Goal: Task Accomplishment & Management: Complete application form

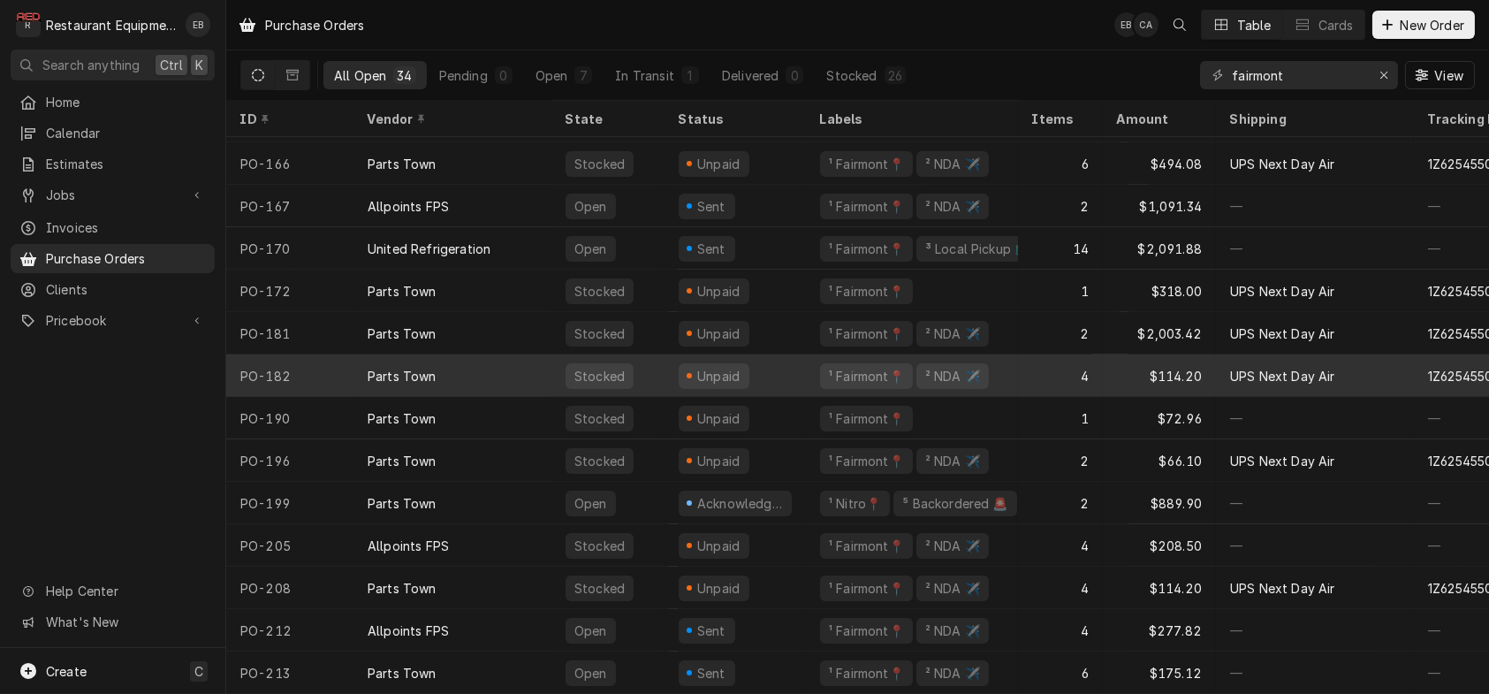
scroll to position [902, 0]
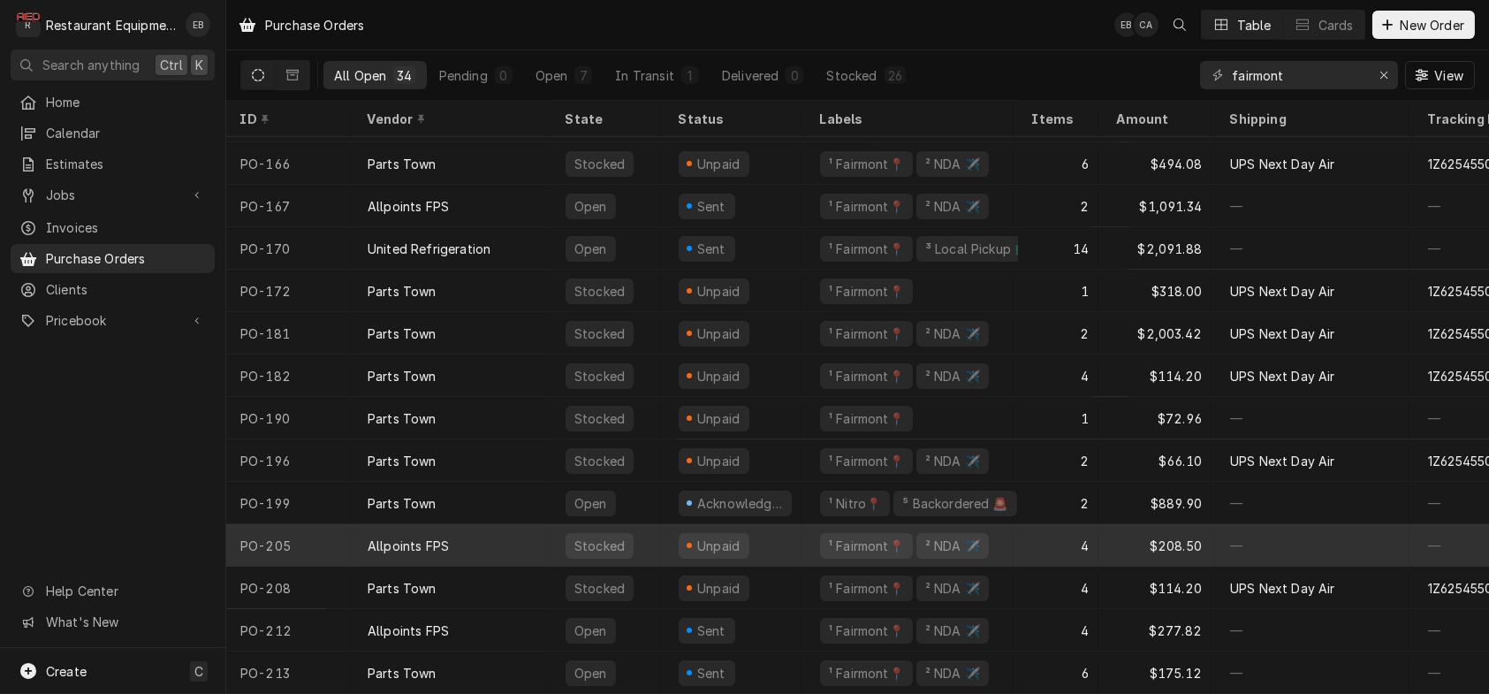
click at [507, 532] on div "Allpoints FPS" at bounding box center [453, 545] width 198 height 42
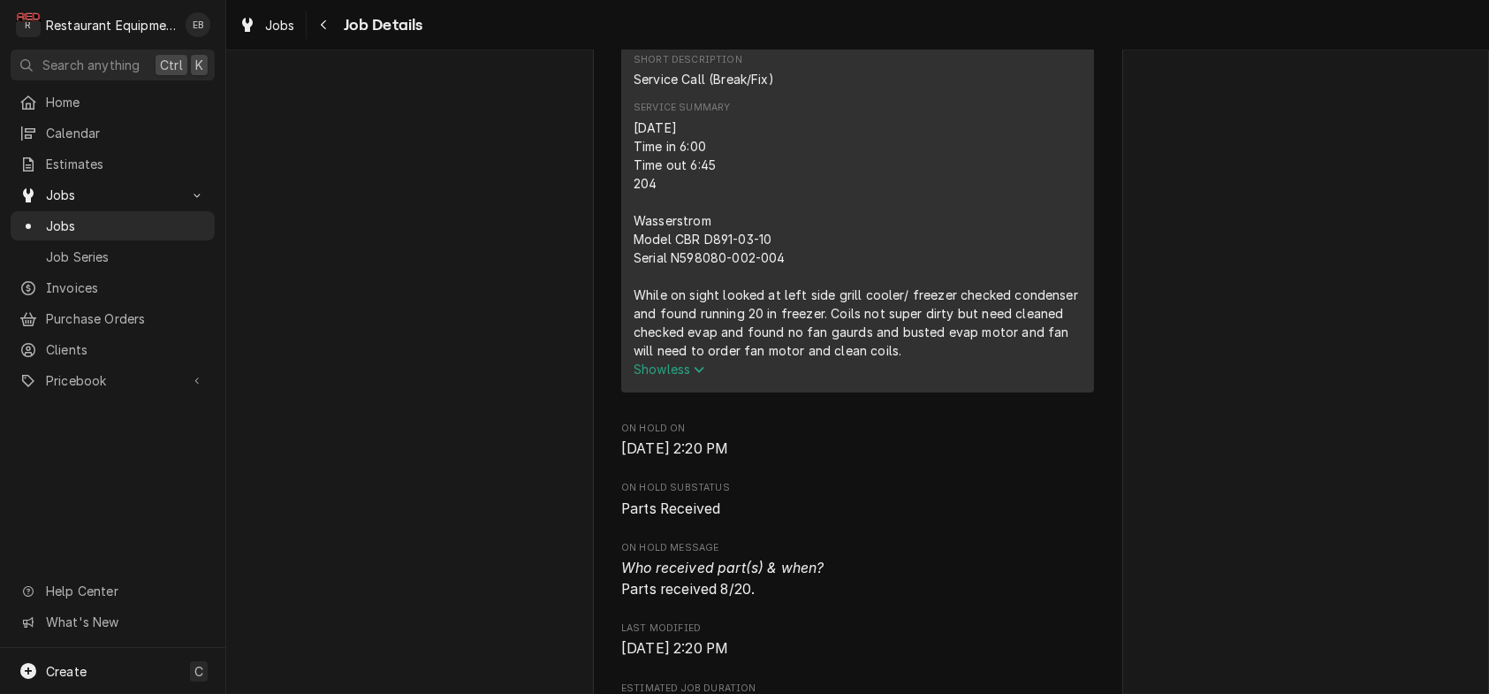
scroll to position [707, 0]
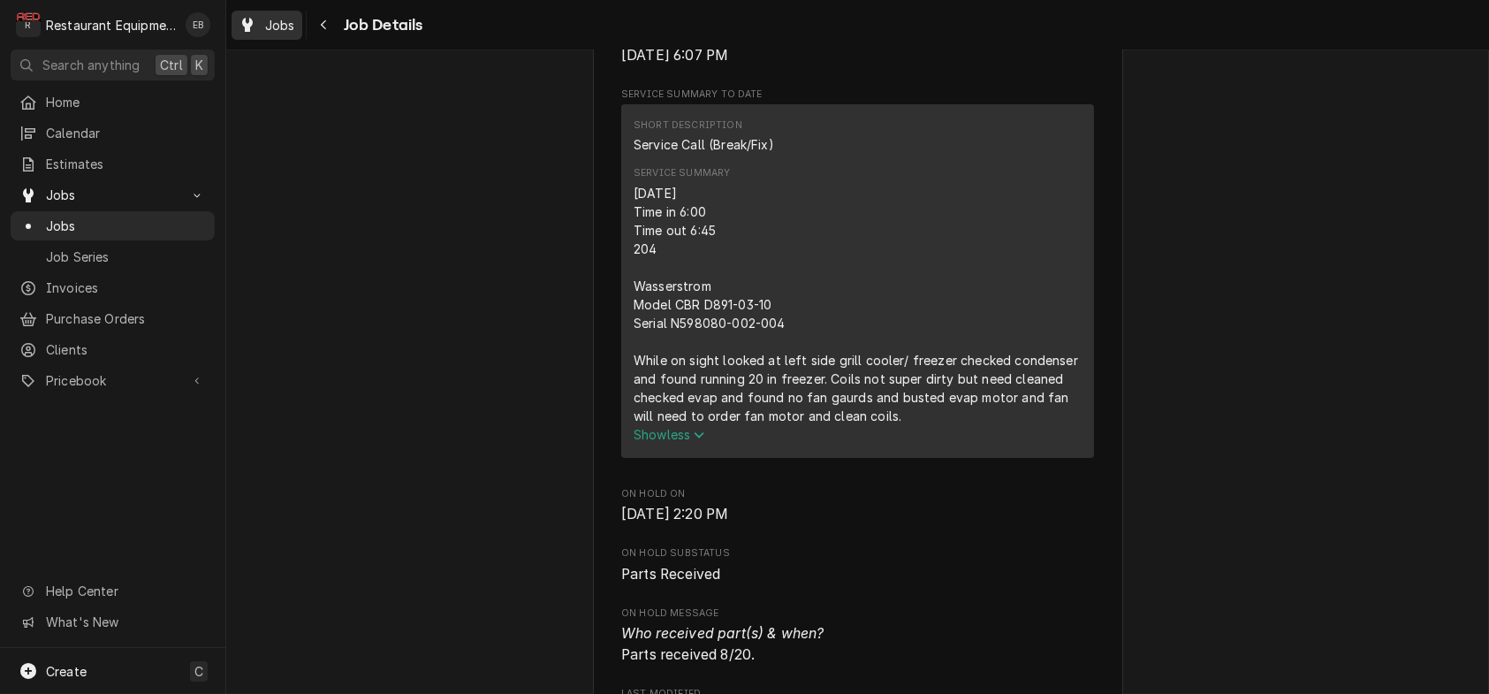
click at [253, 31] on icon "Dynamic Content Wrapper" at bounding box center [247, 25] width 11 height 14
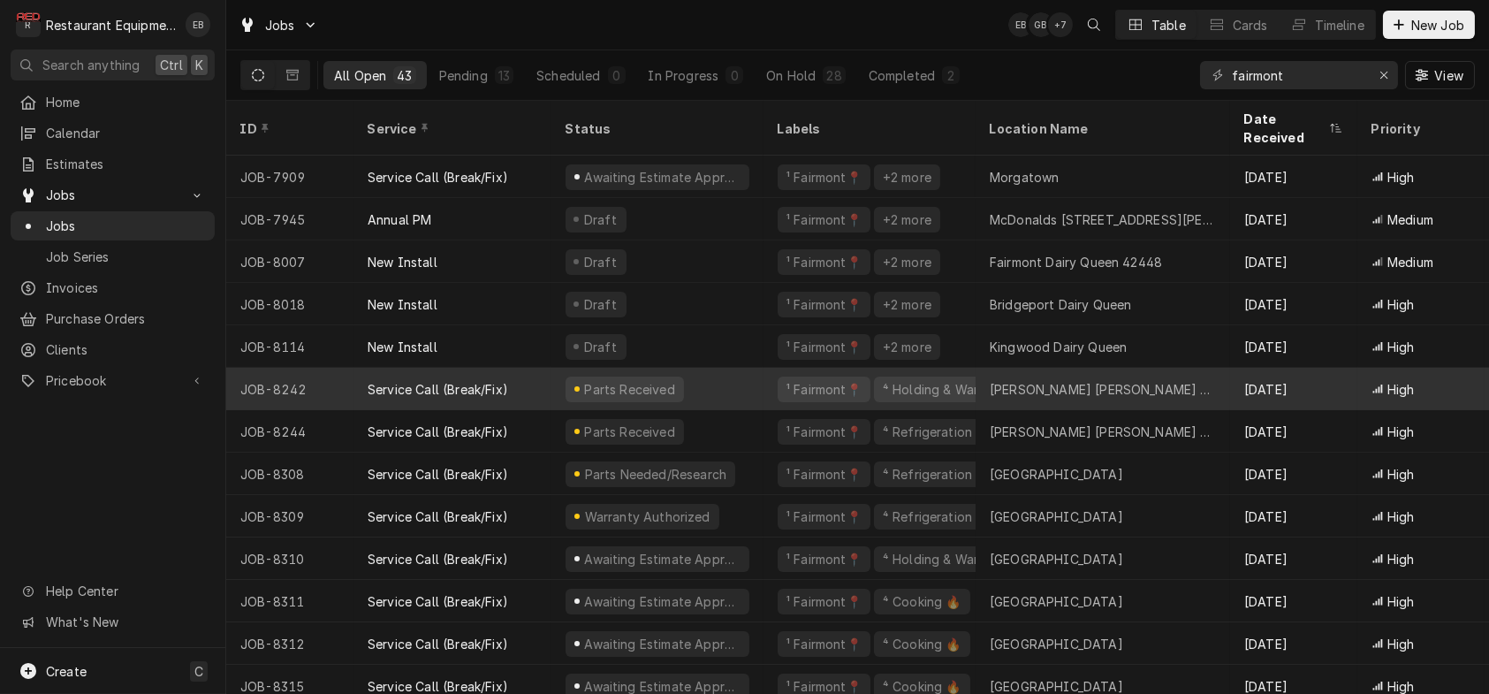
click at [738, 390] on div "Parts Received" at bounding box center [657, 389] width 212 height 42
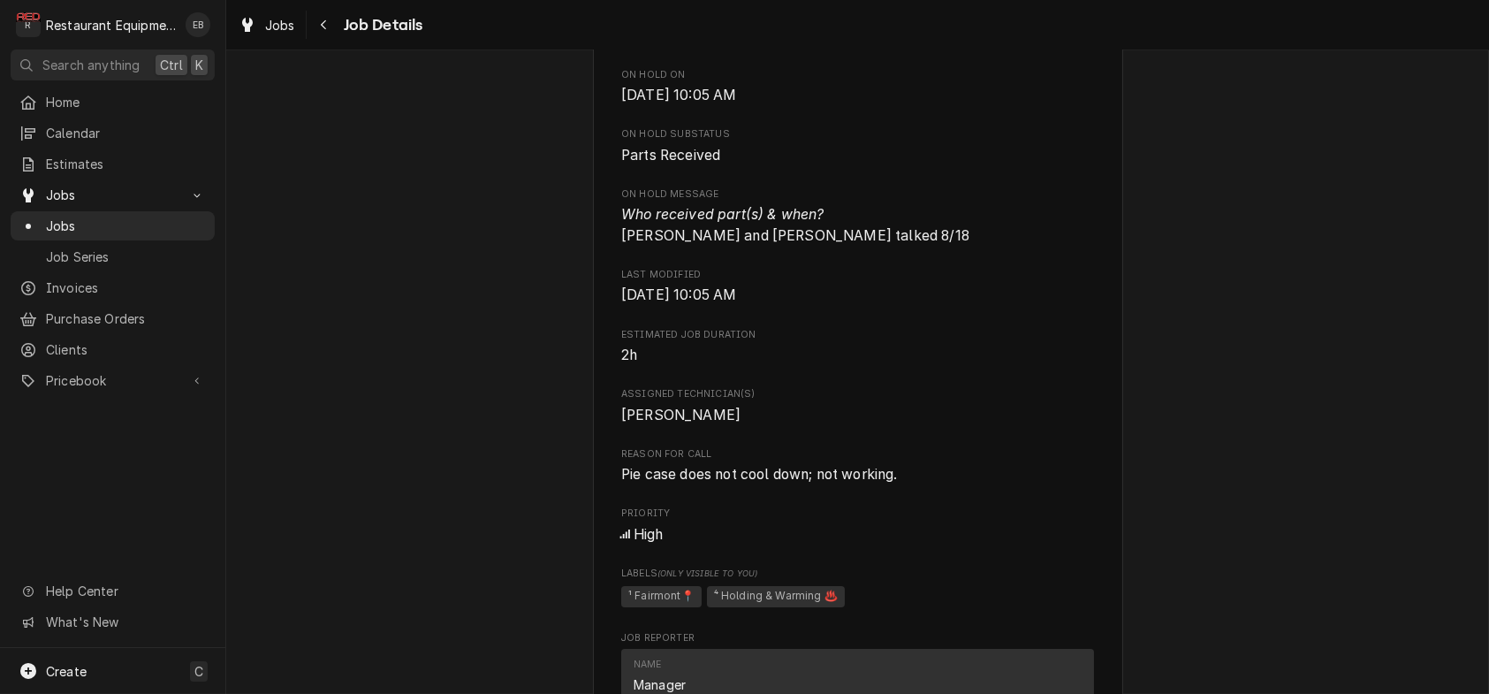
scroll to position [942, 0]
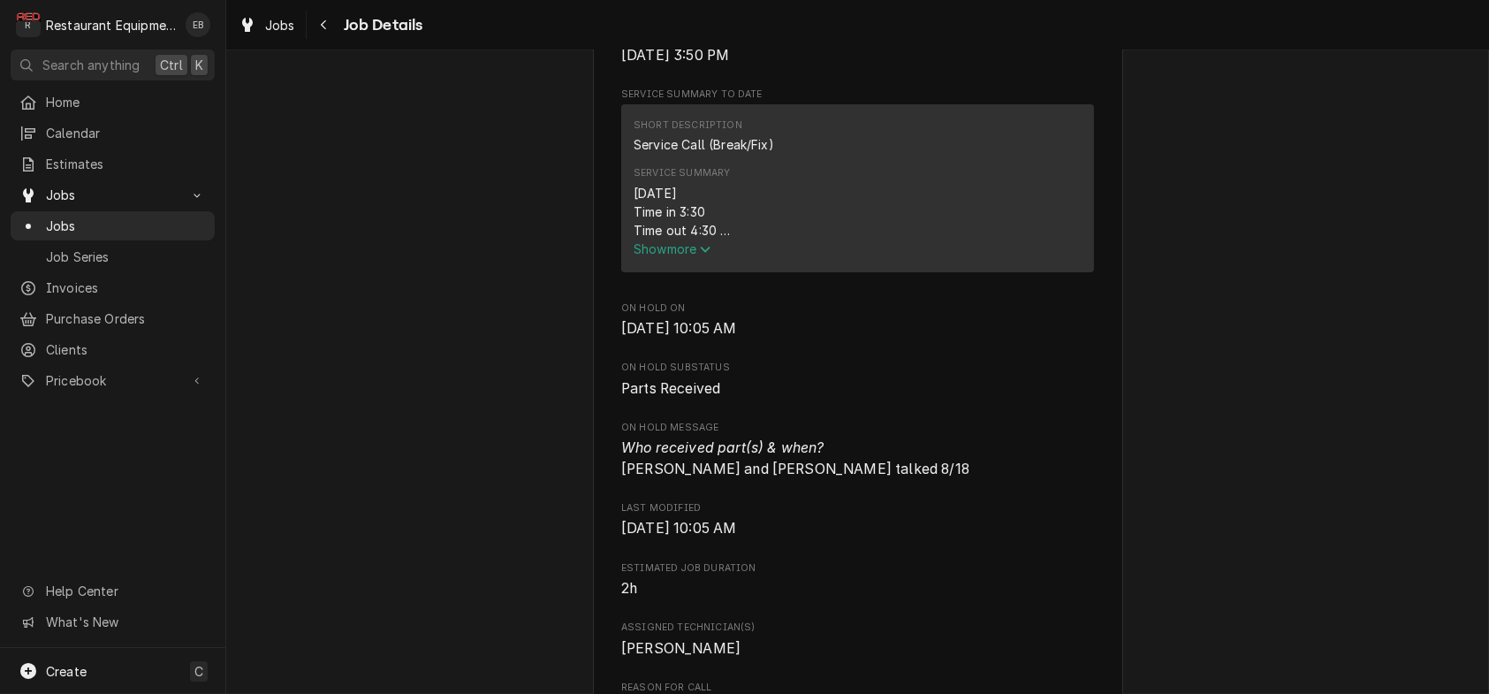
click at [700, 255] on icon "Service Summary" at bounding box center [705, 249] width 11 height 12
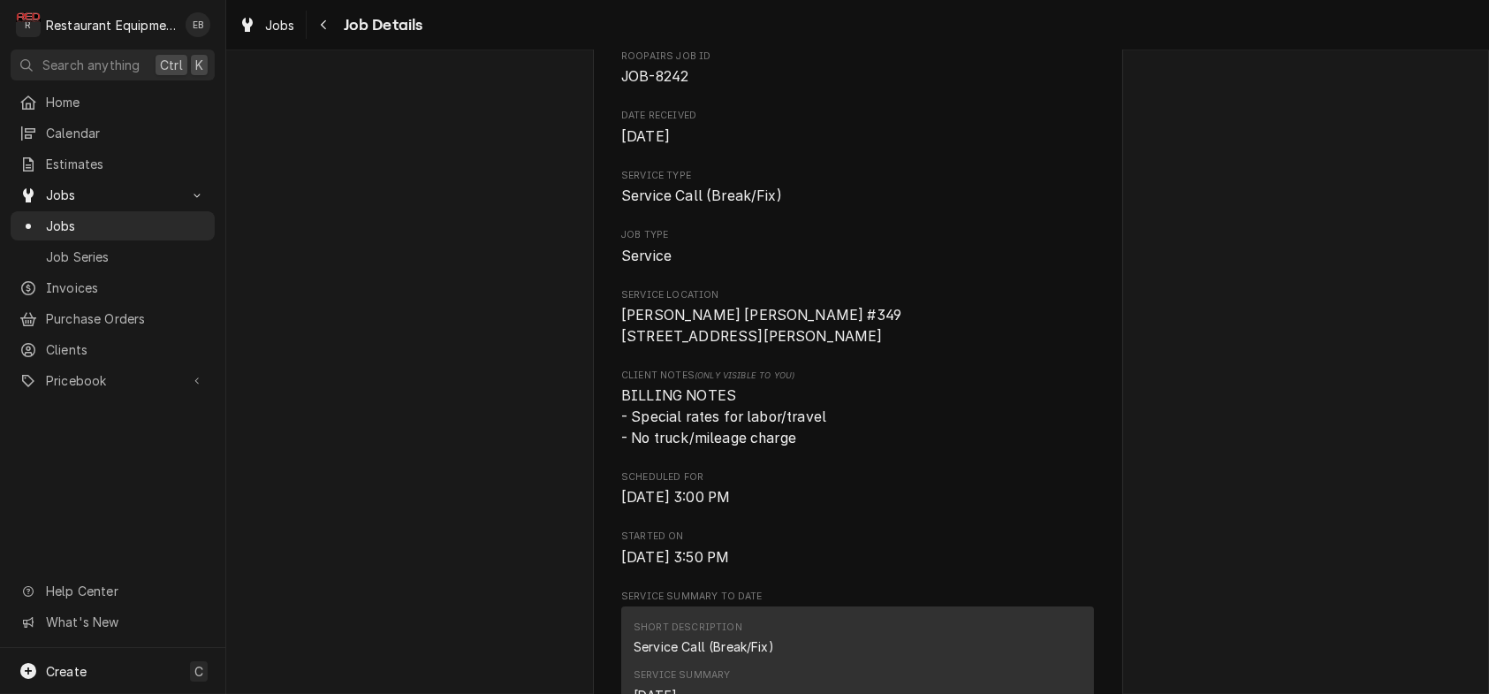
scroll to position [177, 0]
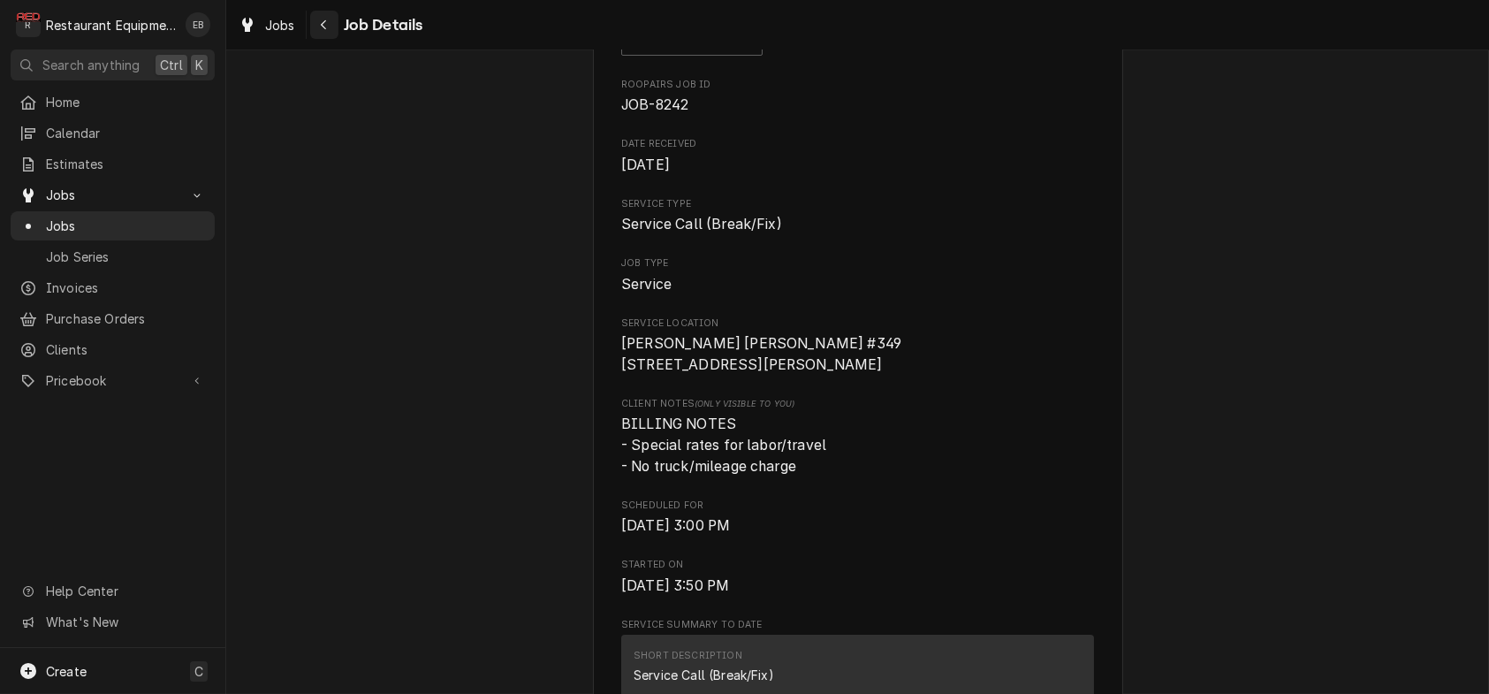
click at [328, 20] on icon "Navigate back" at bounding box center [324, 25] width 8 height 12
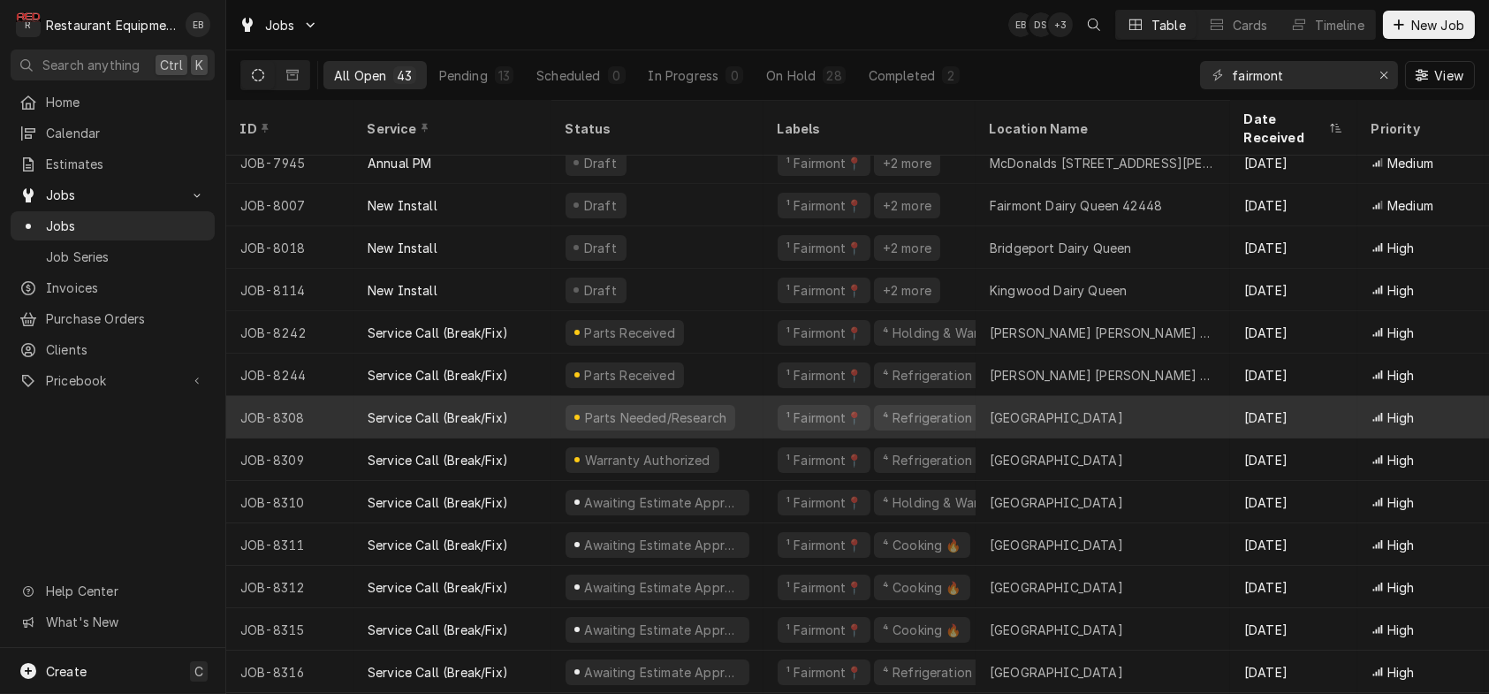
scroll to position [58, 0]
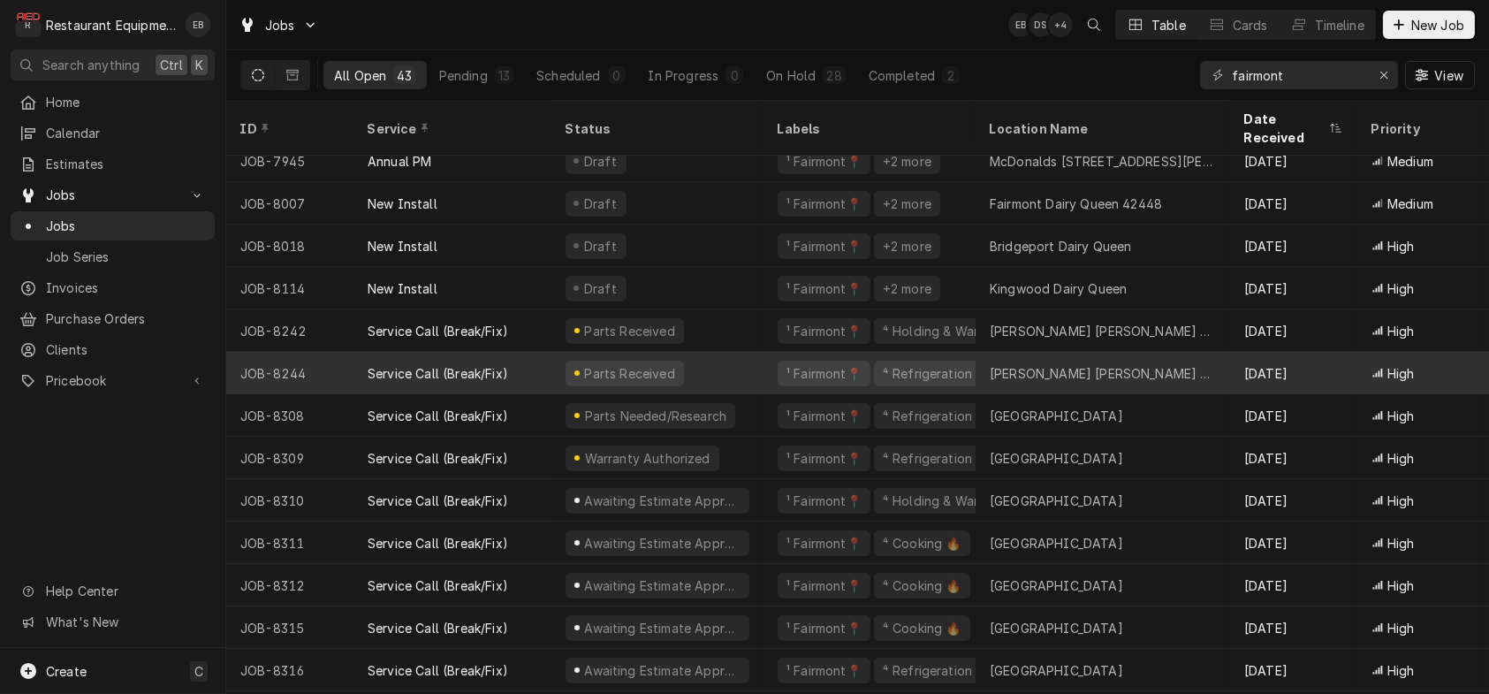
click at [760, 379] on div "Parts Received" at bounding box center [657, 373] width 212 height 42
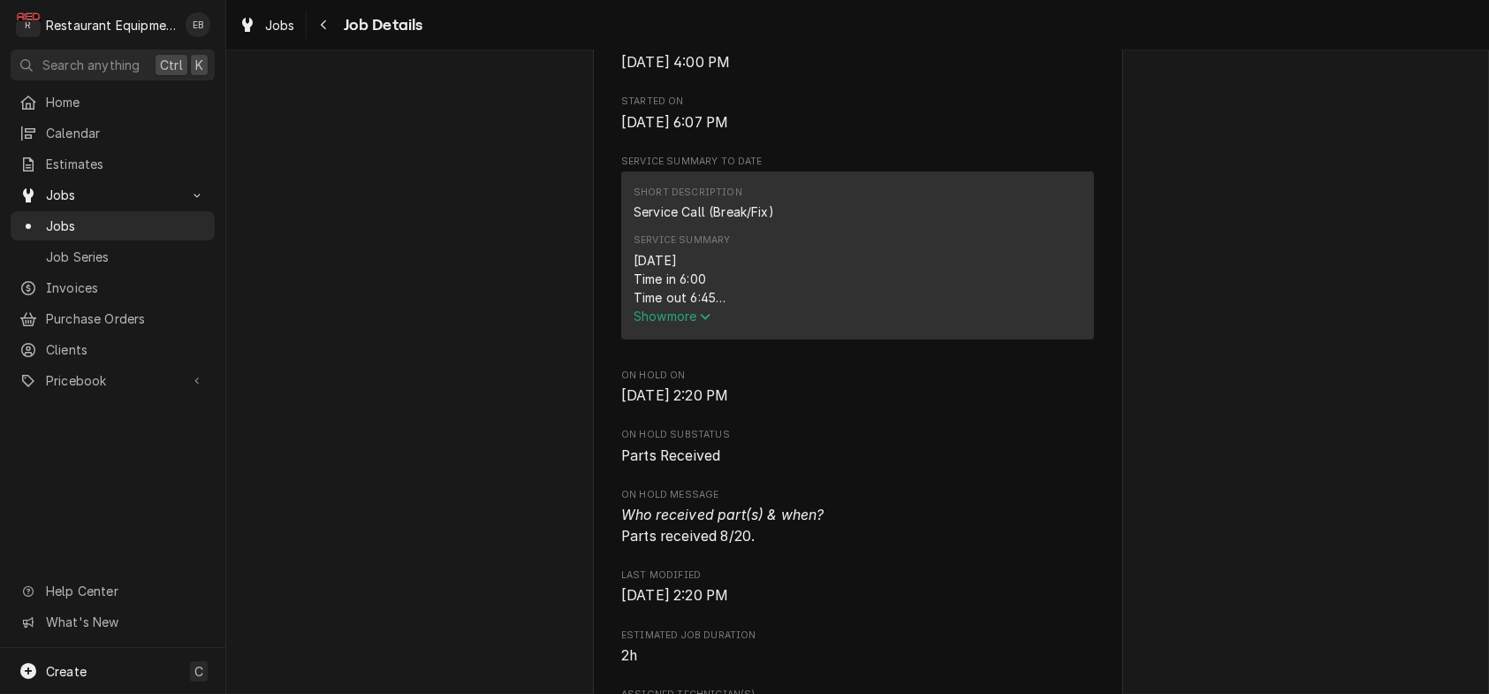
scroll to position [707, 0]
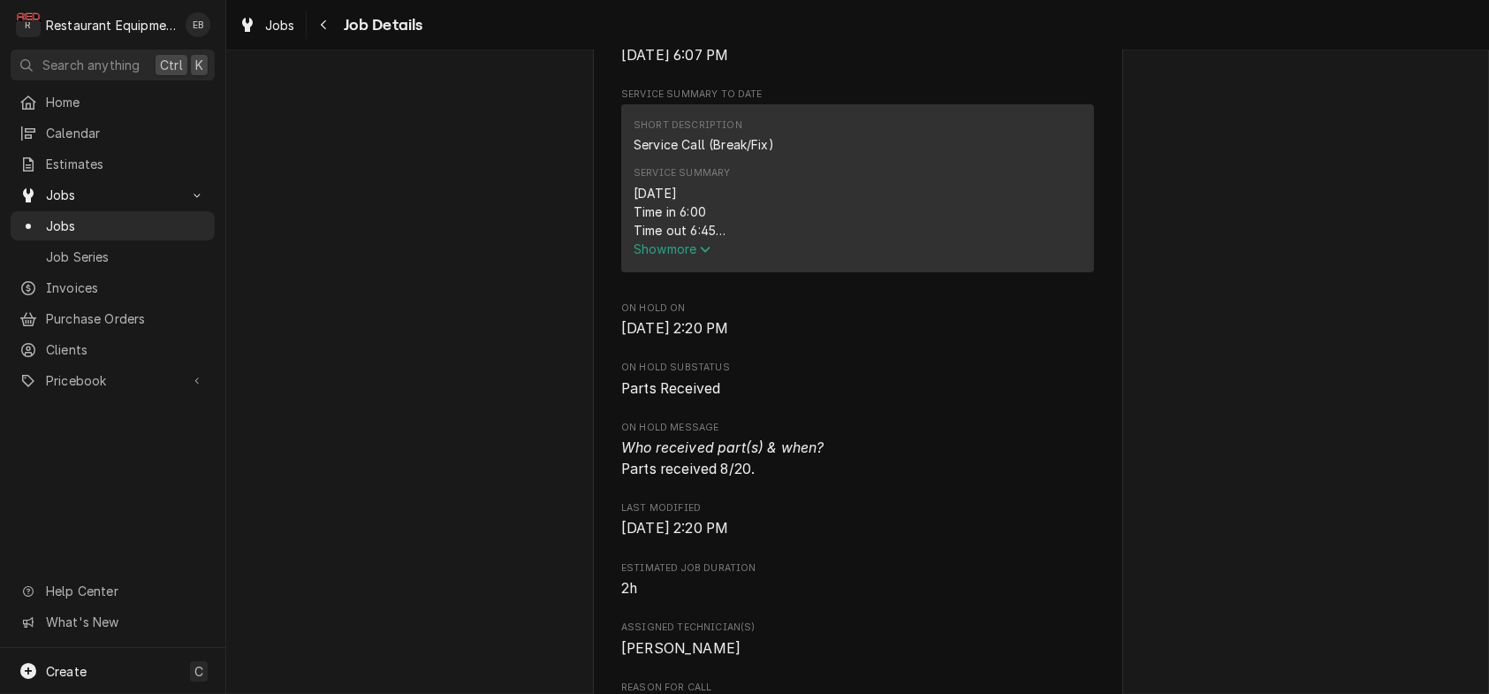
click at [677, 256] on span "Show more" at bounding box center [673, 248] width 78 height 15
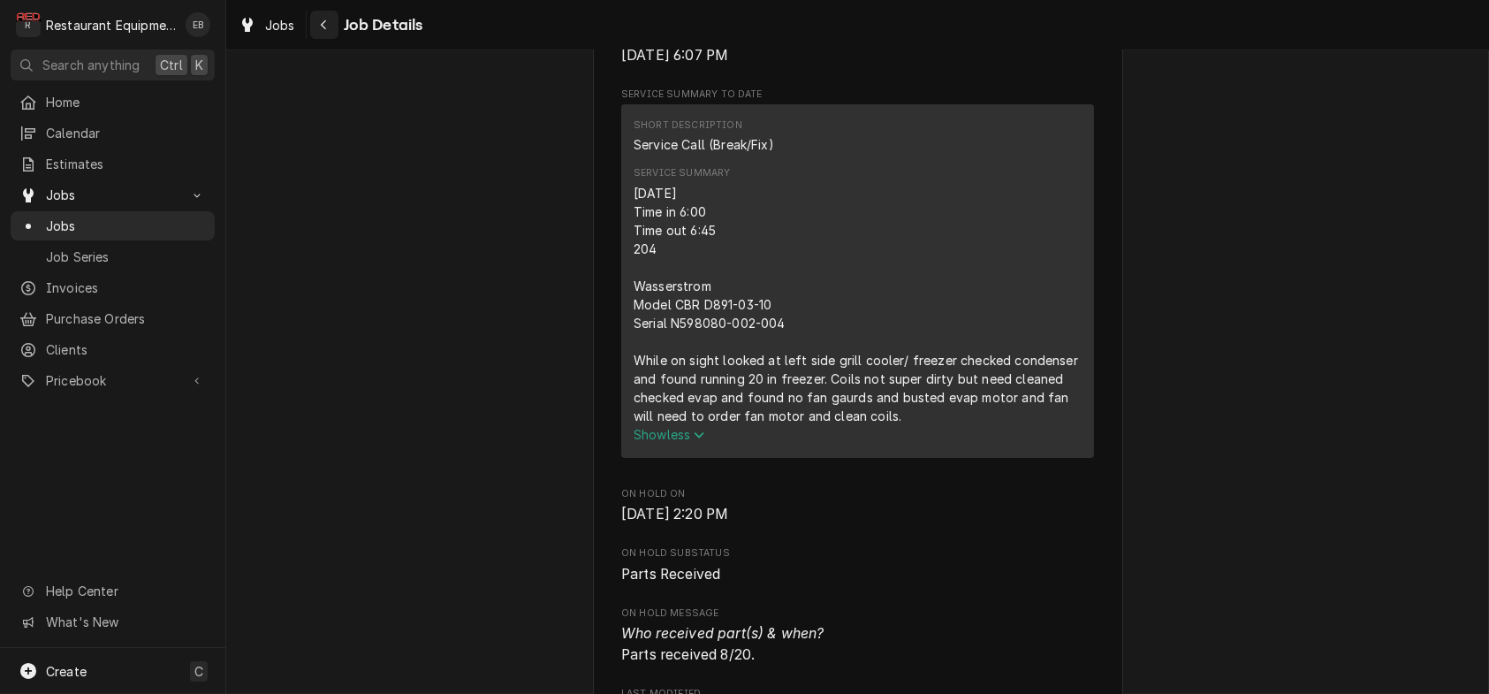
click at [333, 19] on div "Navigate back" at bounding box center [324, 25] width 18 height 18
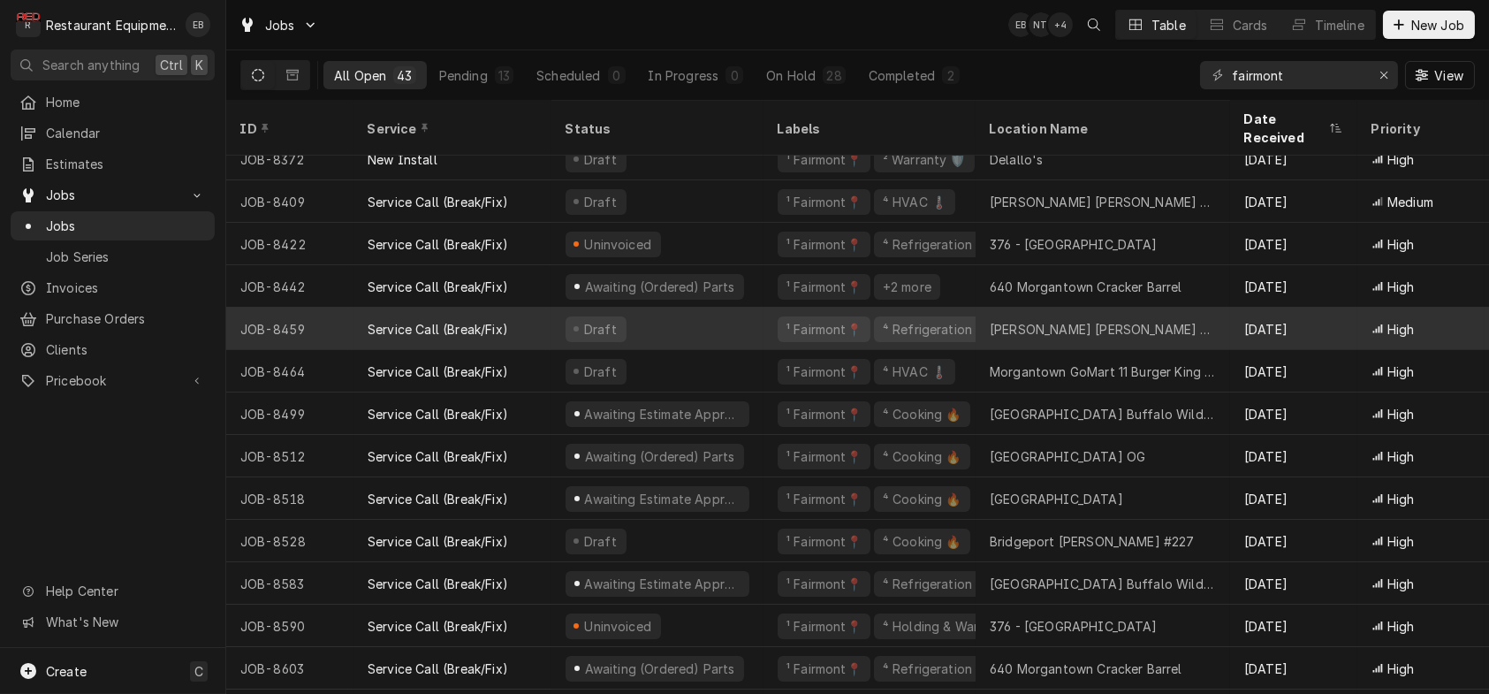
scroll to position [916, 0]
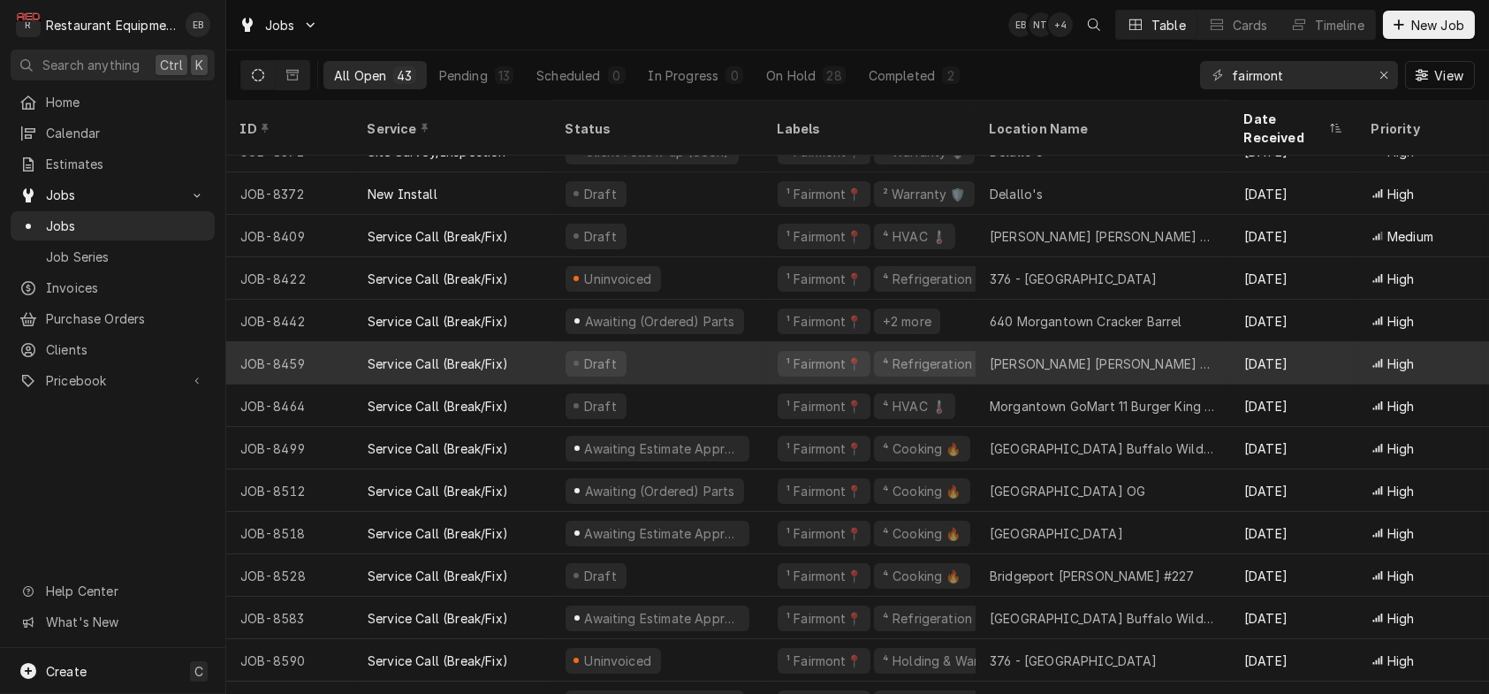
click at [700, 360] on div "Draft" at bounding box center [657, 363] width 212 height 42
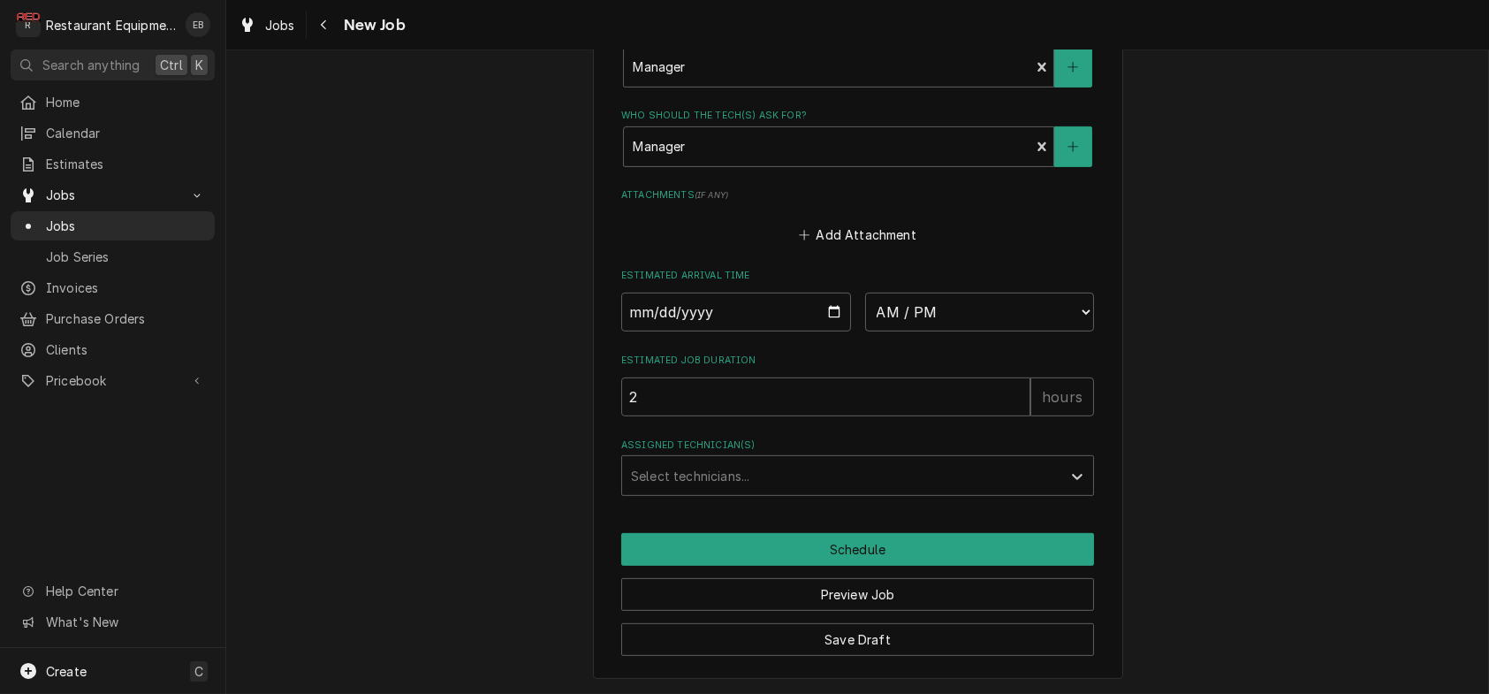
scroll to position [2063, 0]
click at [827, 331] on input "Date" at bounding box center [736, 312] width 230 height 39
type textarea "x"
type input "2025-08-21"
type textarea "x"
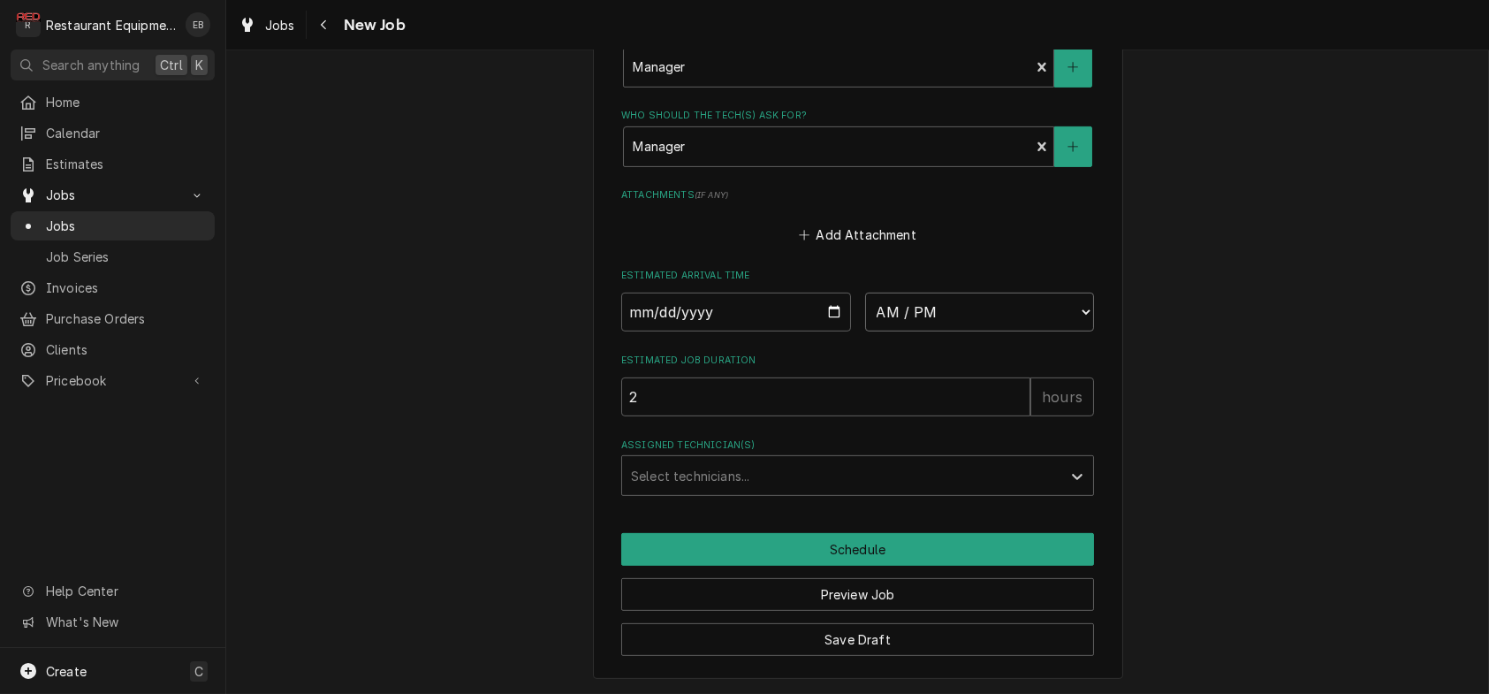
click at [993, 331] on select "AM / PM 6:00 AM 6:15 AM 6:30 AM 6:45 AM 7:00 AM 7:15 AM 7:30 AM 7:45 AM 8:00 AM…" at bounding box center [980, 312] width 230 height 39
click at [1006, 331] on select "AM / PM 6:00 AM 6:15 AM 6:30 AM 6:45 AM 7:00 AM 7:15 AM 7:30 AM 7:45 AM 8:00 AM…" at bounding box center [980, 312] width 230 height 39
select select "11:30:00"
click at [865, 317] on select "AM / PM 6:00 AM 6:15 AM 6:30 AM 6:45 AM 7:00 AM 7:15 AM 7:30 AM 7:45 AM 8:00 AM…" at bounding box center [980, 312] width 230 height 39
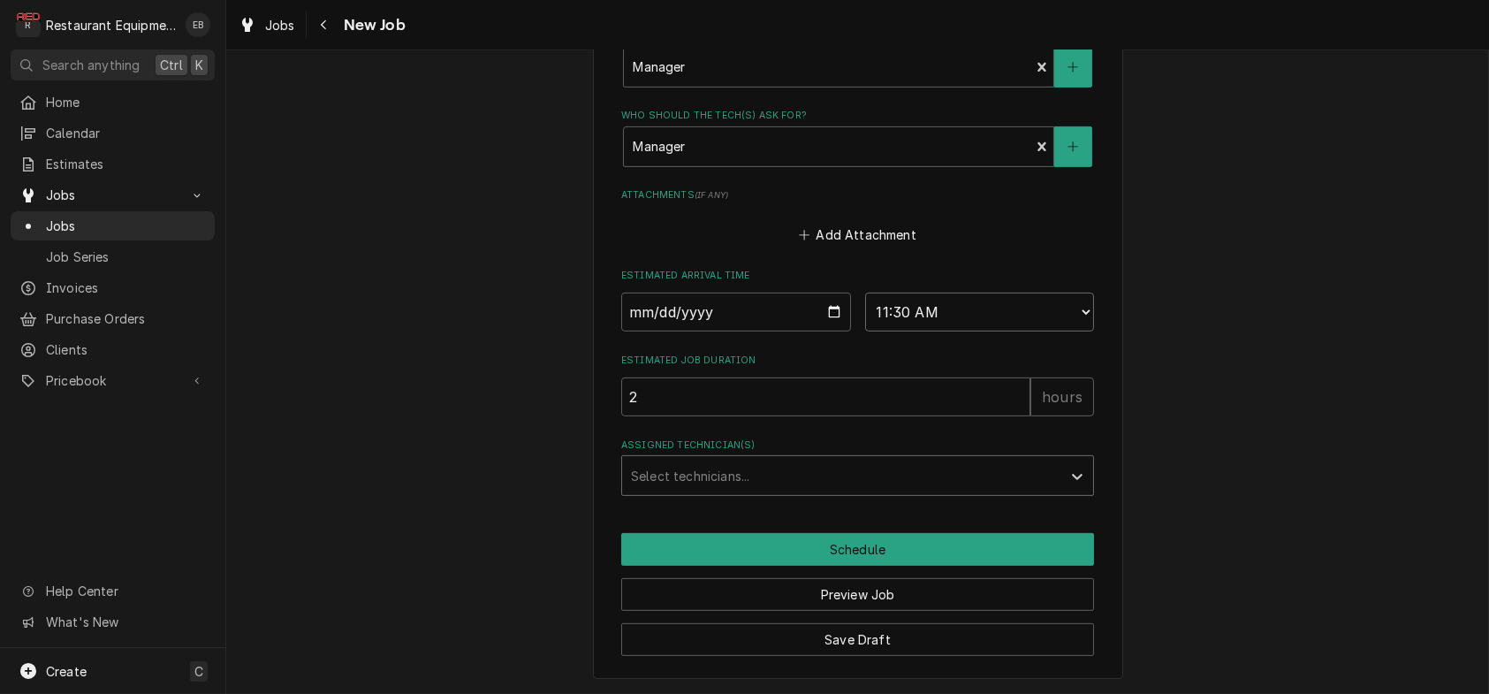
scroll to position [2121, 0]
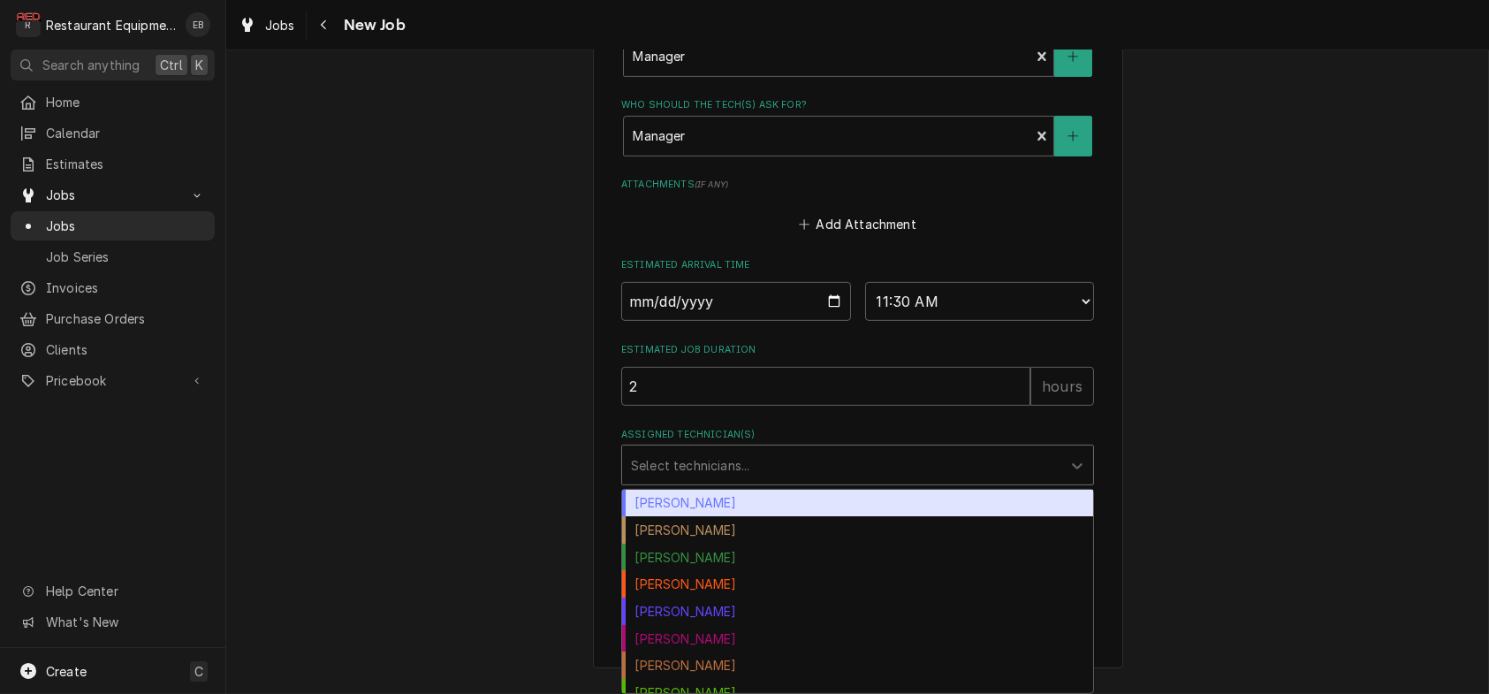
click at [930, 460] on div "Assigned Technician(s)" at bounding box center [842, 465] width 422 height 32
click at [775, 498] on div "Bryan Sanders" at bounding box center [857, 503] width 471 height 27
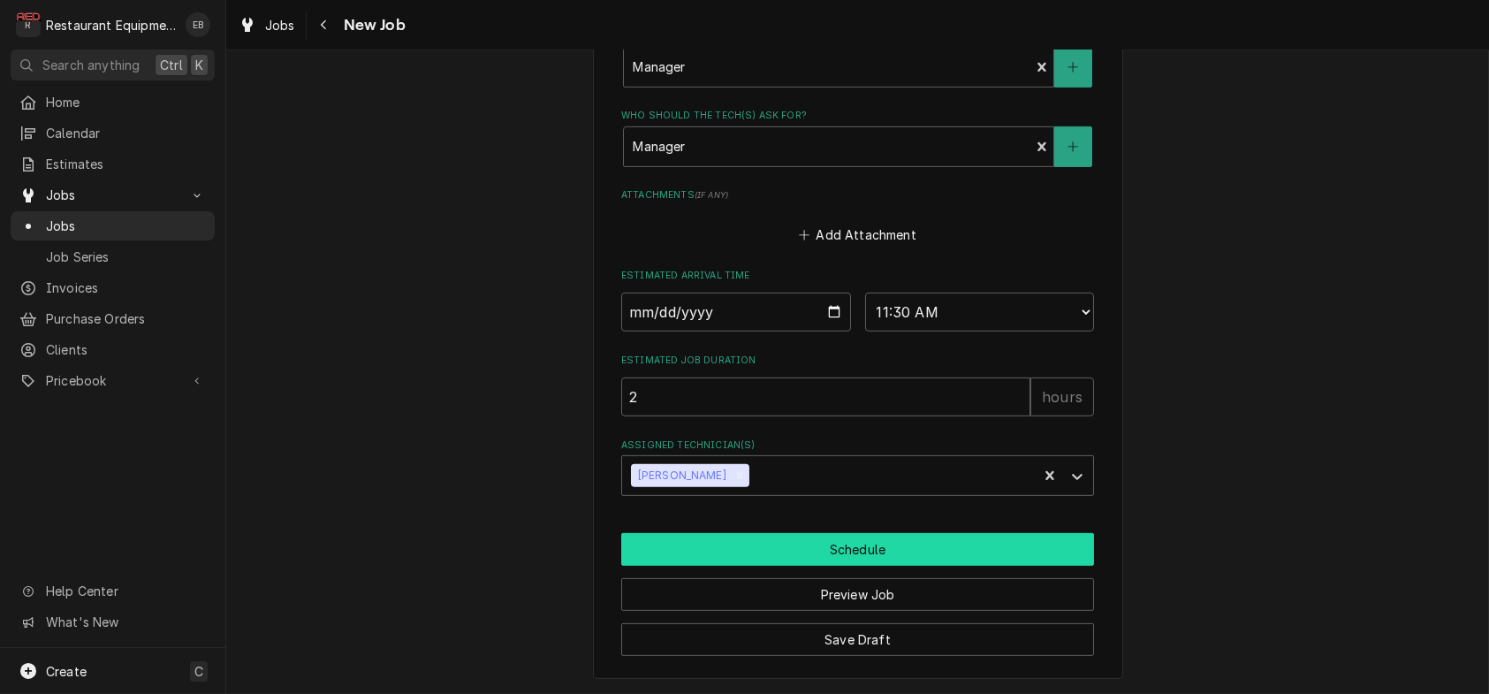
click at [871, 533] on button "Schedule" at bounding box center [857, 549] width 473 height 33
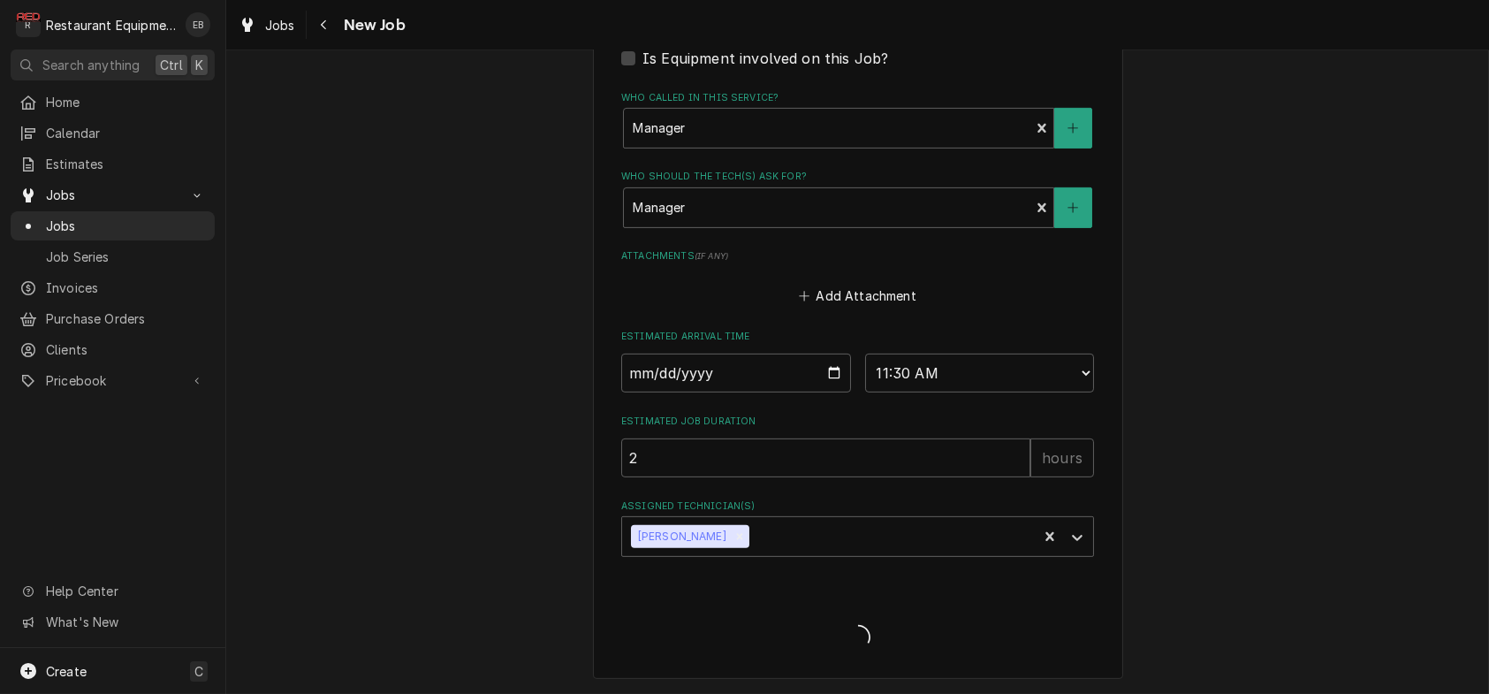
type textarea "x"
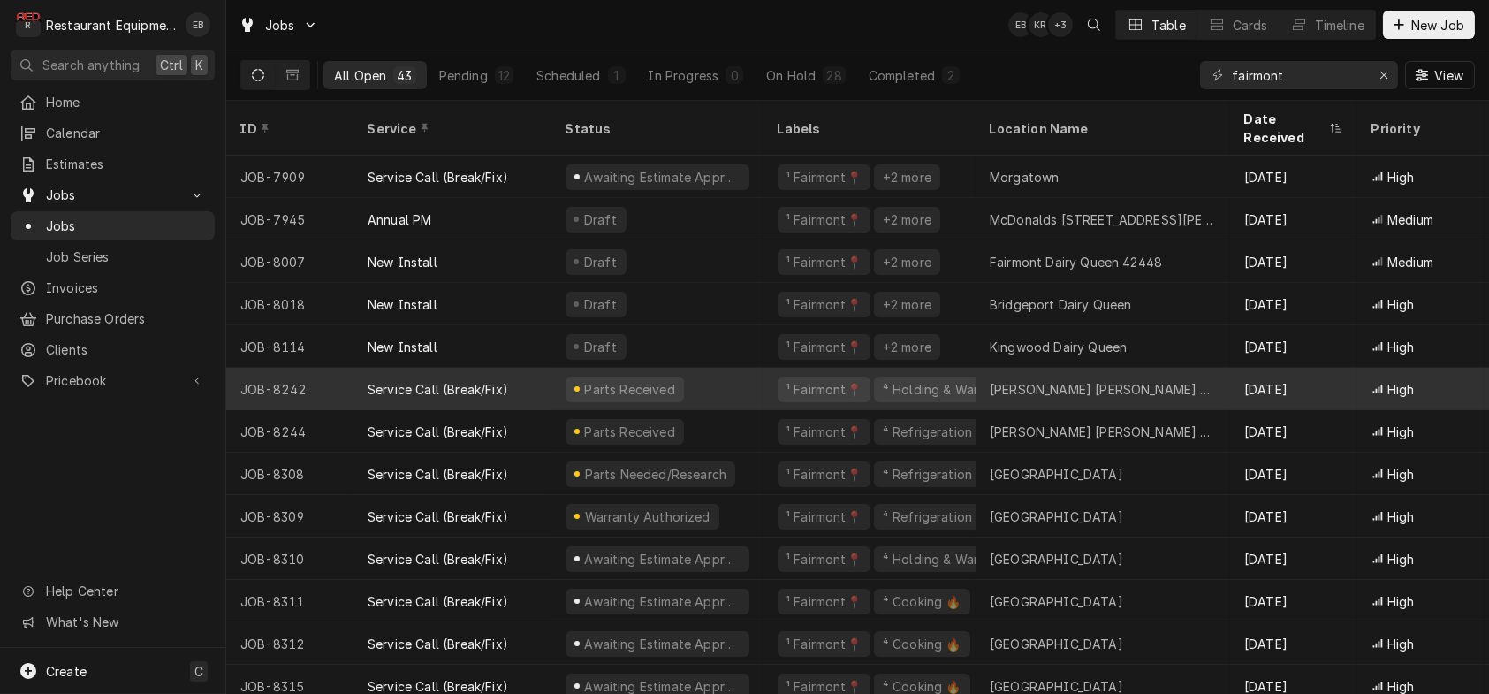
scroll to position [58, 0]
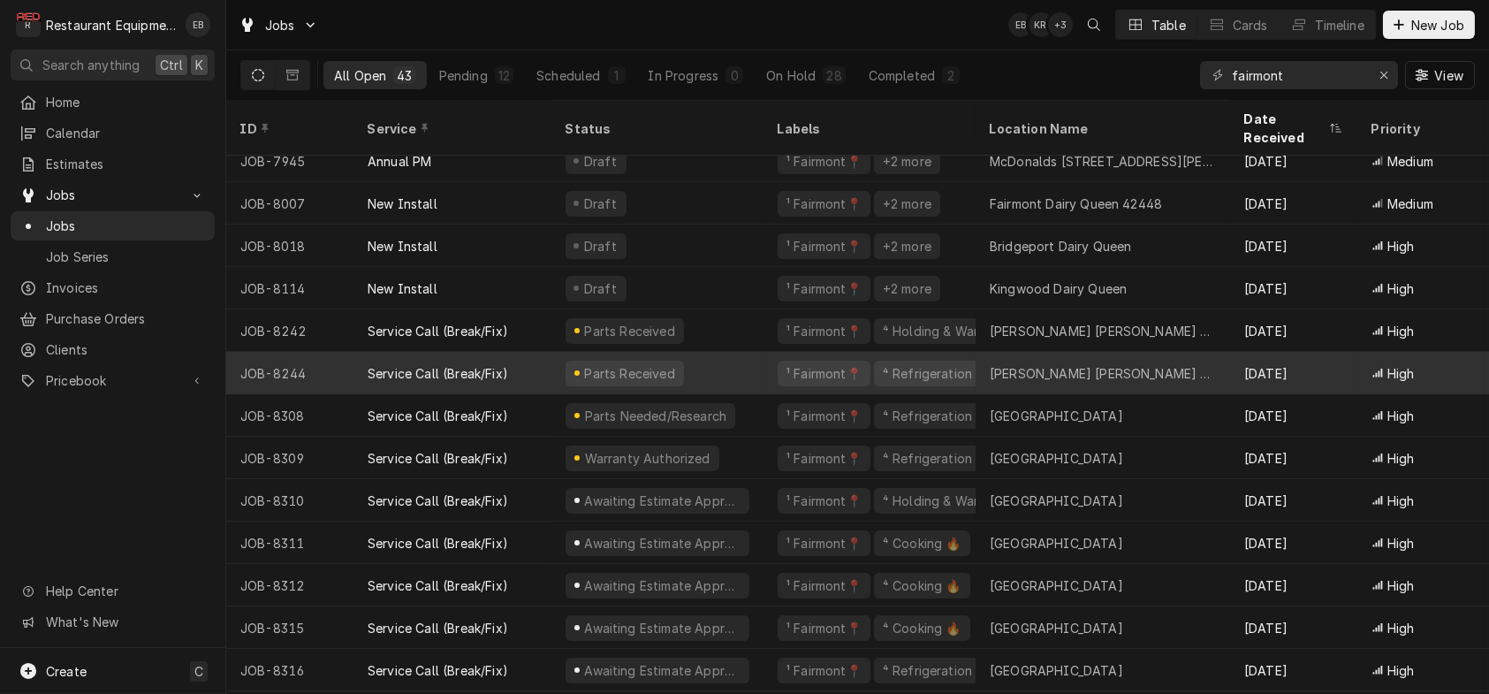
click at [720, 365] on div "Parts Received" at bounding box center [657, 373] width 212 height 42
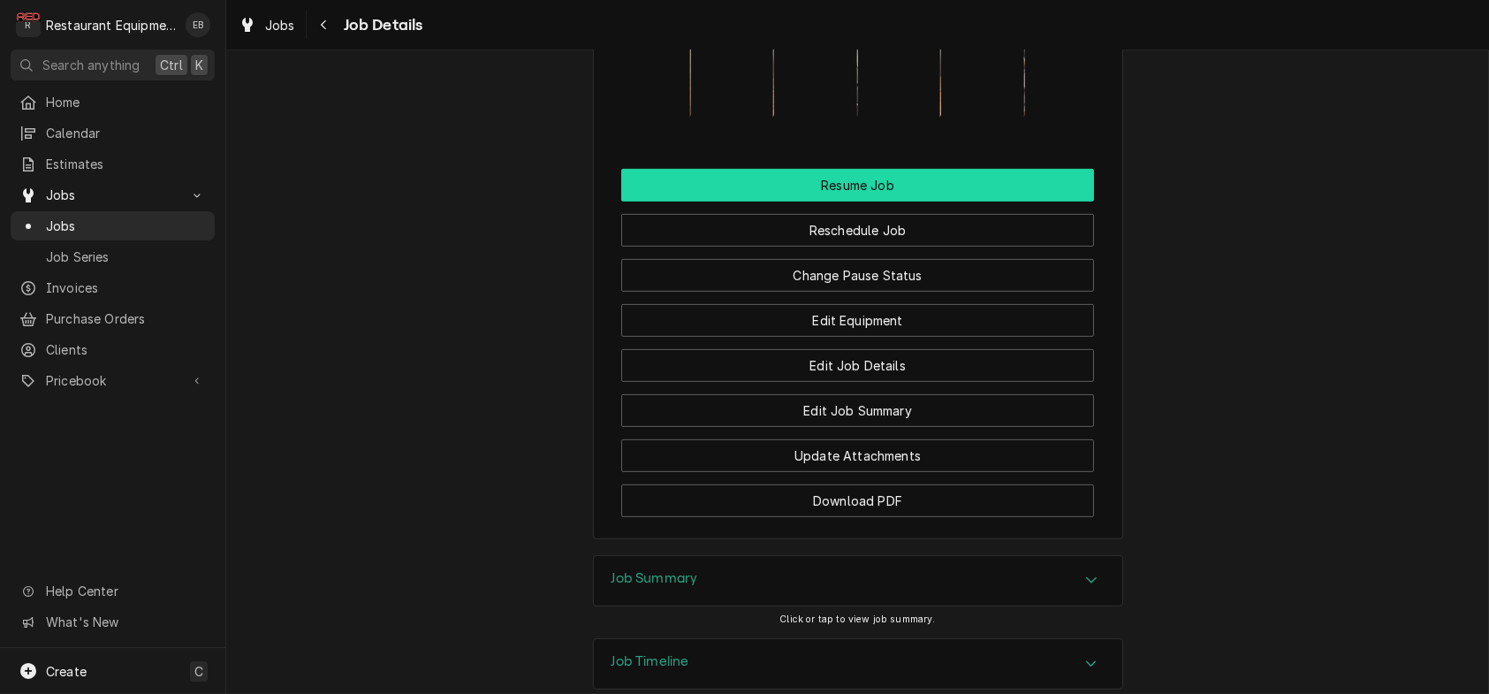
scroll to position [2298, 0]
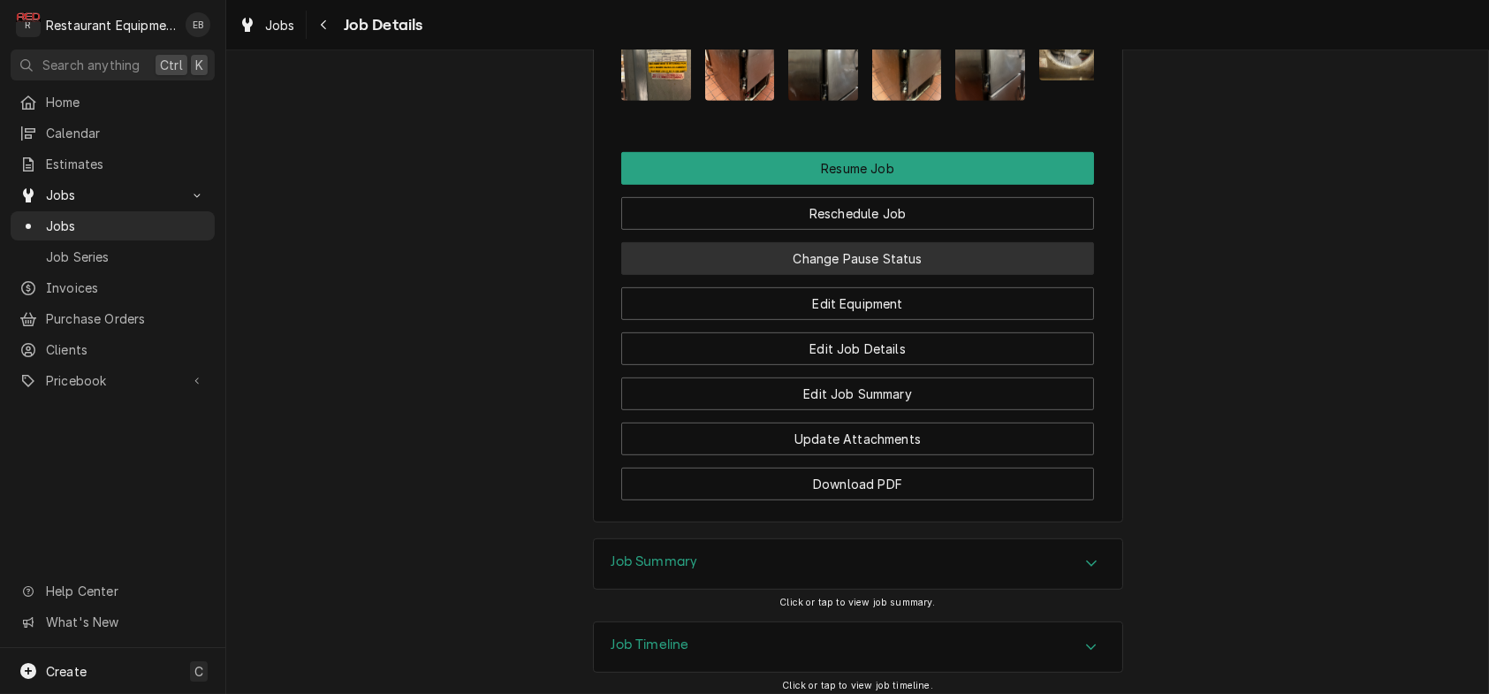
click at [908, 275] on button "Change Pause Status" at bounding box center [857, 258] width 473 height 33
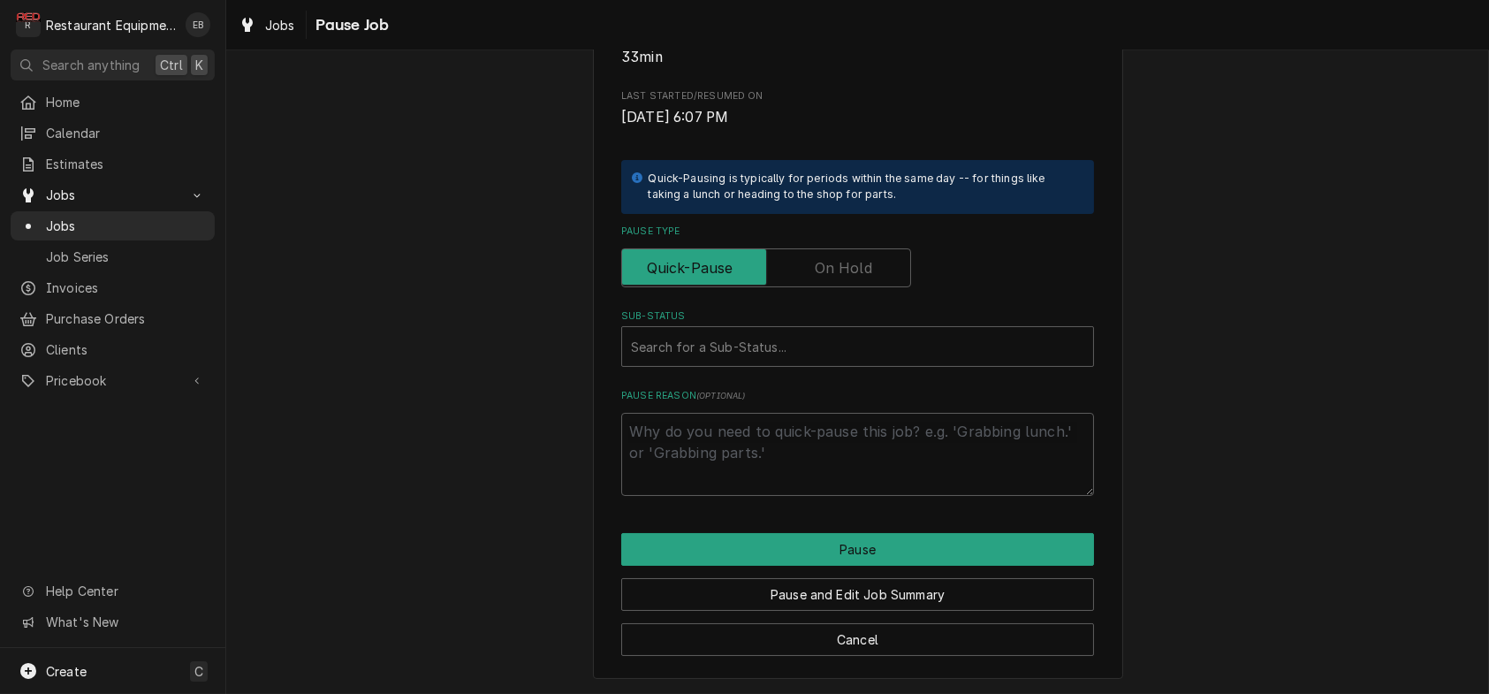
click at [836, 278] on label "Pause Type" at bounding box center [766, 267] width 290 height 39
click at [836, 278] on input "Pause Type" at bounding box center [766, 267] width 274 height 39
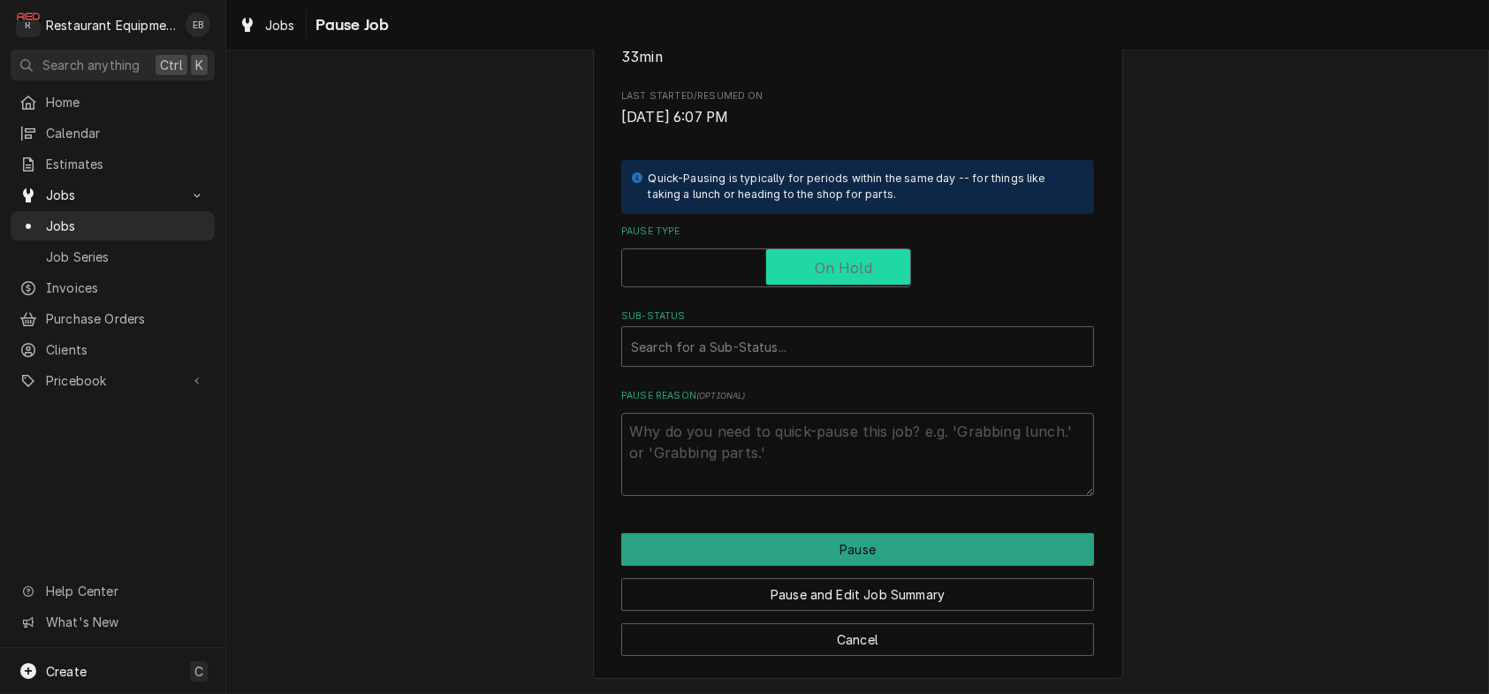
checkbox input "true"
click at [802, 331] on div "Sub-Status" at bounding box center [857, 347] width 453 height 32
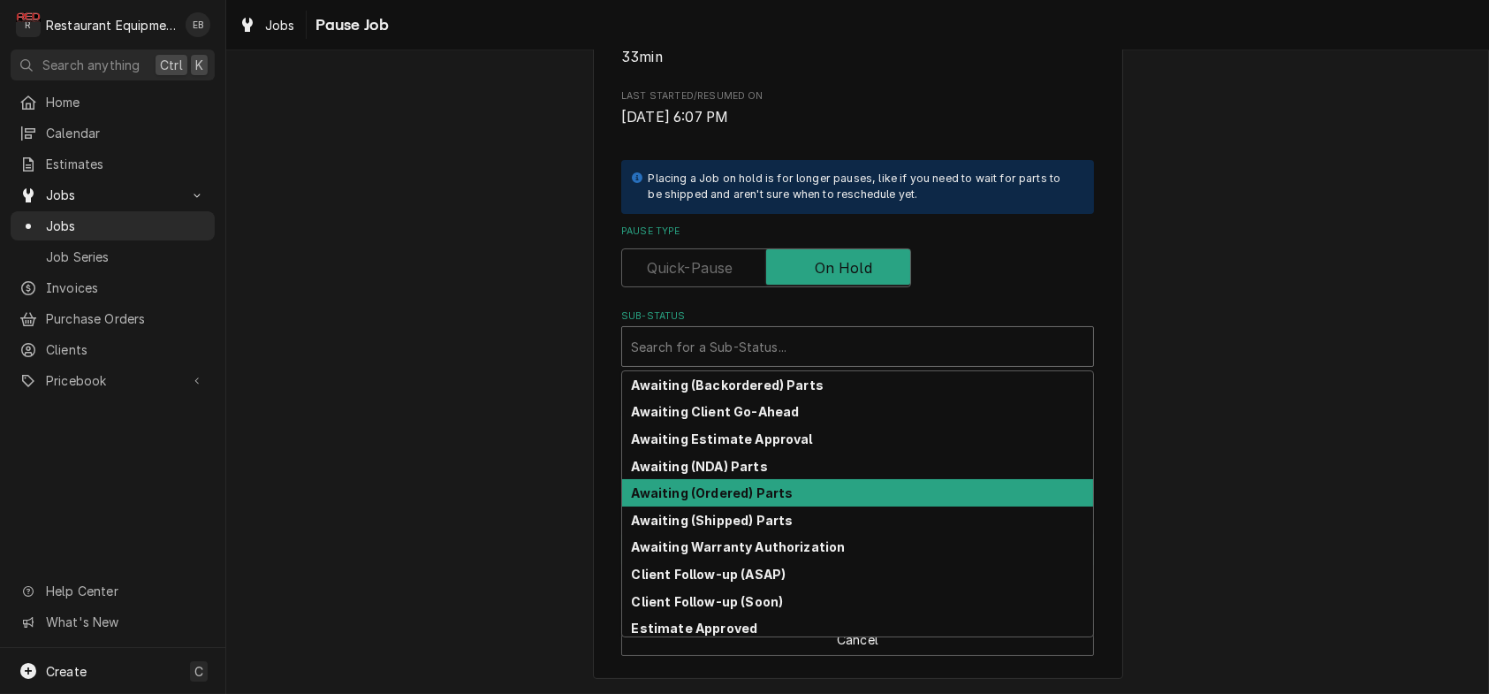
click at [808, 484] on div "Awaiting (Ordered) Parts" at bounding box center [857, 492] width 471 height 27
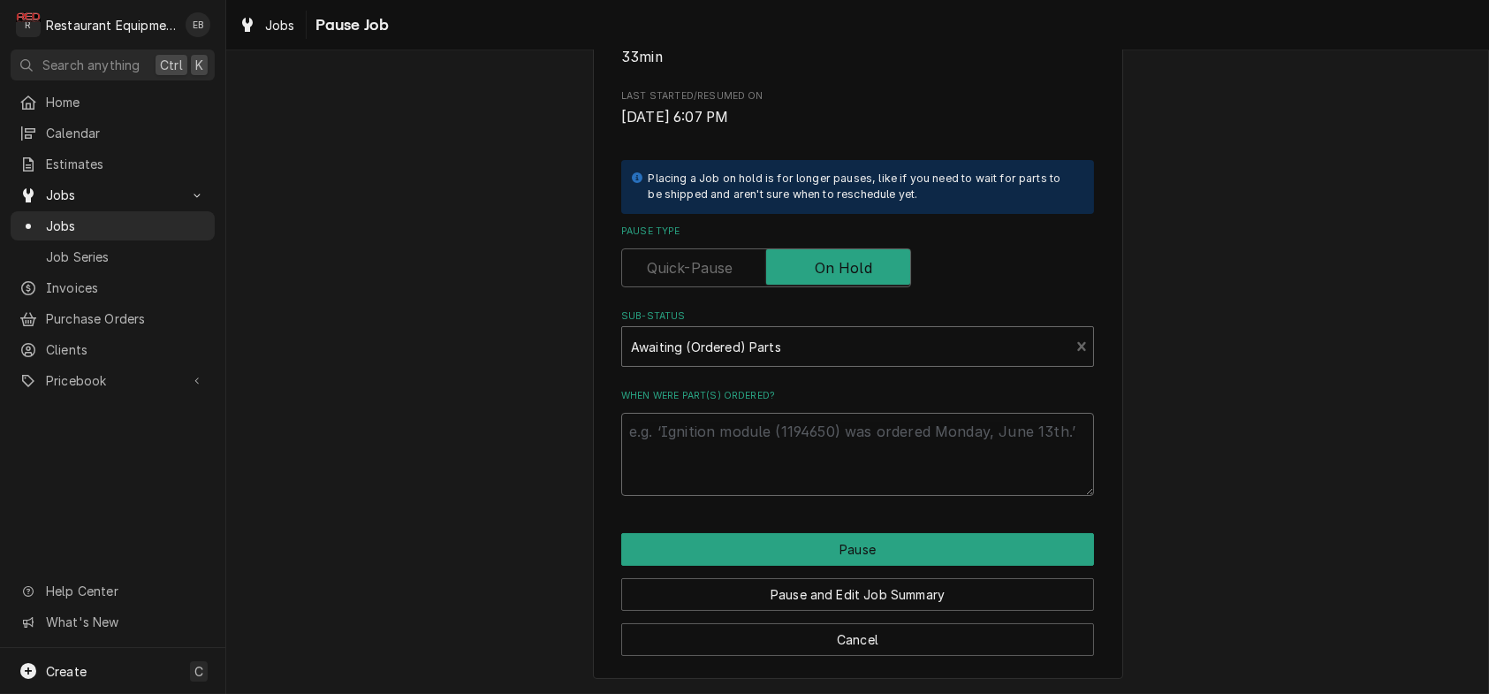
click at [781, 422] on textarea "When were part(s) ordered?" at bounding box center [857, 454] width 473 height 83
type textarea "x"
type textarea "P"
type textarea "x"
type textarea "Pa"
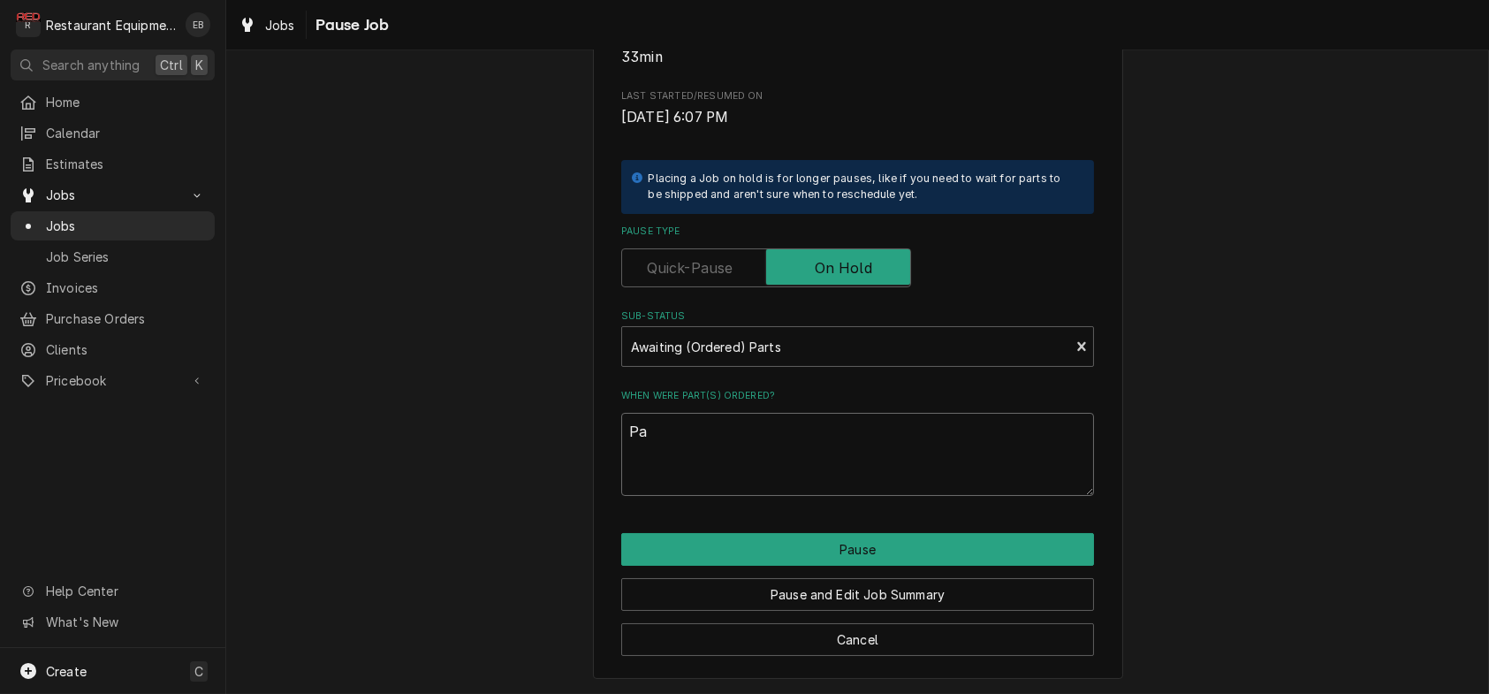
type textarea "x"
type textarea "Par"
type textarea "x"
type textarea "Part"
type textarea "x"
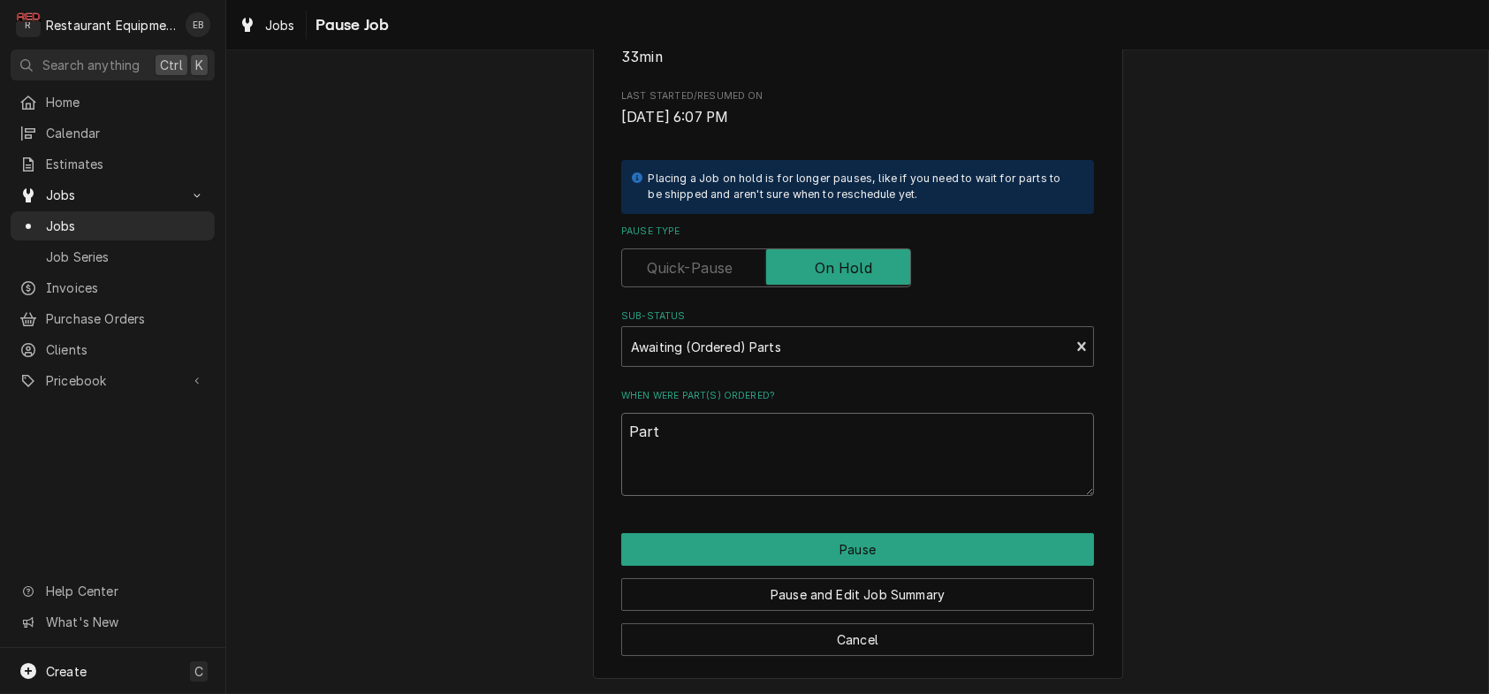
type textarea "Parts"
type textarea "x"
type textarea "Parts"
type textarea "x"
type textarea "Parts r"
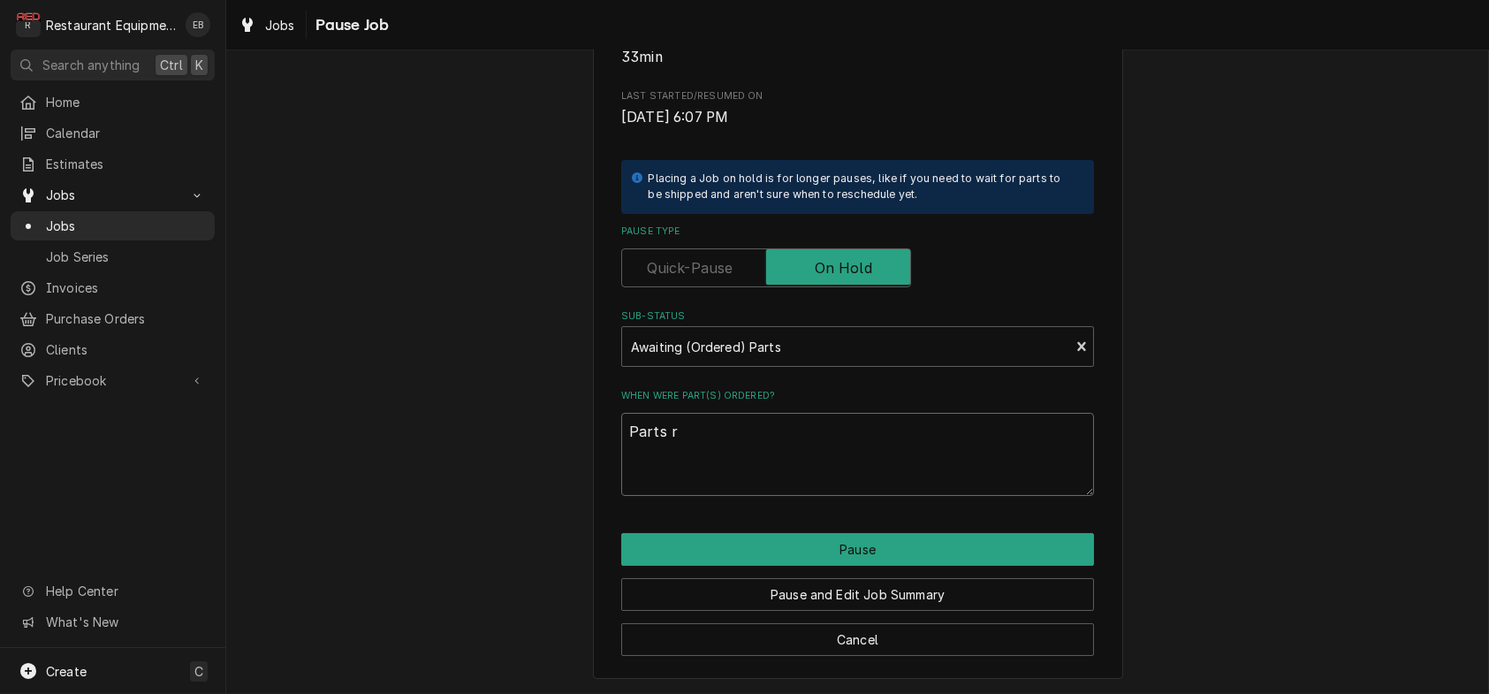
type textarea "x"
type textarea "Parts re"
type textarea "x"
type textarea "Parts rec"
type textarea "x"
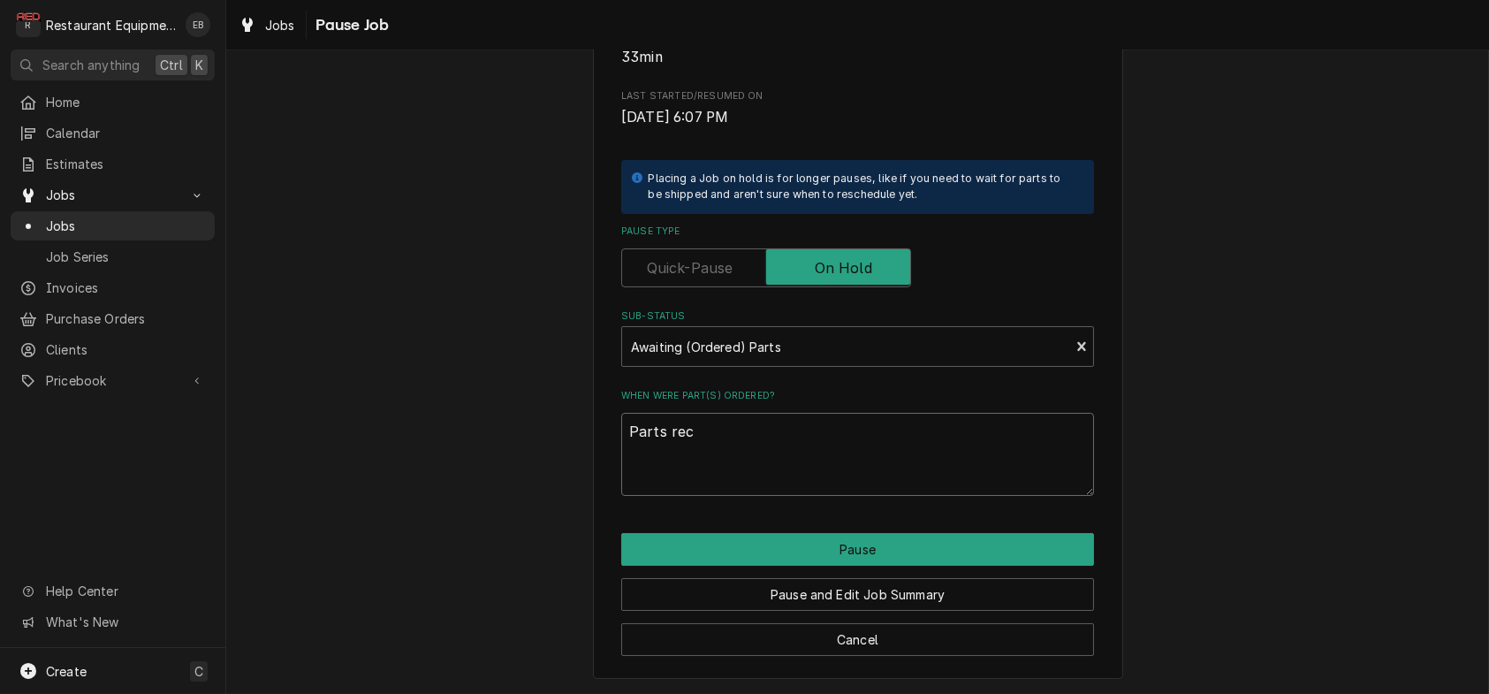
type textarea "Parts rece"
type textarea "x"
type textarea "Parts recei"
type textarea "x"
type textarea "Parts receie"
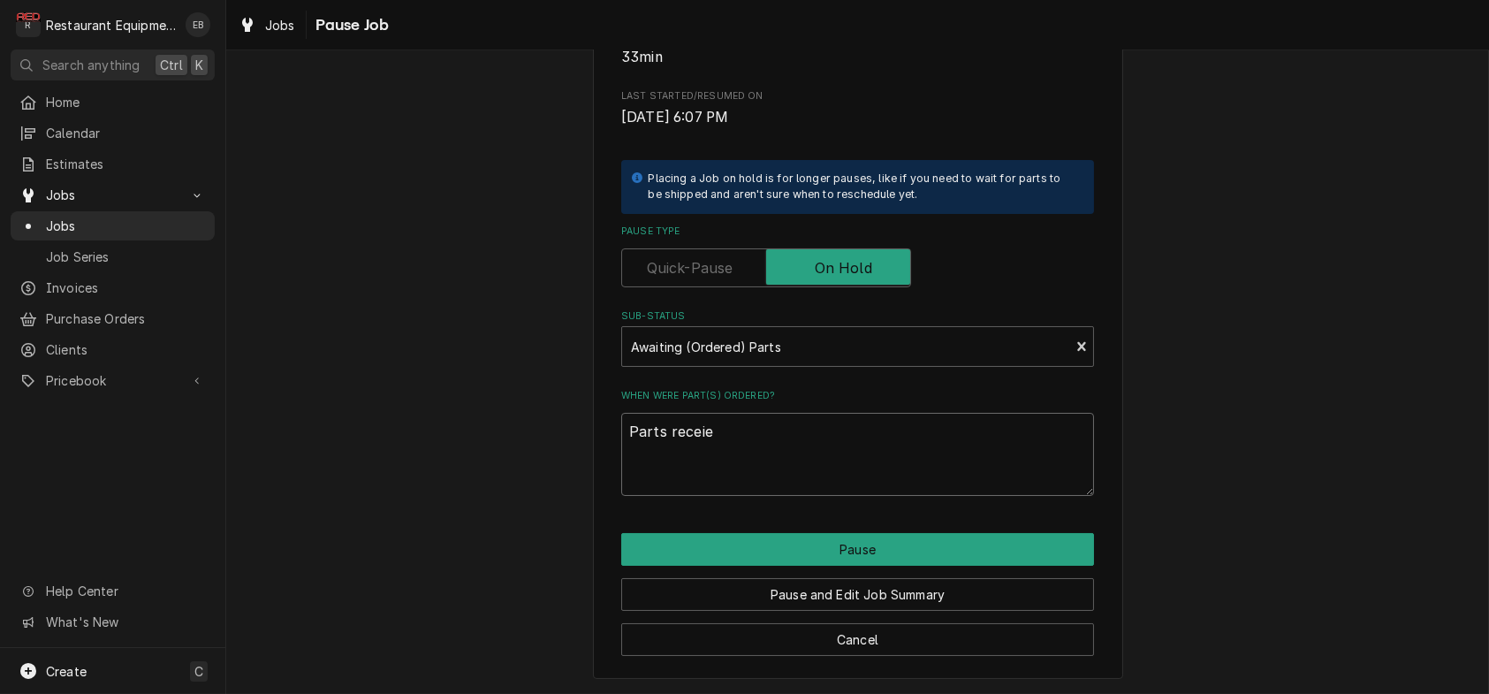
type textarea "x"
type textarea "Parts receiev"
type textarea "x"
type textarea "Parts receieve"
type textarea "x"
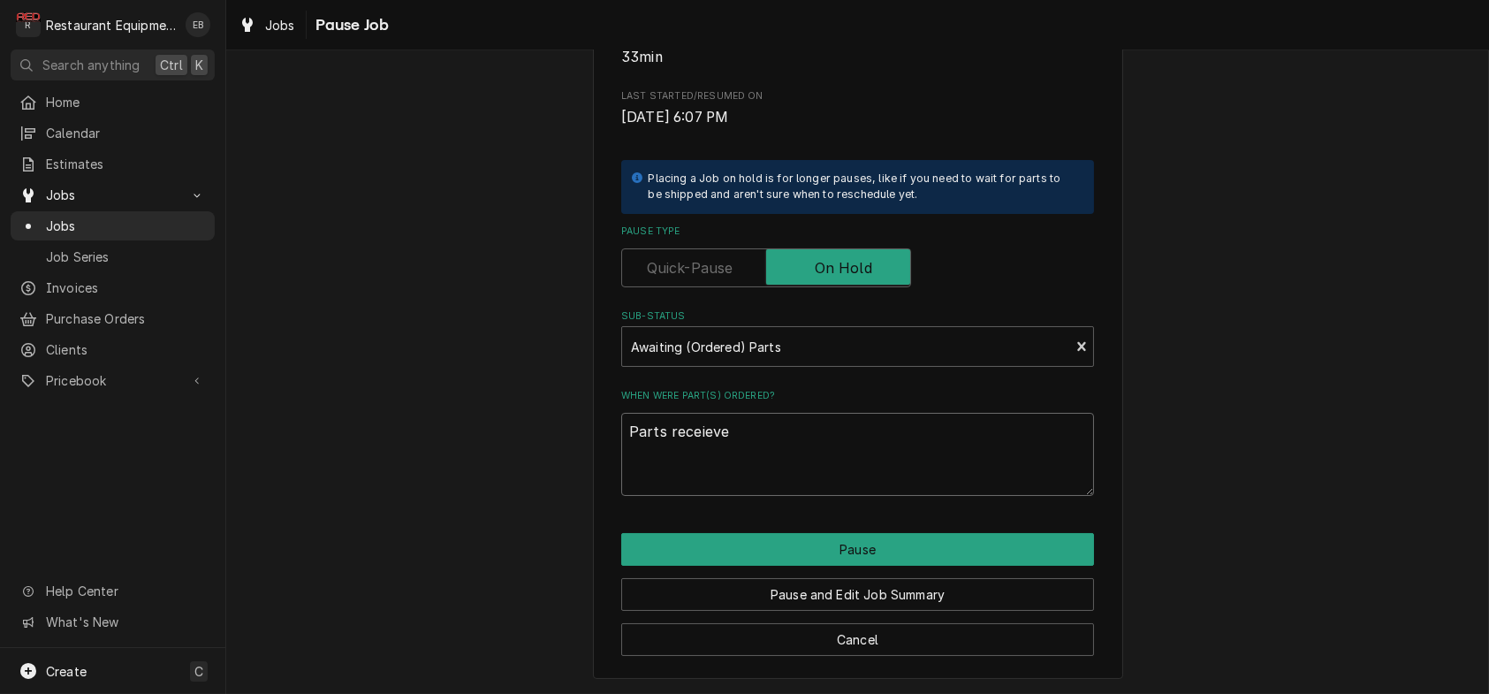
type textarea "Parts receieved"
type textarea "x"
type textarea "Parts receieved"
type textarea "x"
type textarea "Parts received"
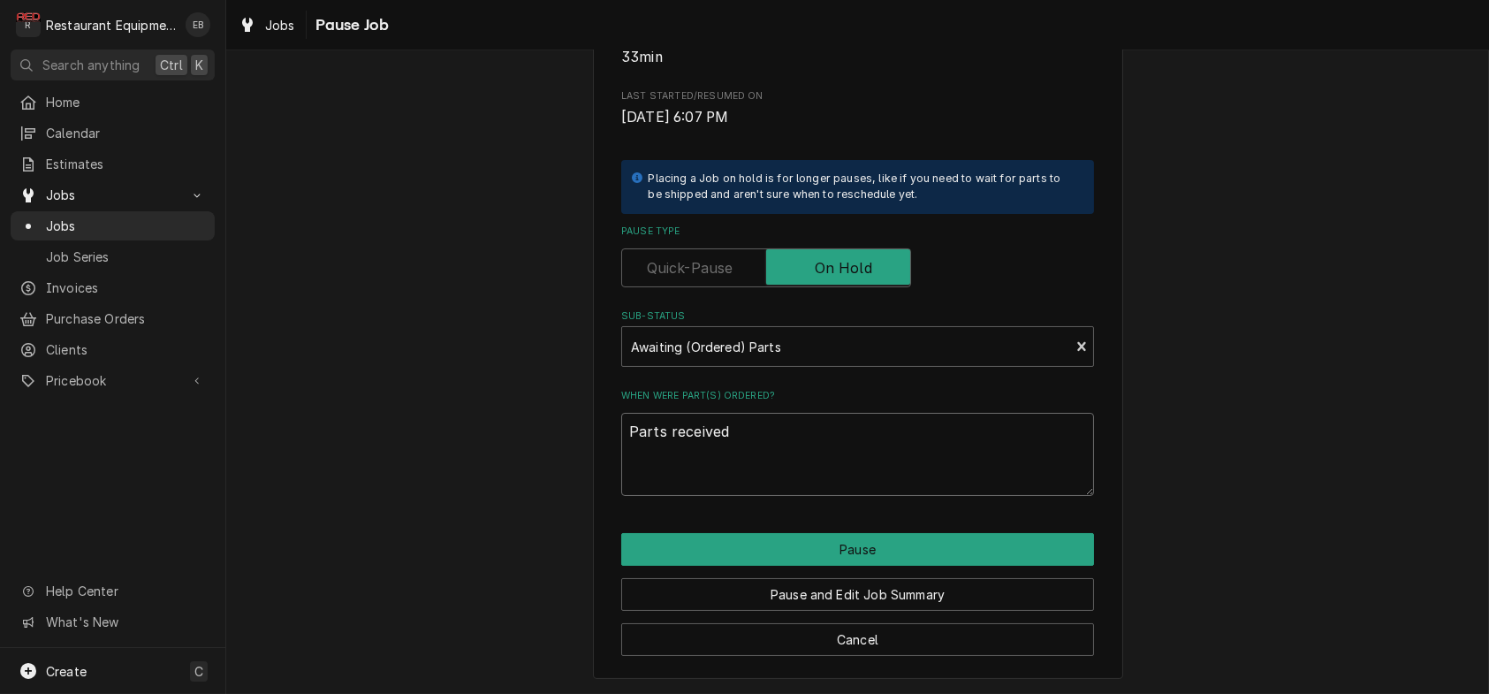
click at [764, 413] on textarea "Parts received" at bounding box center [857, 454] width 473 height 83
type textarea "x"
type textarea "Parts received"
type textarea "x"
type textarea "Parts received"
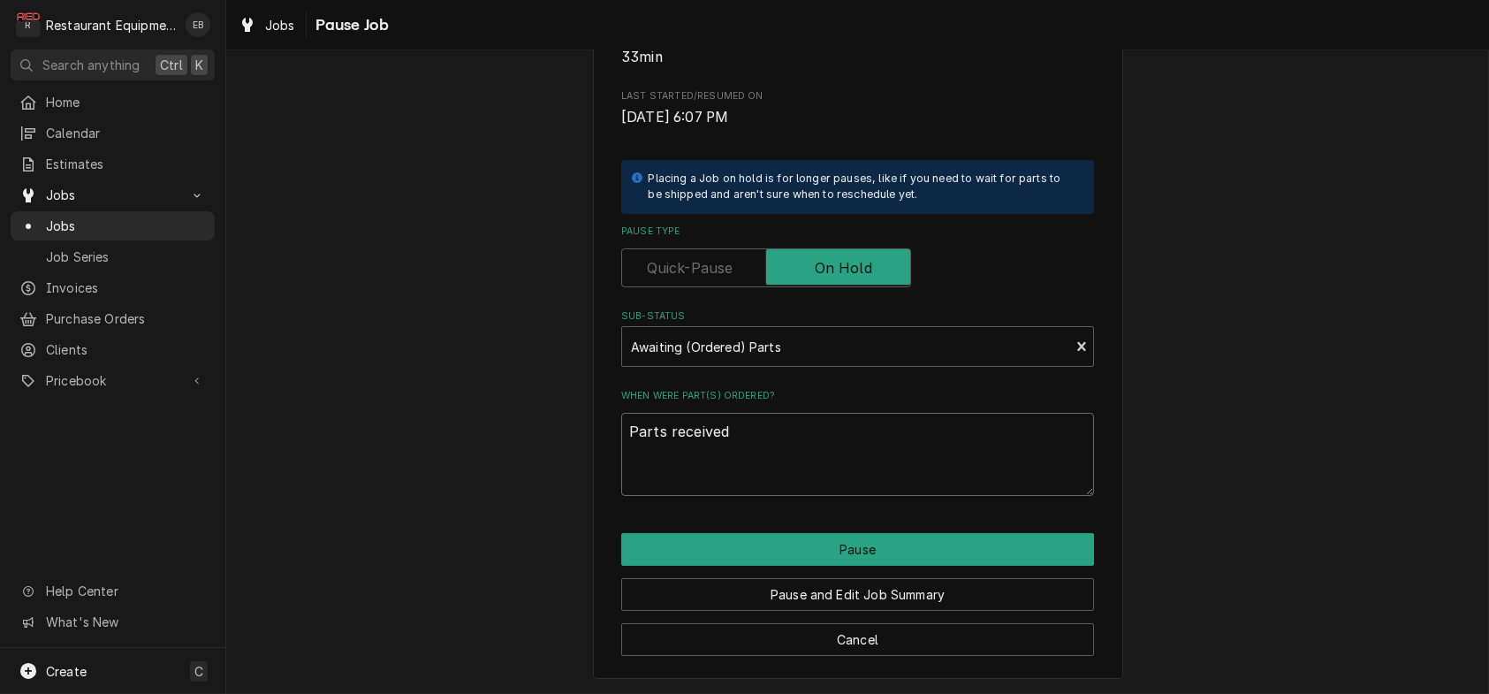
type textarea "x"
type textarea "Parts received 8"
type textarea "x"
type textarea "Parts received 8/"
type textarea "x"
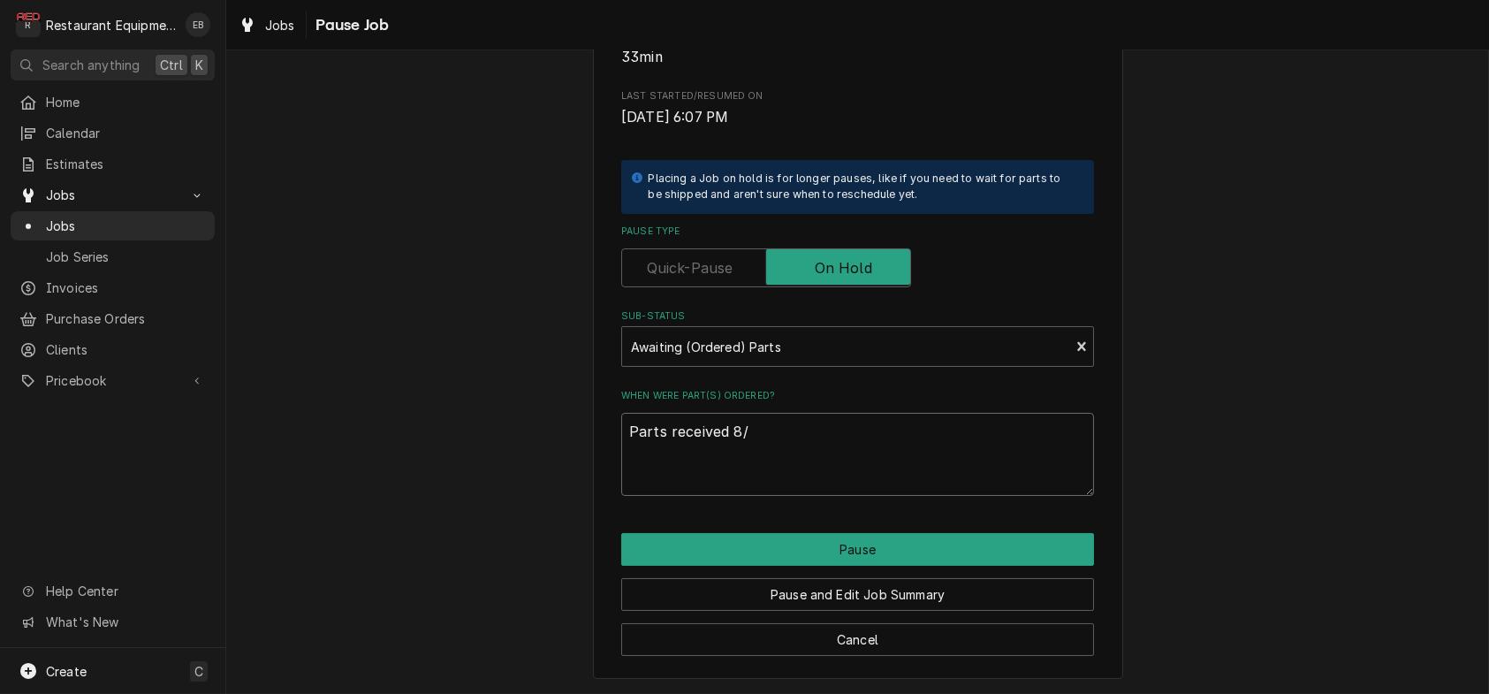
type textarea "Parts received 8/2"
type textarea "x"
type textarea "Parts received 8/20"
type textarea "x"
type textarea "Parts received 8/20,"
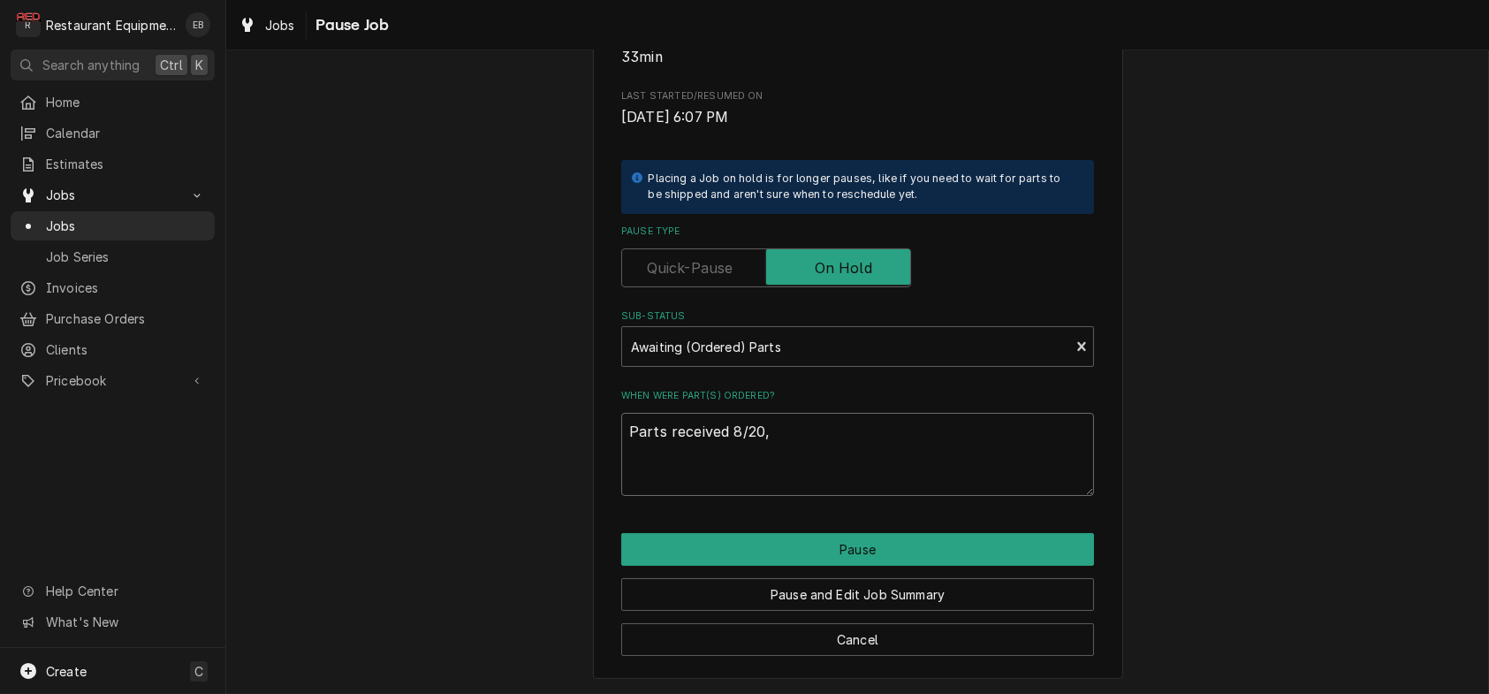
type textarea "x"
type textarea "Parts received 8/20,"
type textarea "x"
type textarea "Parts received 8/20, w"
type textarea "x"
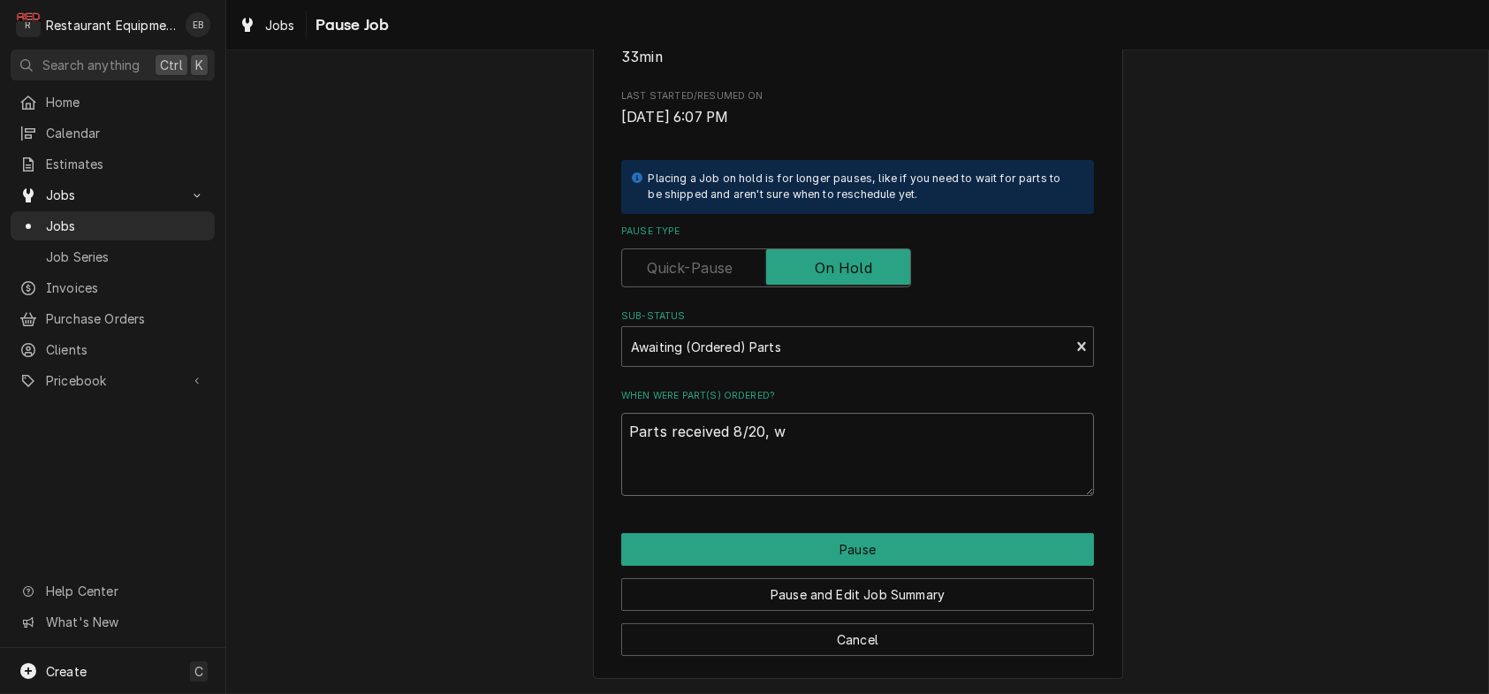
type textarea "Parts received 8/20, wa"
type textarea "x"
type textarea "Parts received 8/20, wai"
type textarea "x"
type textarea "Parts received 8/20, wait"
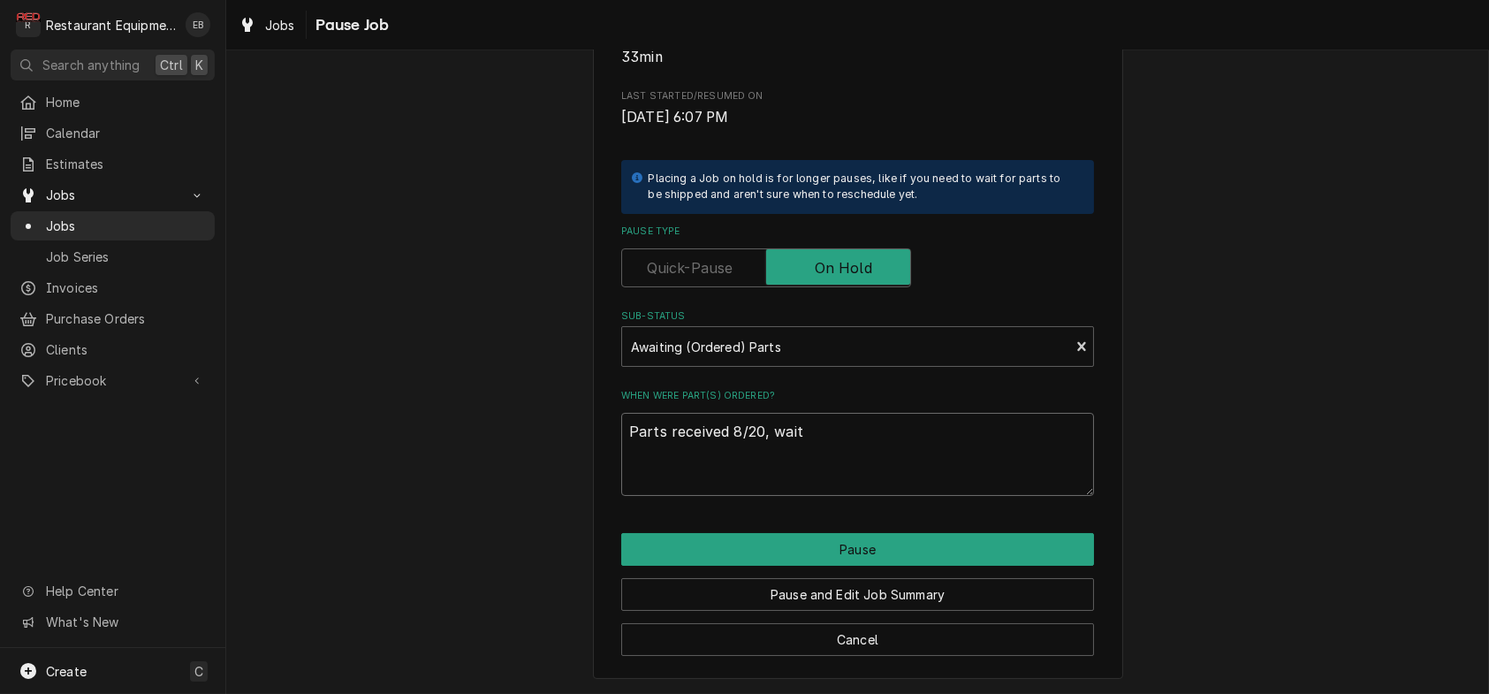
type textarea "x"
type textarea "Parts received 8/20, waiti"
type textarea "x"
type textarea "Parts received 8/20, waitin"
type textarea "x"
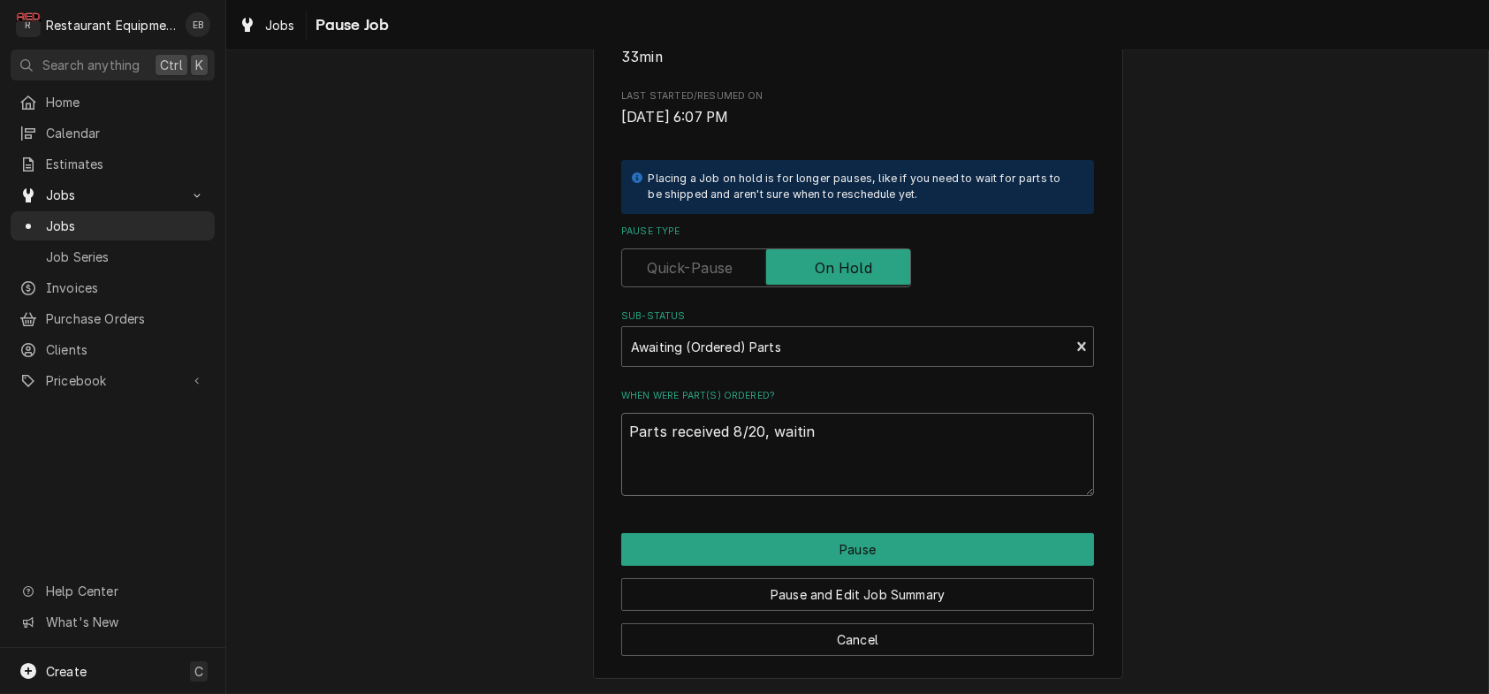
type textarea "Parts received 8/20, waiting"
type textarea "x"
type textarea "Parts received 8/20, waiting"
type textarea "x"
type textarea "Parts received 8/20, waiting o"
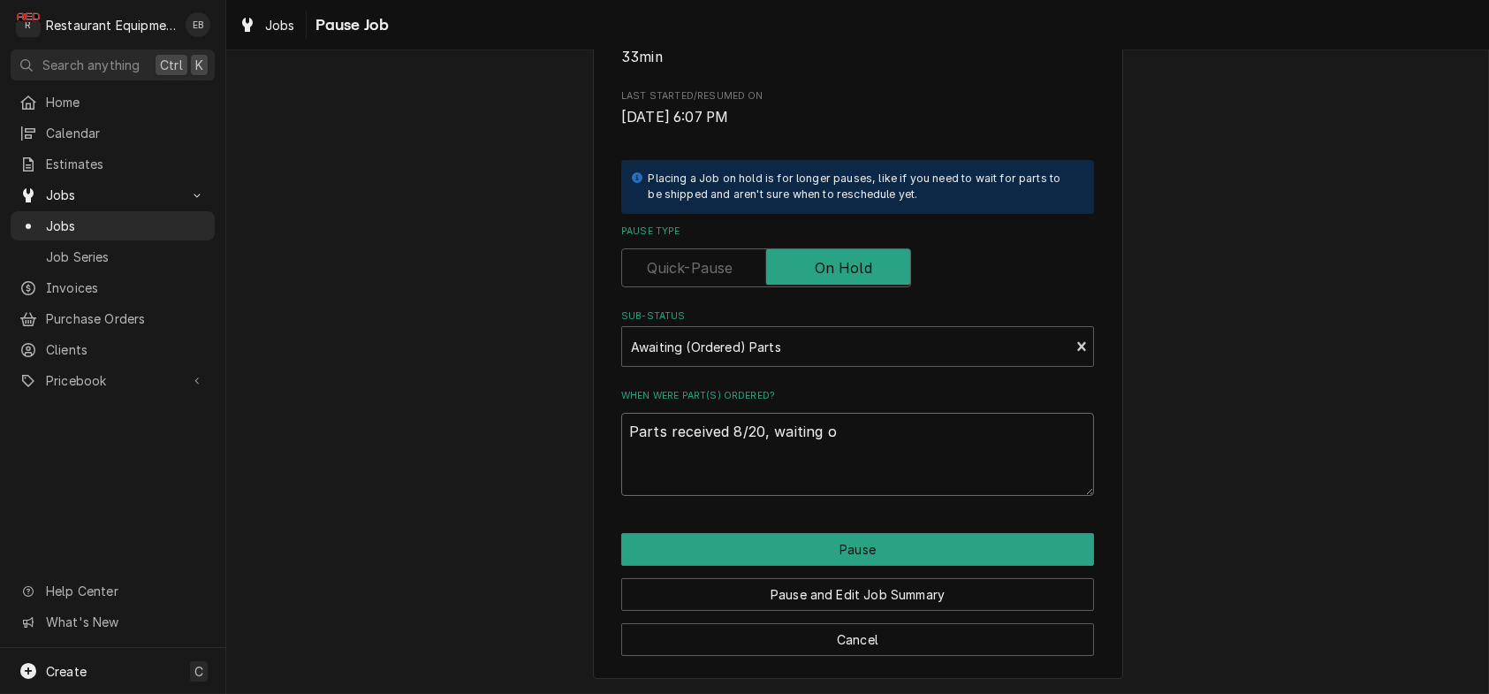
type textarea "x"
type textarea "Parts received 8/20, waiting on"
type textarea "x"
type textarea "Parts received 8/20, waiting on"
type textarea "x"
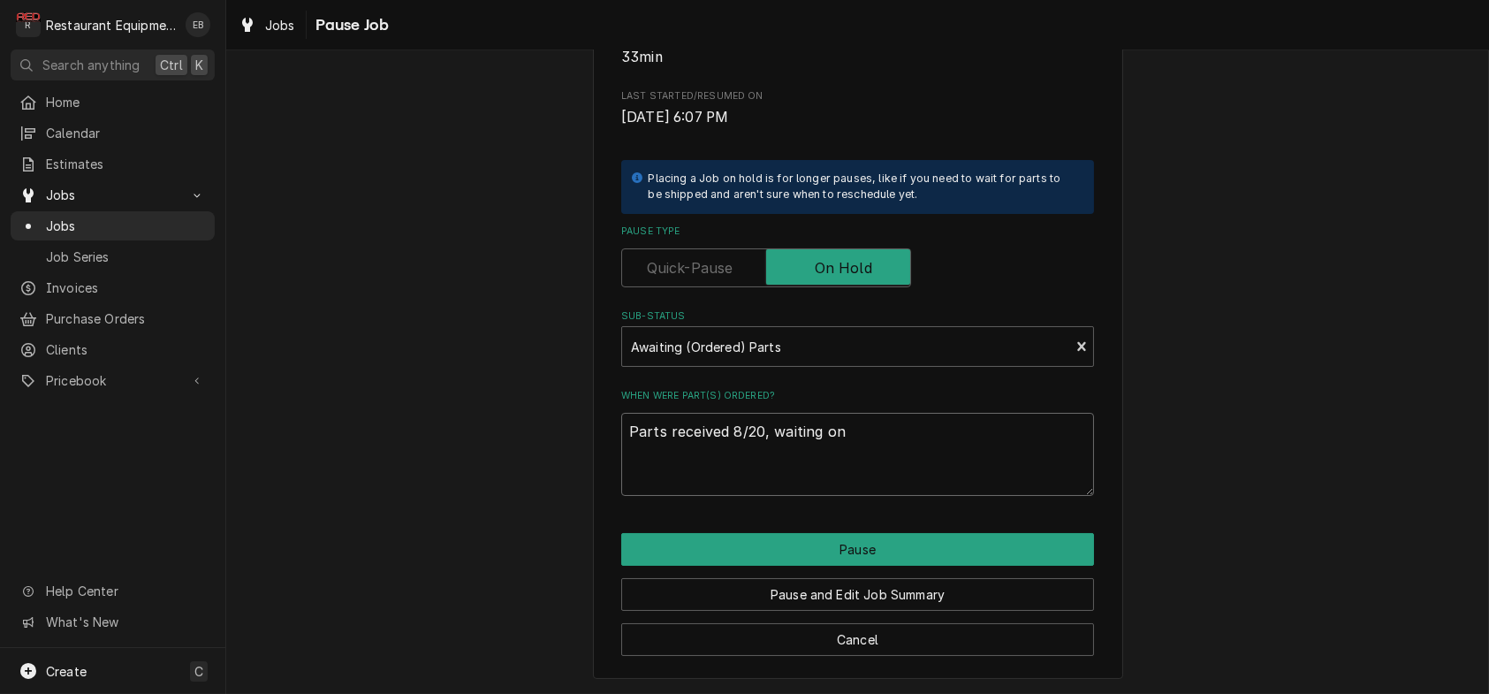
type textarea "Parts received 8/20, waiting on f"
type textarea "x"
type textarea "Parts received 8/20, waiting on fa"
type textarea "x"
type textarea "Parts received 8/20, waiting on fan"
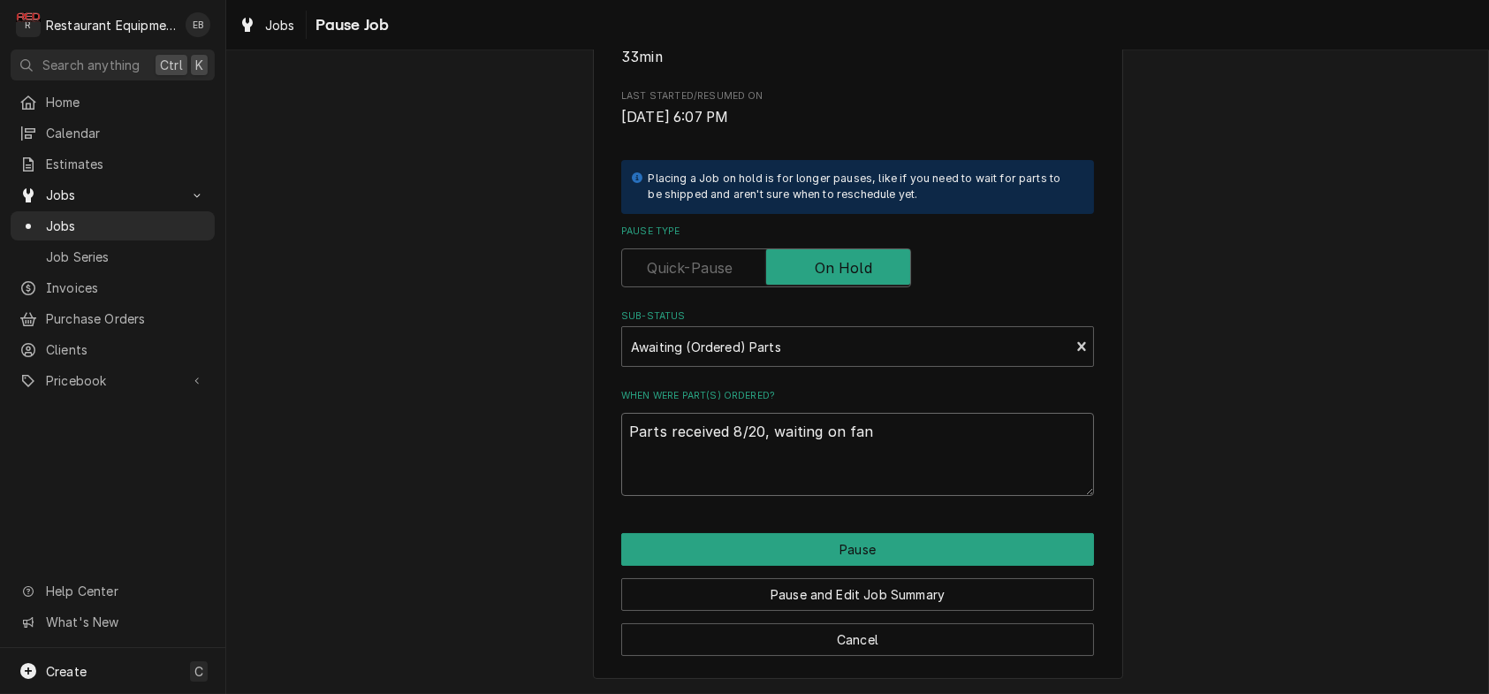
type textarea "x"
type textarea "Parts received 8/20, waiting on fan"
type textarea "x"
type textarea "Parts received 8/20, waiting on fan g"
type textarea "x"
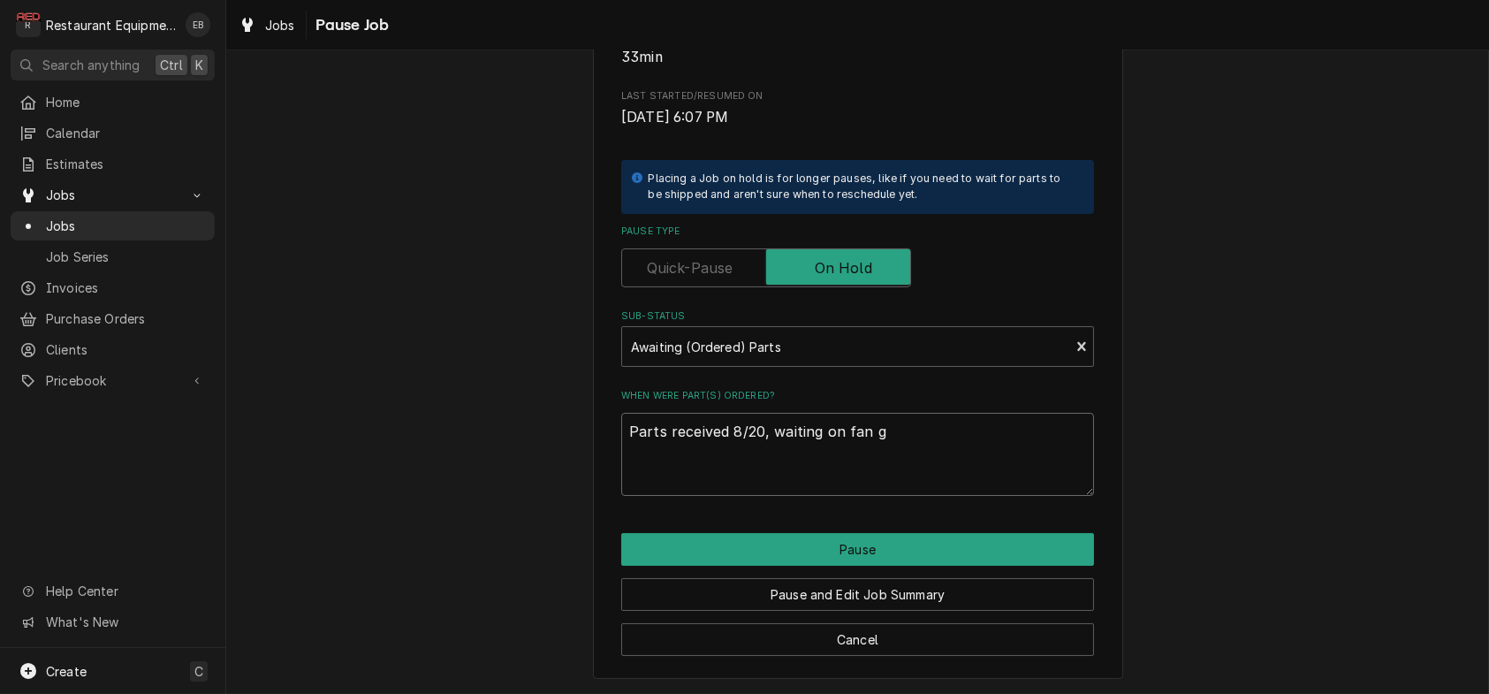
type textarea "Parts received 8/20, waiting on fan gu"
type textarea "x"
type textarea "Parts received 8/20, waiting on fan gua"
type textarea "x"
type textarea "Parts received 8/20, waiting on fan guar"
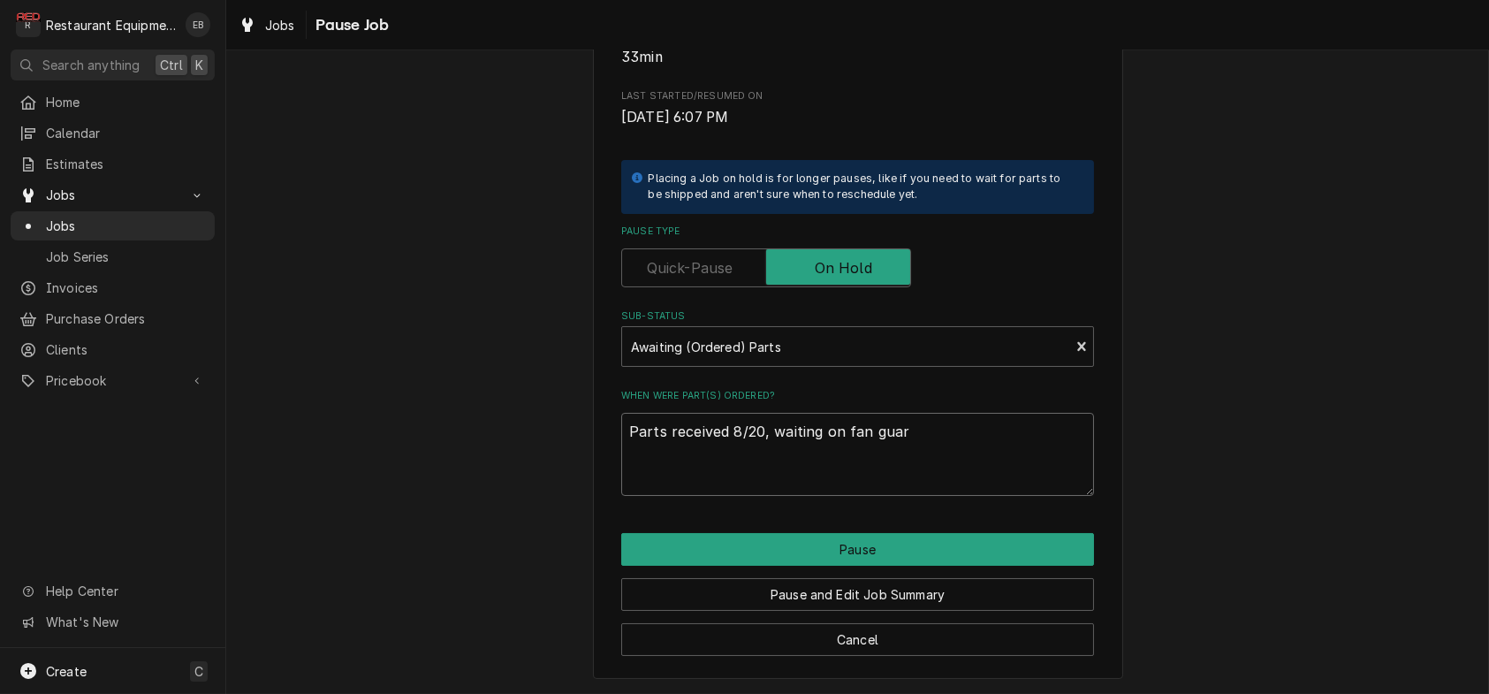
type textarea "x"
type textarea "Parts received 8/20, waiting on fan guard"
type textarea "x"
type textarea "Parts received 8/20, waiting on fan guard"
type textarea "x"
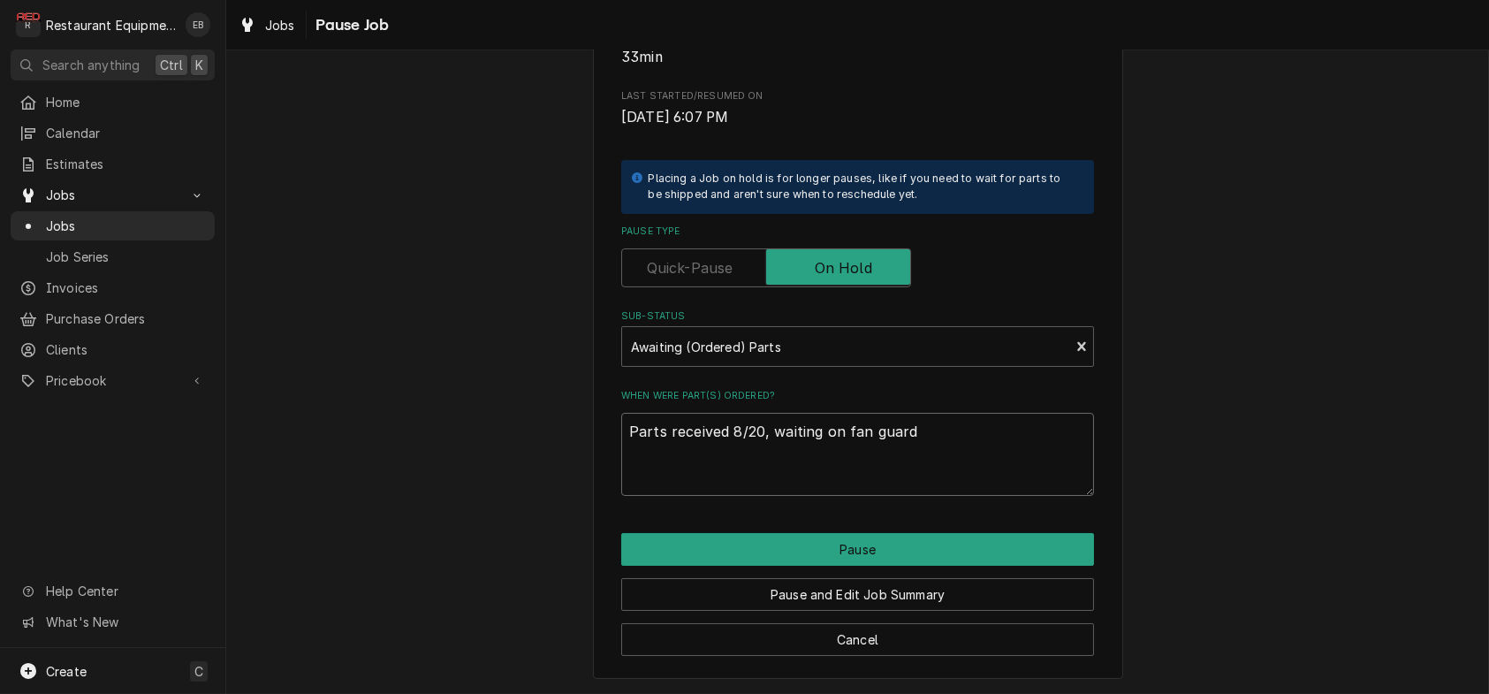
type textarea "Parts received 8/20, waiting on fan guard t"
type textarea "x"
type textarea "Parts received 8/20, waiting on fan guard to"
type textarea "x"
type textarea "Parts received 8/20, waiting on fan guard to"
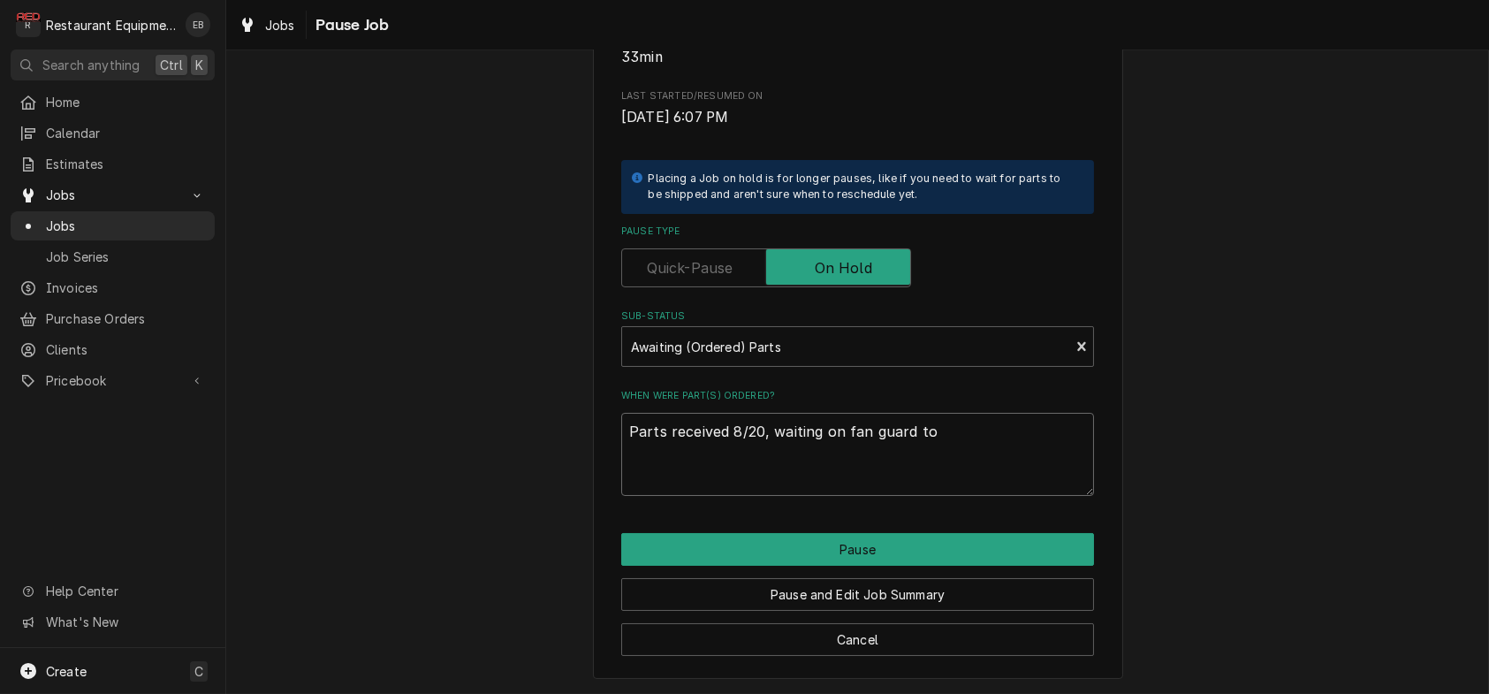
type textarea "x"
type textarea "Parts received 8/20, waiting on fan guard to a"
type textarea "x"
type textarea "Parts received 8/20, waiting on fan guard to ar"
type textarea "x"
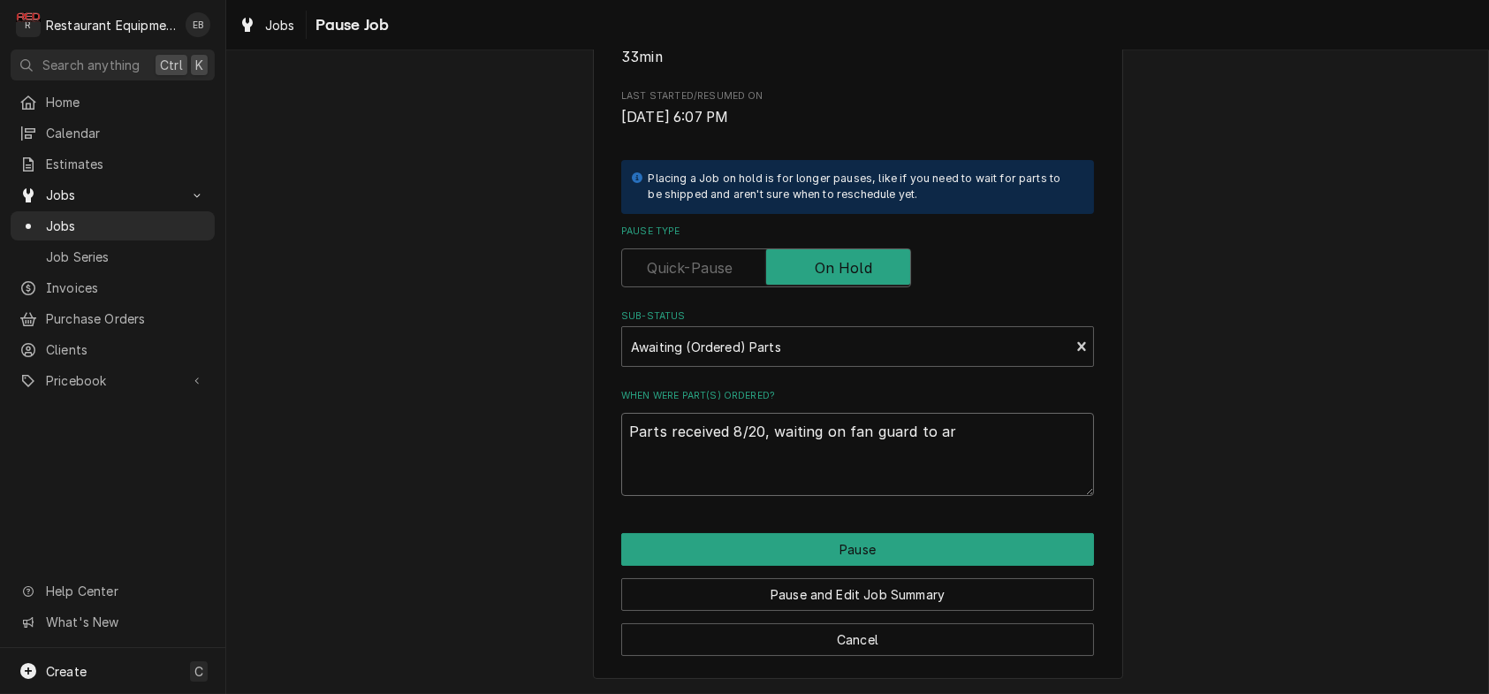
type textarea "Parts received 8/20, waiting on fan guard to arr"
type textarea "x"
type textarea "Parts received 8/20, waiting on fan guard to arri"
type textarea "x"
type textarea "Parts received 8/20, waiting on fan guard to arriv"
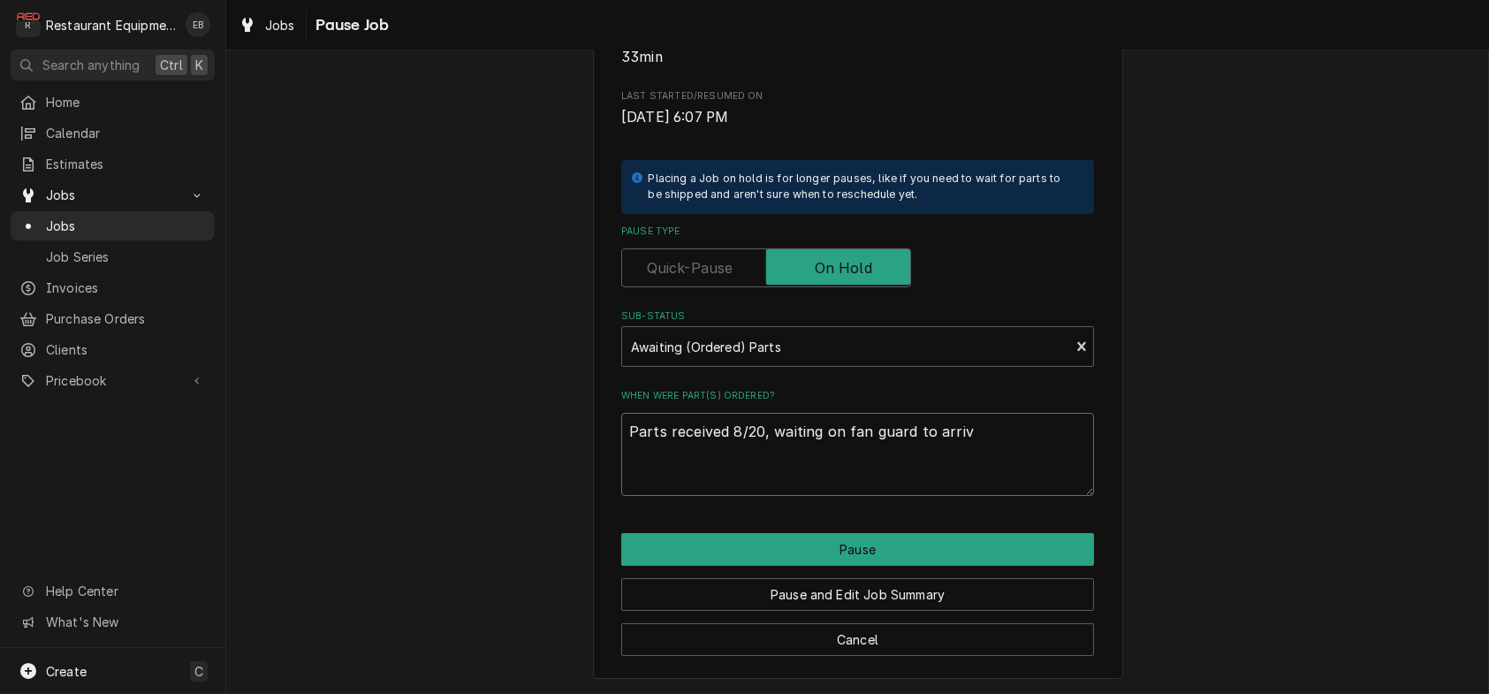
type textarea "x"
type textarea "Parts received 8/20, waiting on fan guard to arrive"
type textarea "x"
type textarea "Parts received 8/20, waiting on fan guard to arrived"
type textarea "x"
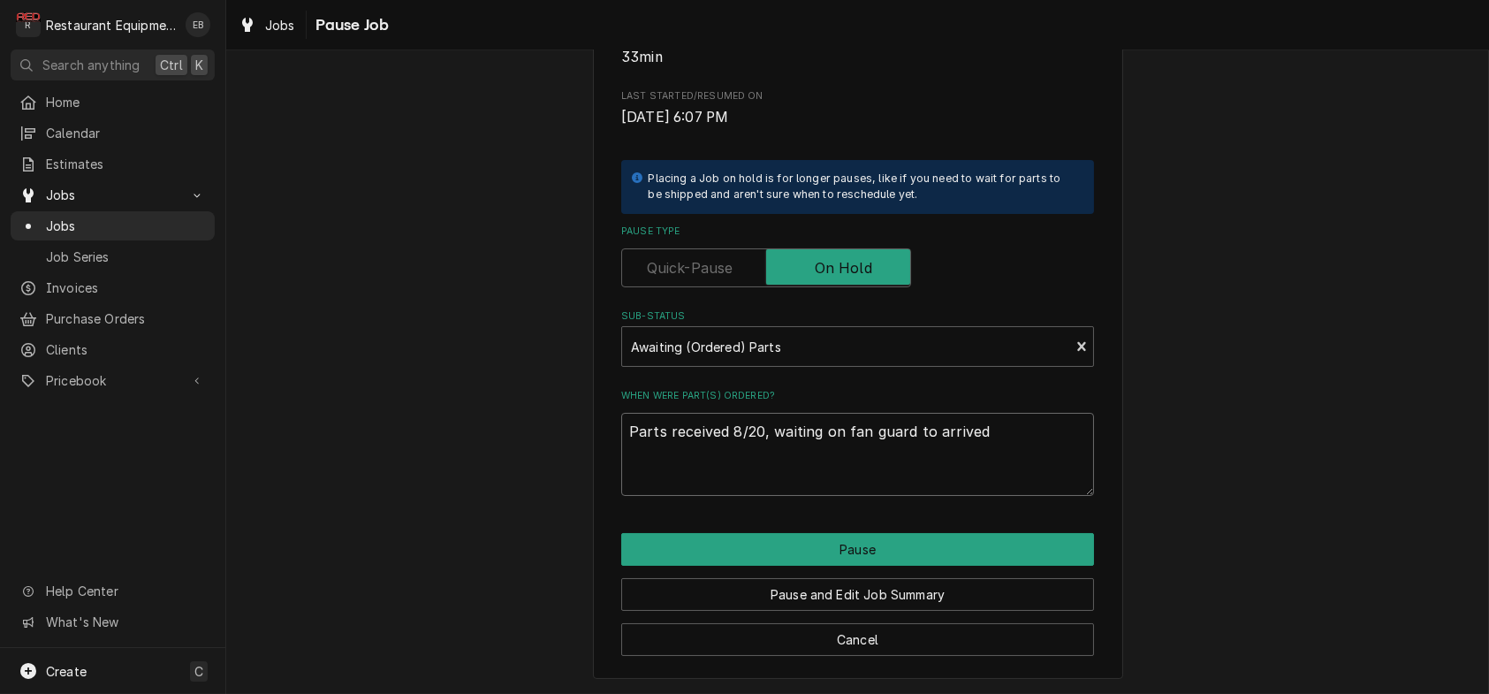
type textarea "Parts received 8/20, waiting on fan guard to arrive"
type textarea "x"
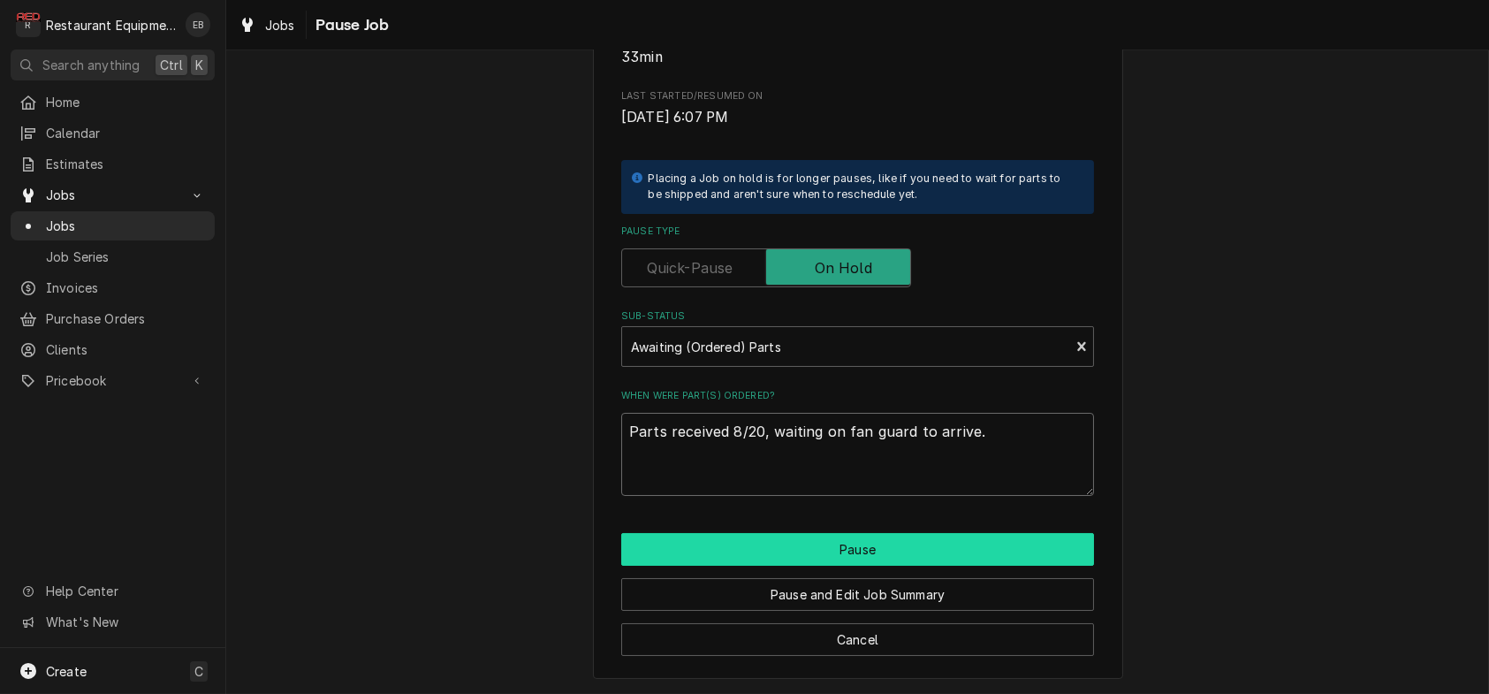
type textarea "Parts received 8/20, waiting on fan guard to arrive."
click at [981, 541] on button "Pause" at bounding box center [857, 549] width 473 height 33
type textarea "x"
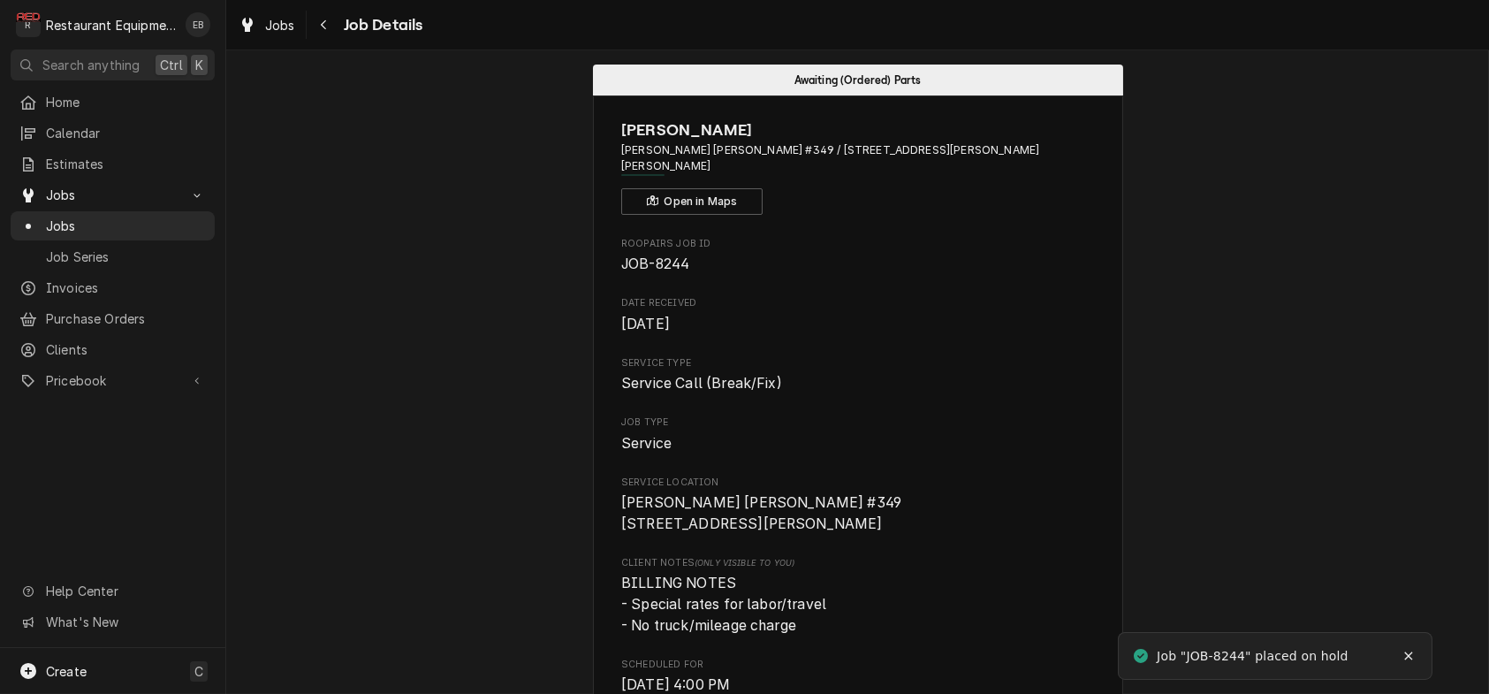
scroll to position [58, 0]
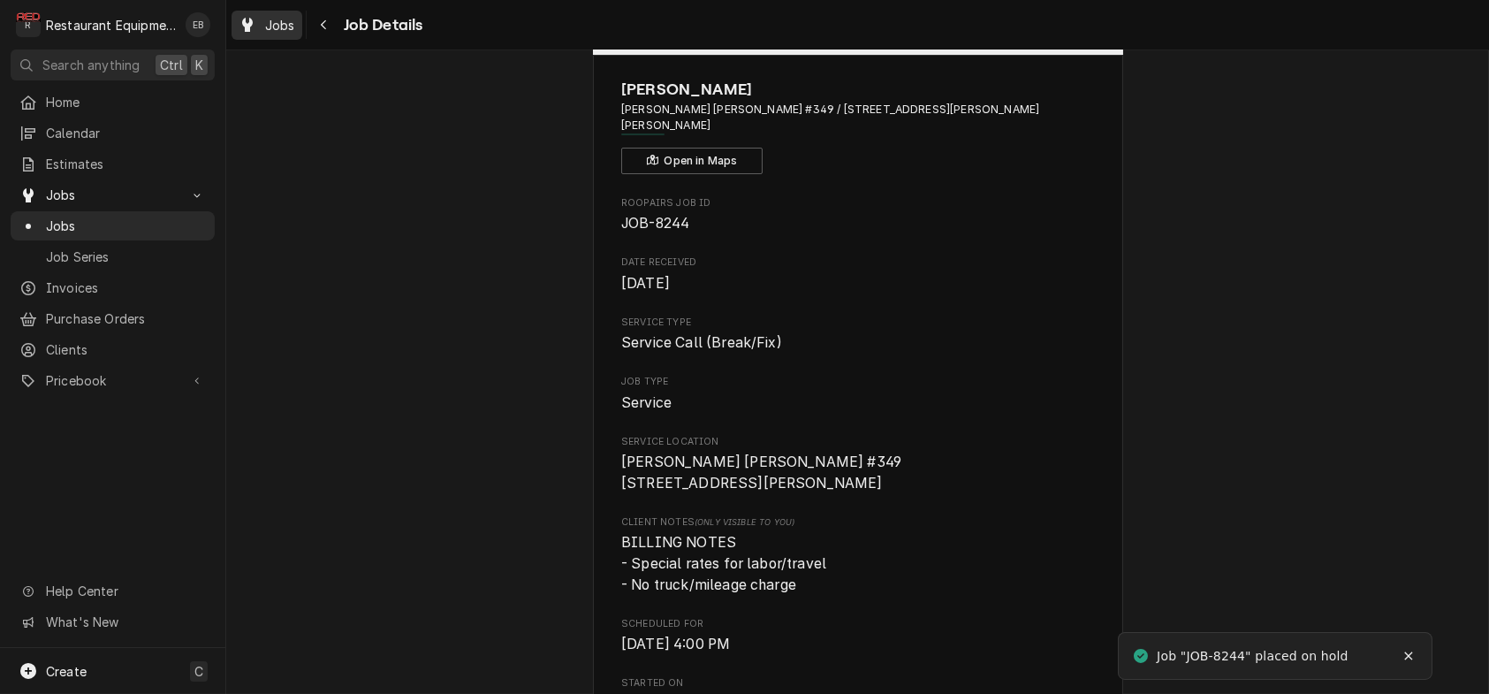
click at [293, 22] on span "Jobs" at bounding box center [280, 25] width 30 height 19
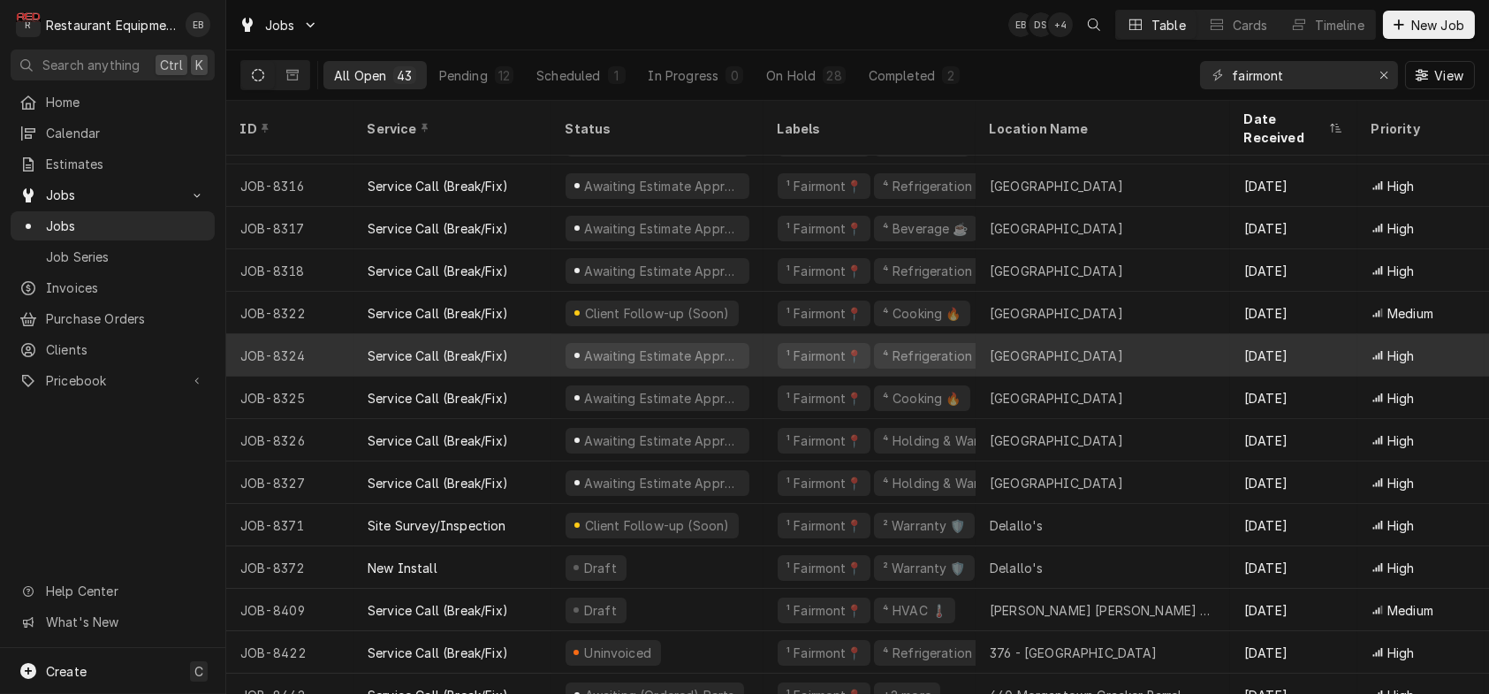
scroll to position [601, 0]
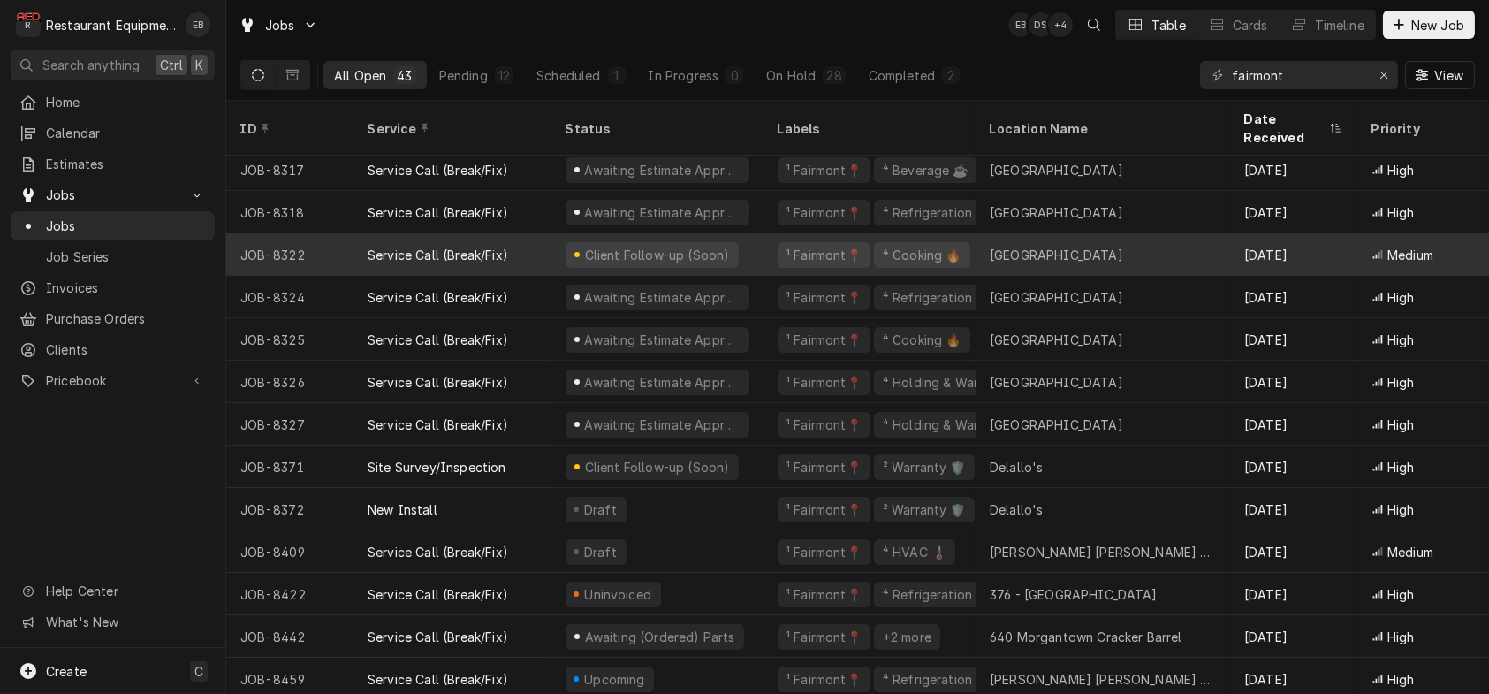
click at [536, 261] on div "Service Call (Break/Fix)" at bounding box center [453, 254] width 198 height 42
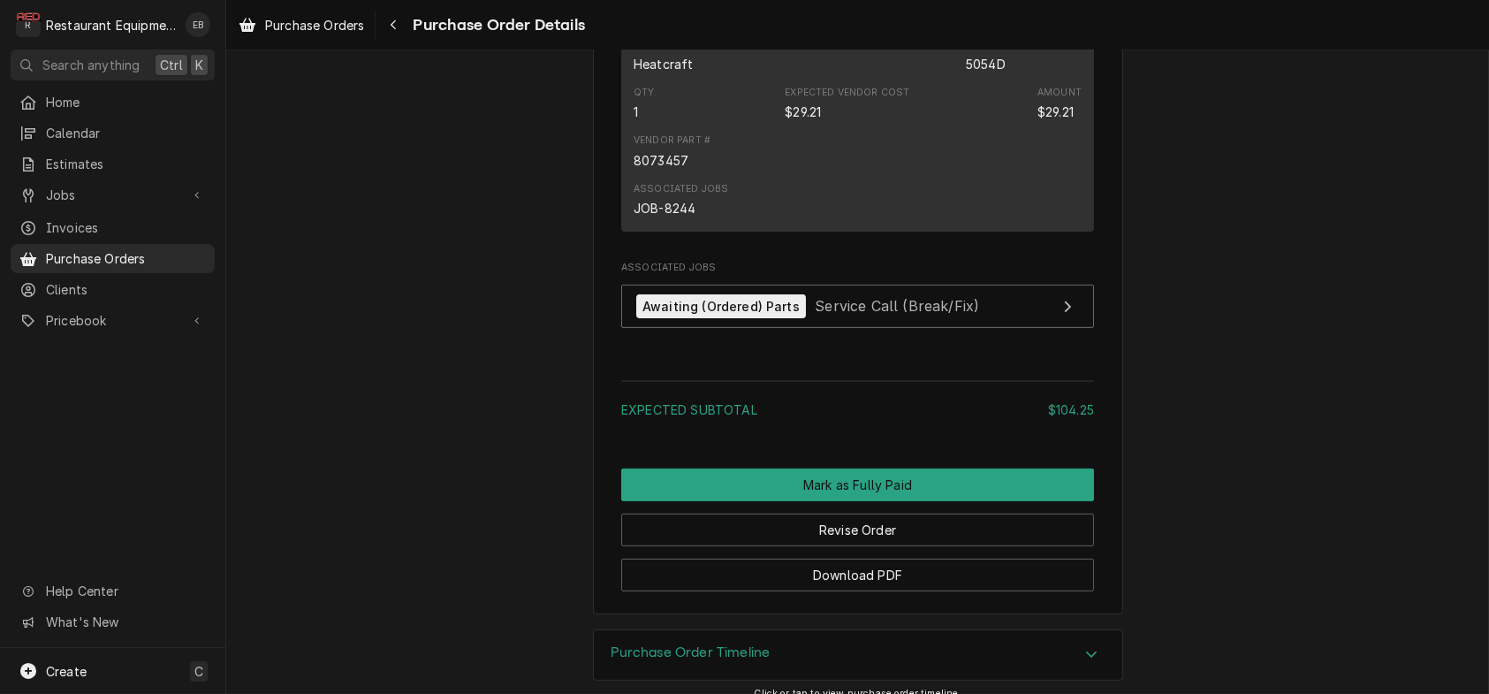
scroll to position [1673, 0]
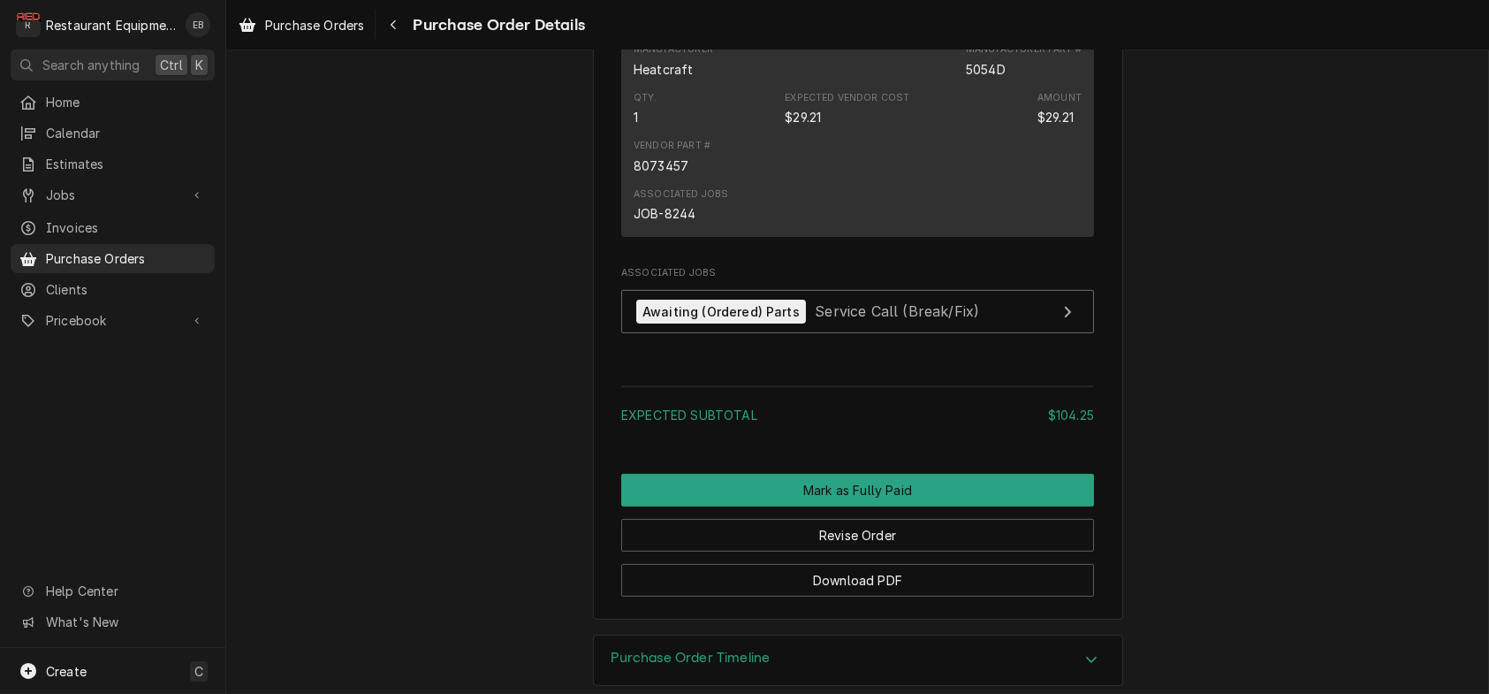
click at [978, 84] on div "Manufacturer Heatcraft Manufacturer Part # 5054D" at bounding box center [858, 60] width 448 height 48
click at [764, 229] on div "Associated Jobs JOB-8244" at bounding box center [858, 205] width 448 height 48
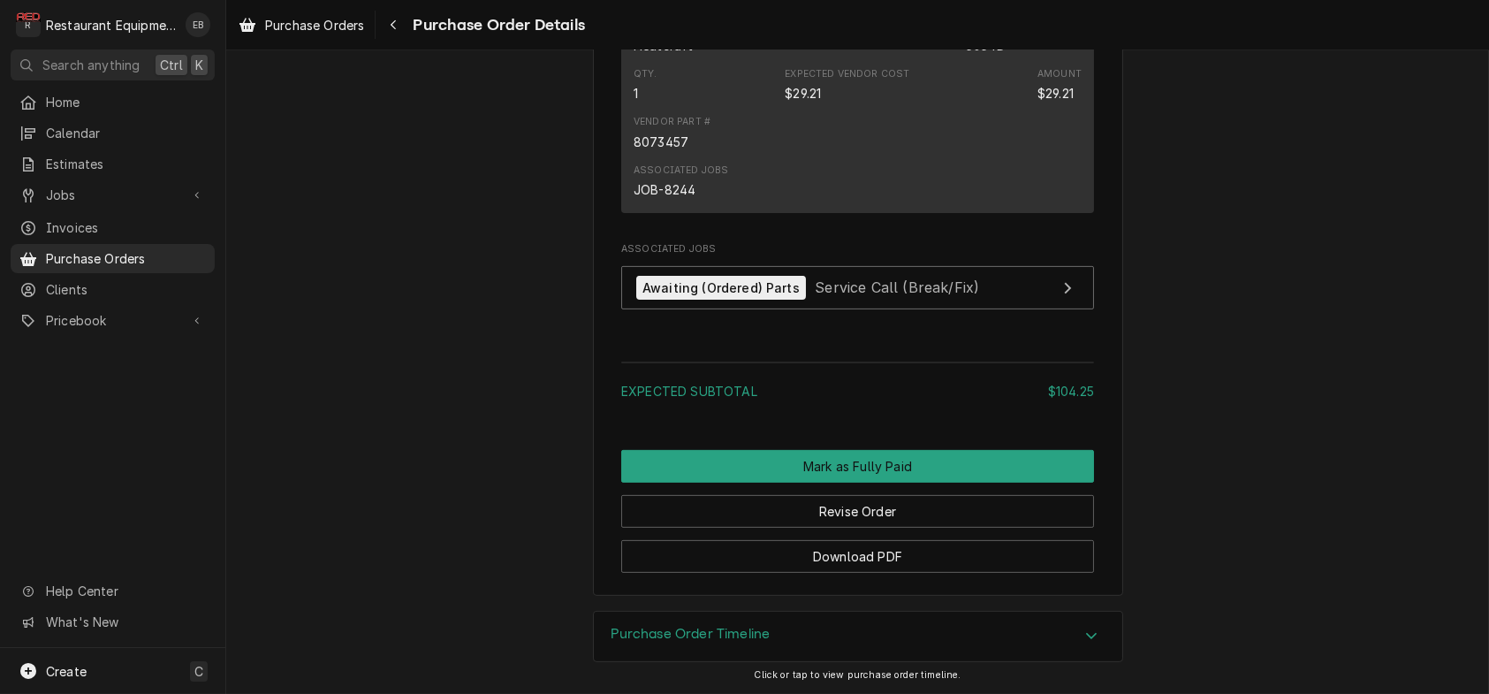
scroll to position [1732, 0]
drag, startPoint x: 766, startPoint y: 329, endPoint x: 795, endPoint y: 329, distance: 29.2
click at [795, 103] on div "$29.21" at bounding box center [803, 93] width 36 height 19
click at [847, 60] on div "Manufacturer Heatcraft Manufacturer Part # 5054D" at bounding box center [858, 36] width 448 height 48
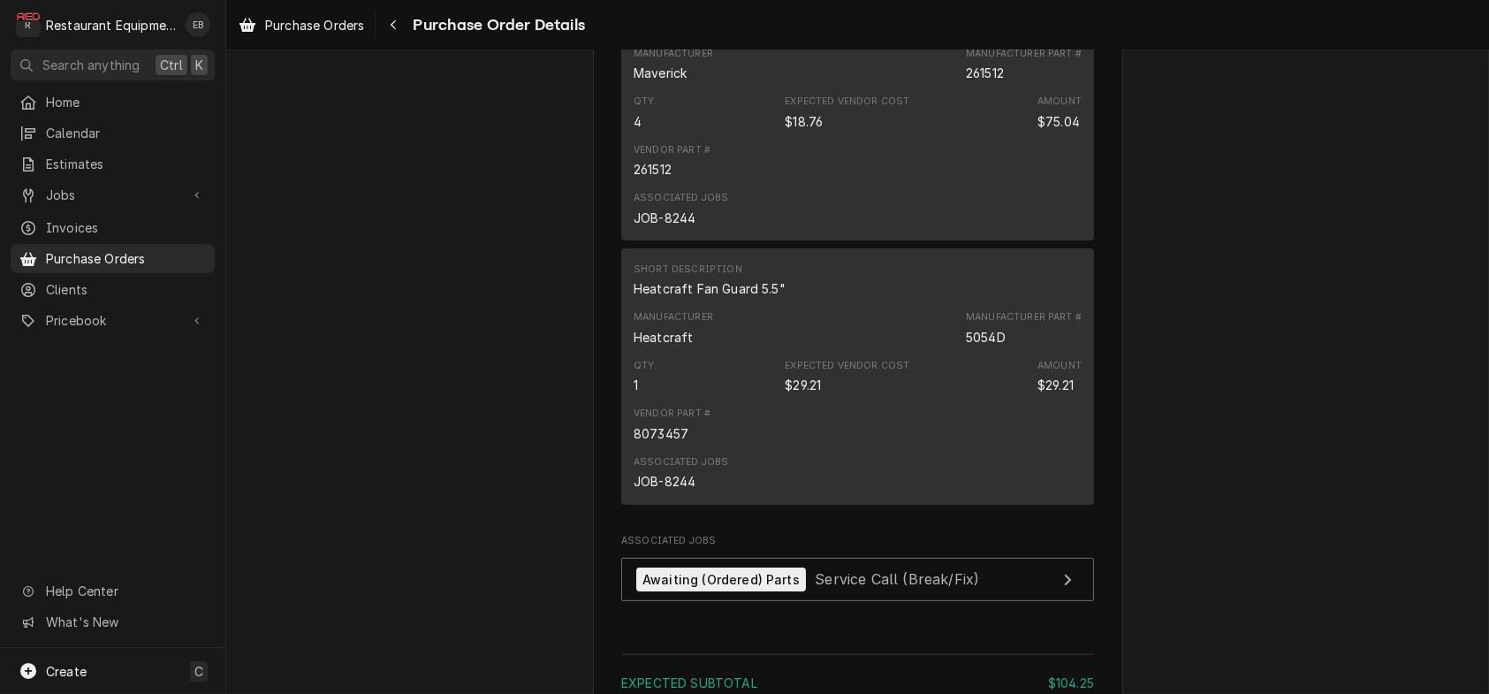
scroll to position [1379, 0]
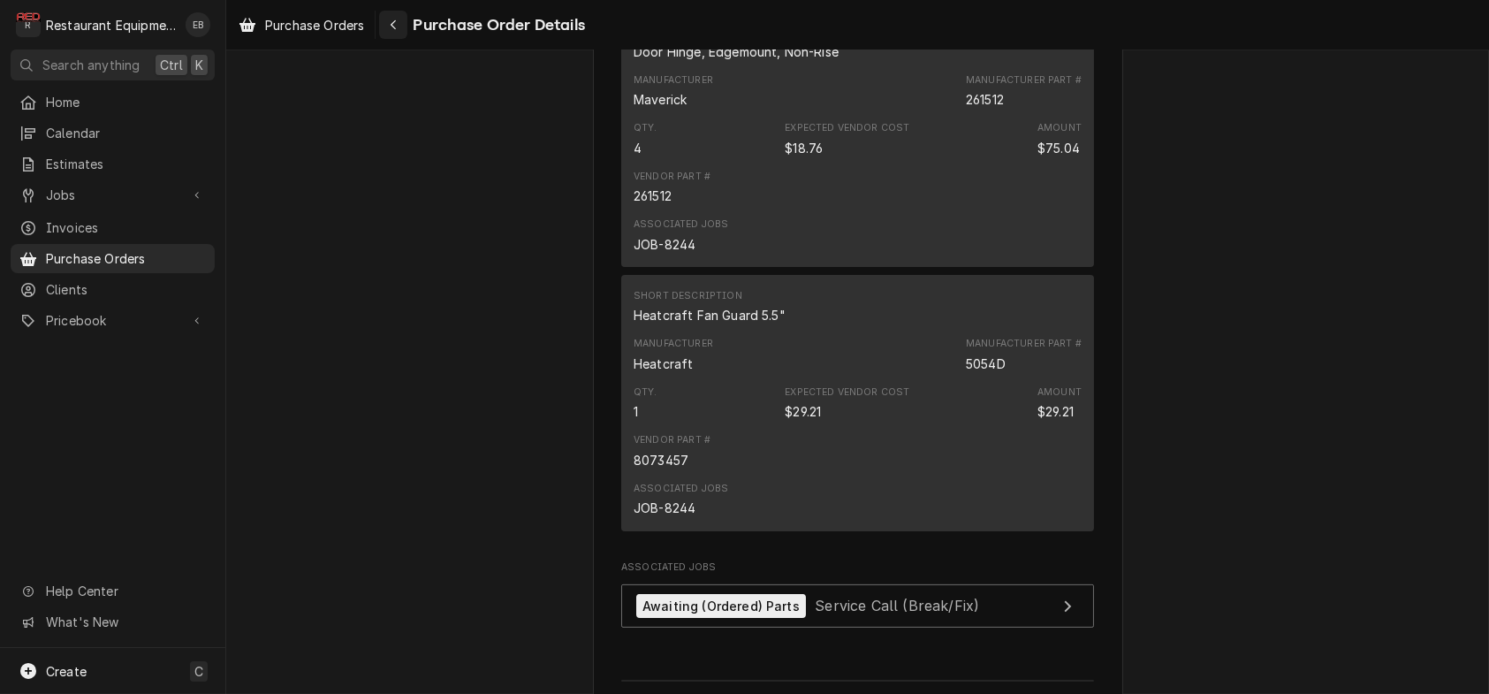
click at [396, 28] on icon "Navigate back" at bounding box center [393, 25] width 5 height 10
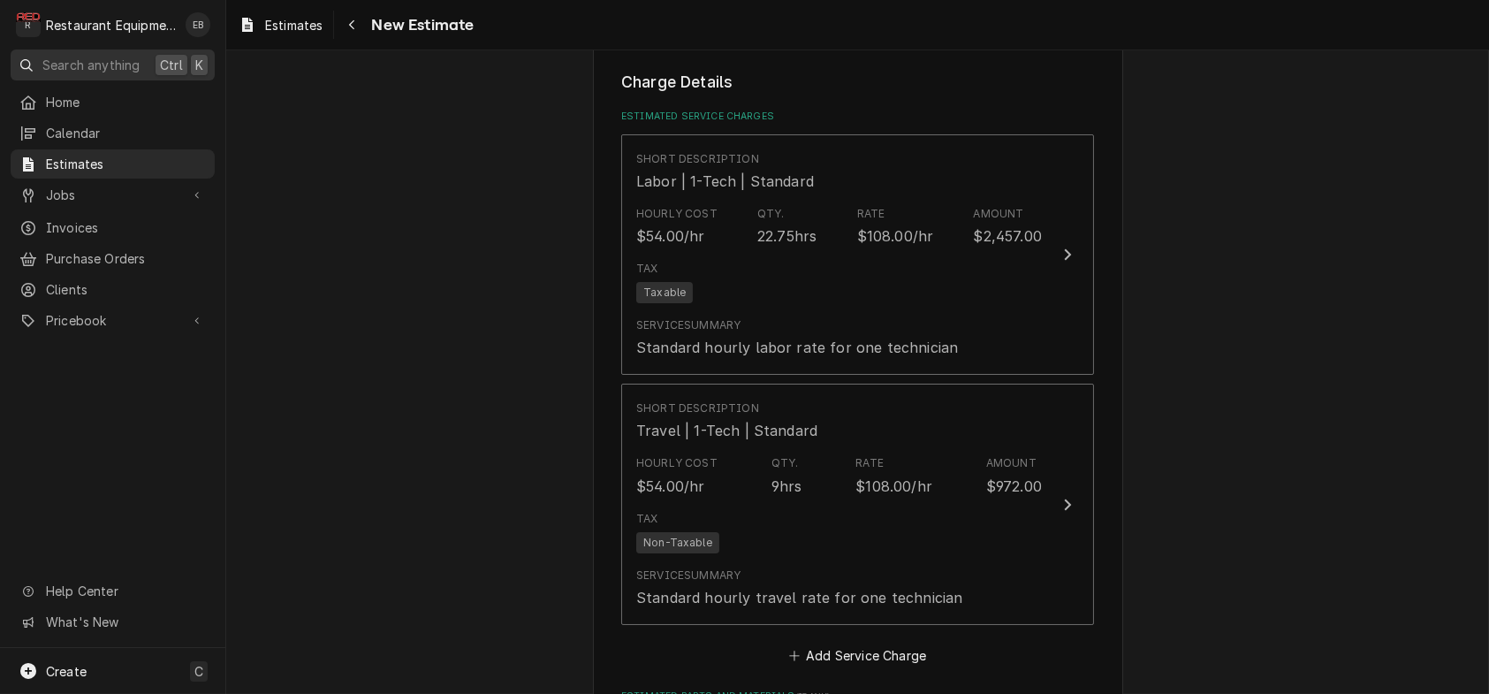
scroll to position [4890, 0]
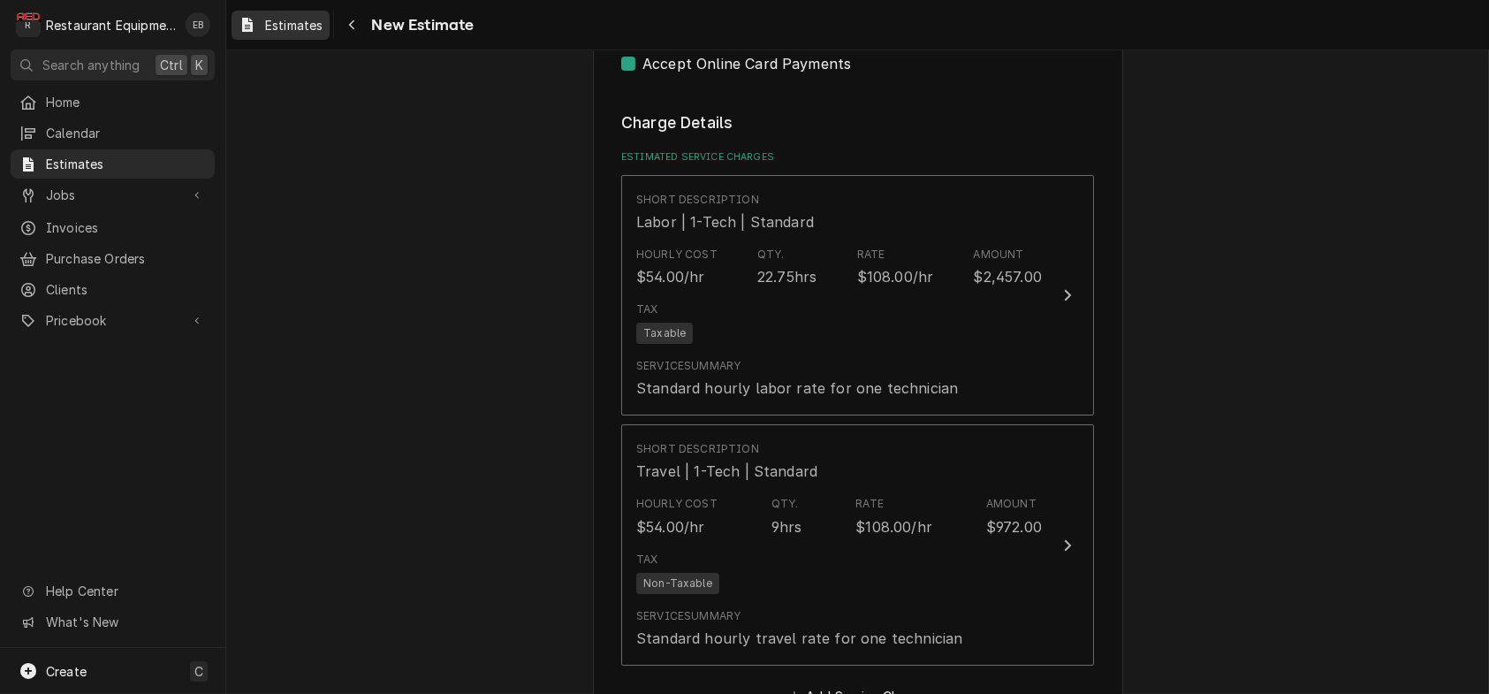
click at [296, 32] on span "Estimates" at bounding box center [293, 25] width 57 height 19
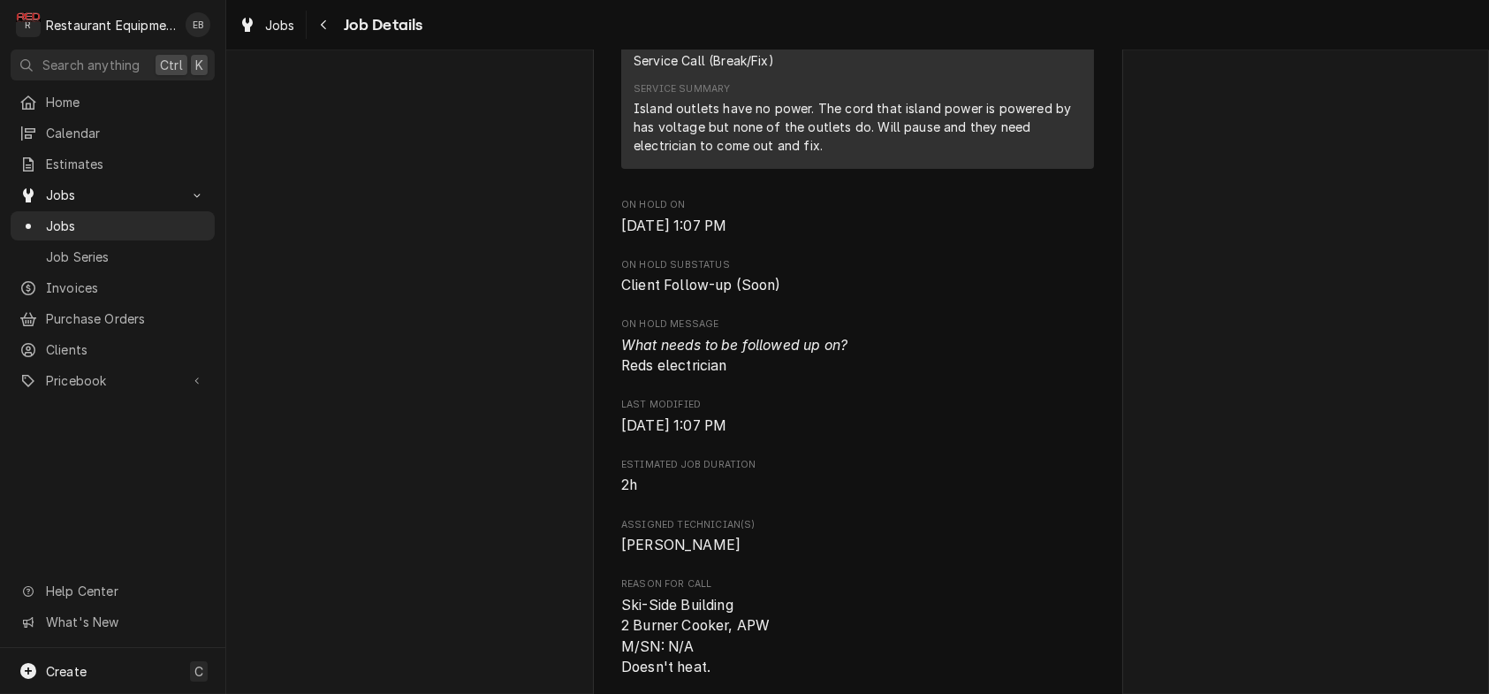
scroll to position [707, 0]
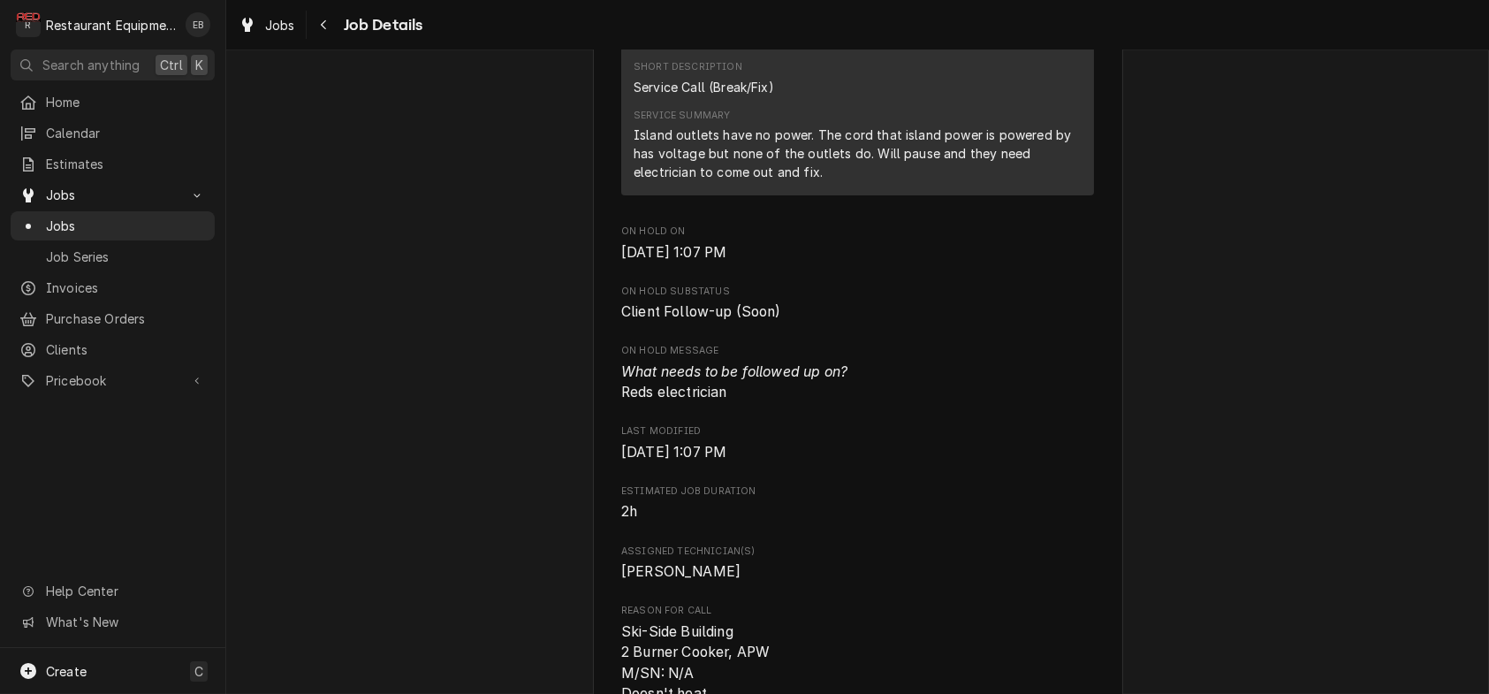
drag, startPoint x: 718, startPoint y: 358, endPoint x: 741, endPoint y: 369, distance: 25.7
drag, startPoint x: 741, startPoint y: 369, endPoint x: 668, endPoint y: 361, distance: 73.8
click at [668, 361] on div "Roopairs Job ID JOB-8322 Date Received [DATE] Service Type Service Call (Break/…" at bounding box center [857, 365] width 473 height 1668
drag, startPoint x: 969, startPoint y: 376, endPoint x: 1212, endPoint y: 468, distance: 258.7
click at [1213, 468] on div "Client Follow-up (Soon) [GEOGRAPHIC_DATA] [GEOGRAPHIC_DATA] / [STREET_ADDRESS][…" at bounding box center [857, 492] width 1263 height 2260
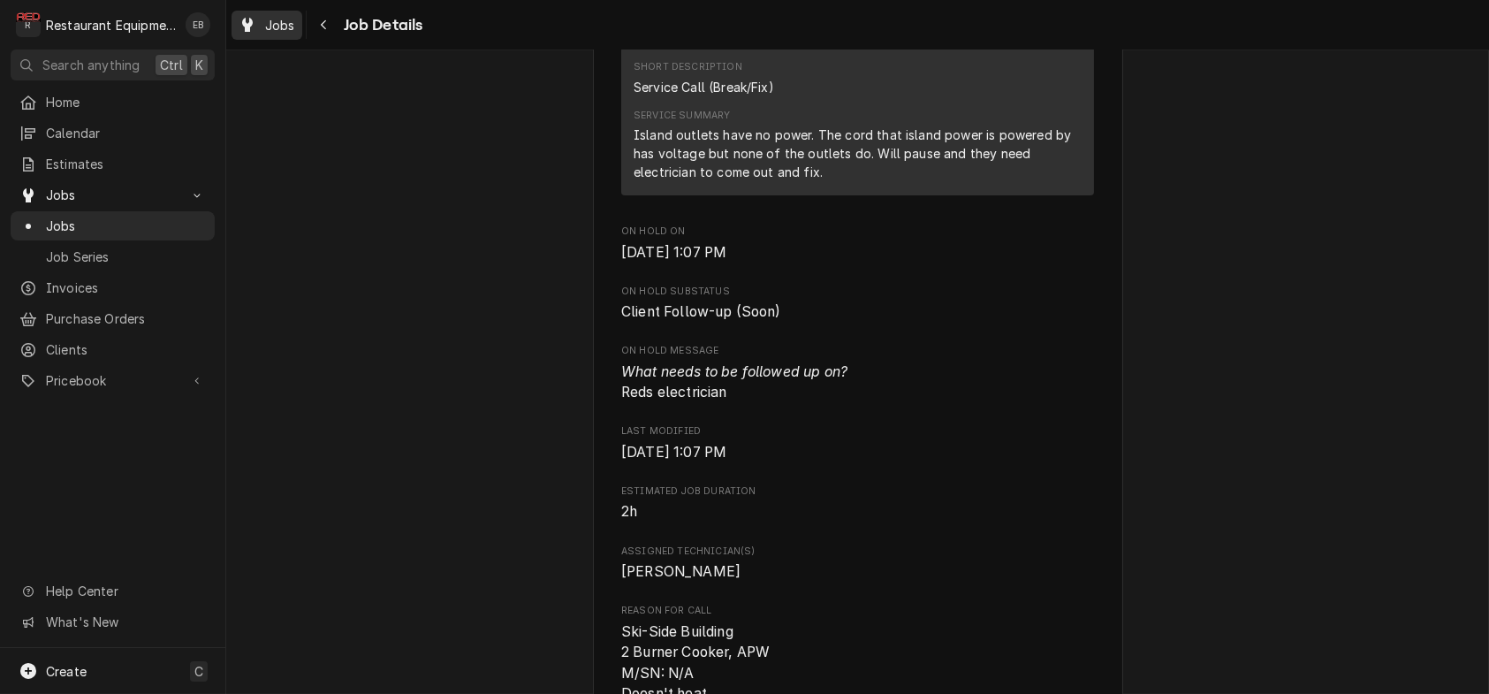
click at [295, 26] on span "Jobs" at bounding box center [280, 25] width 30 height 19
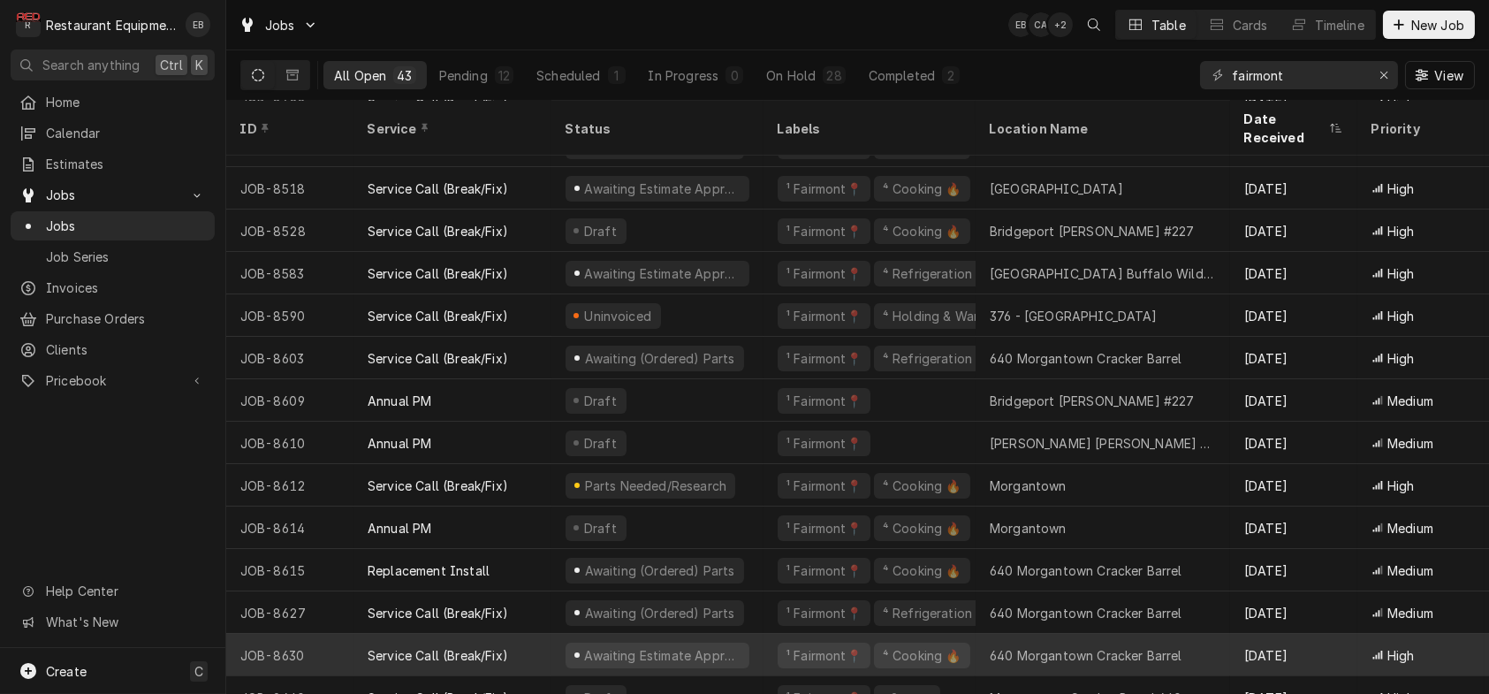
scroll to position [1299, 0]
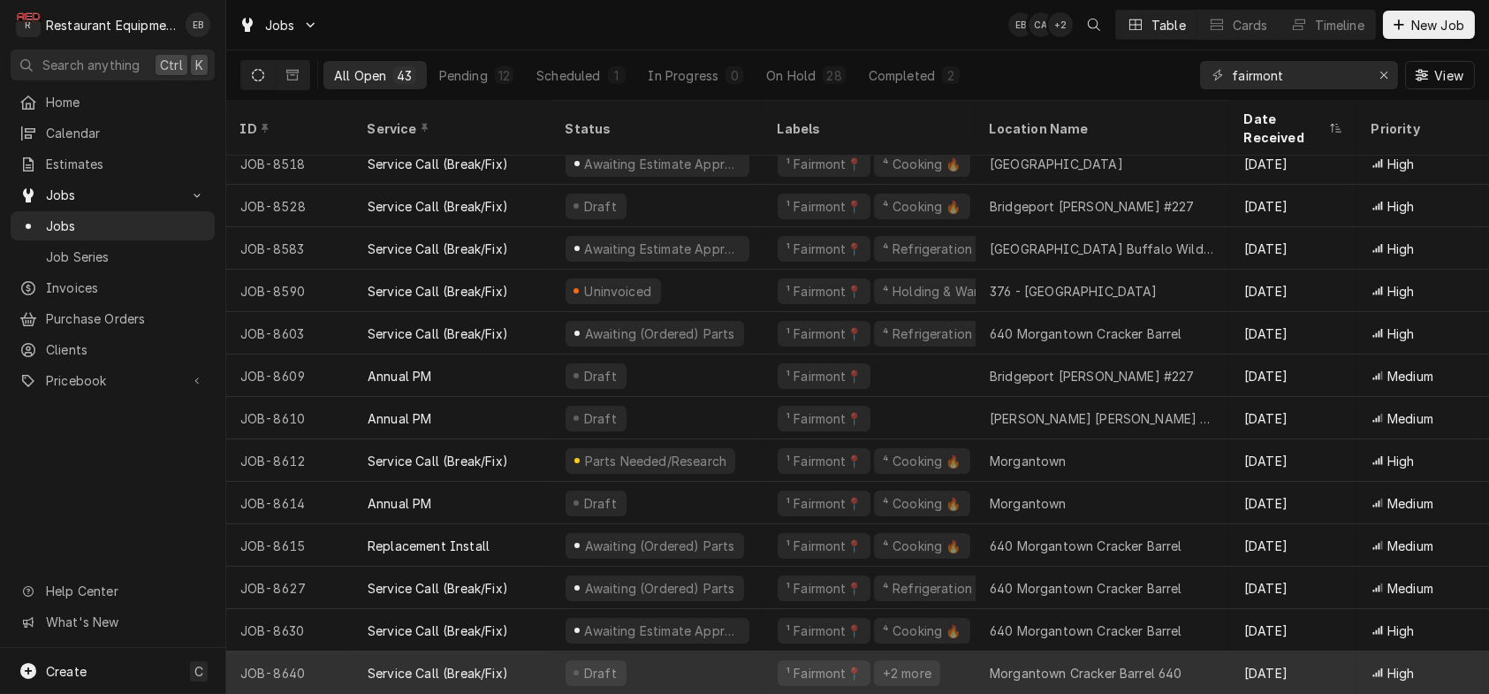
click at [751, 651] on div "Draft" at bounding box center [657, 672] width 212 height 42
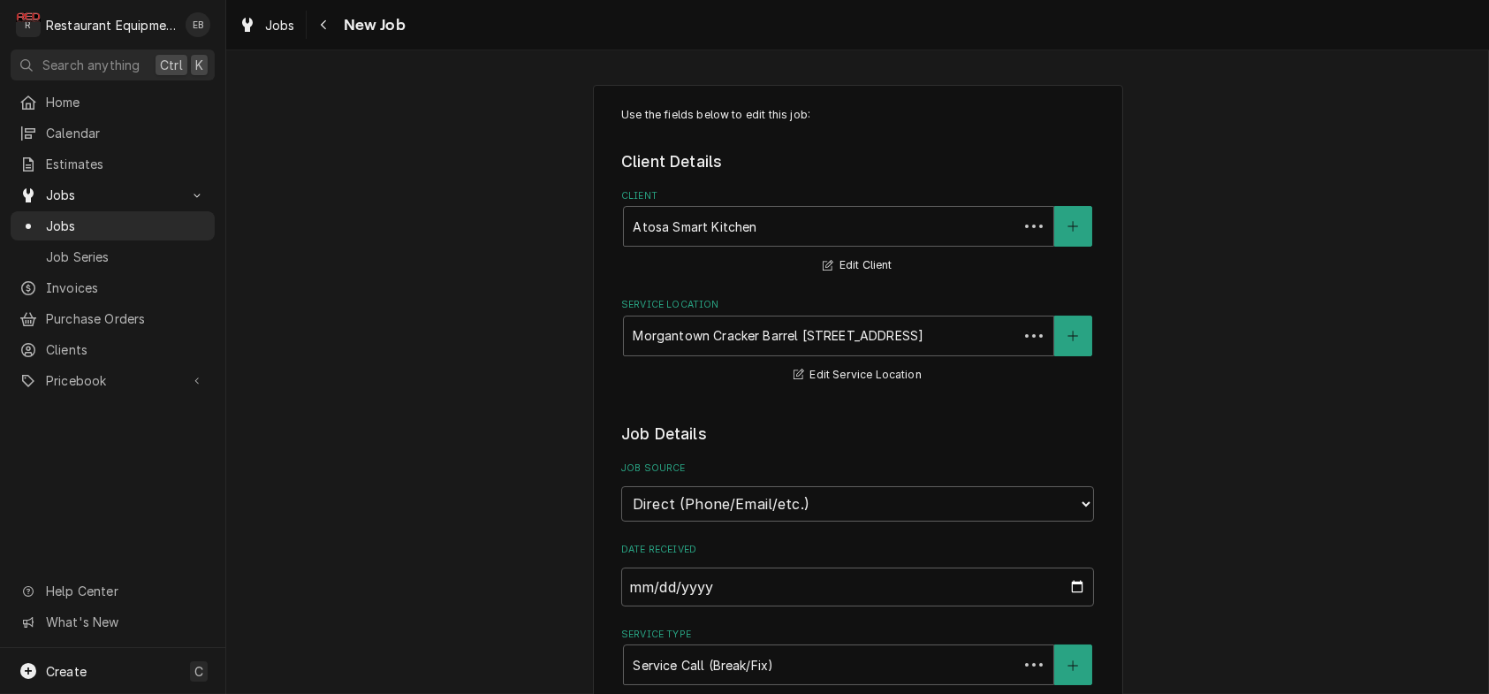
type textarea "x"
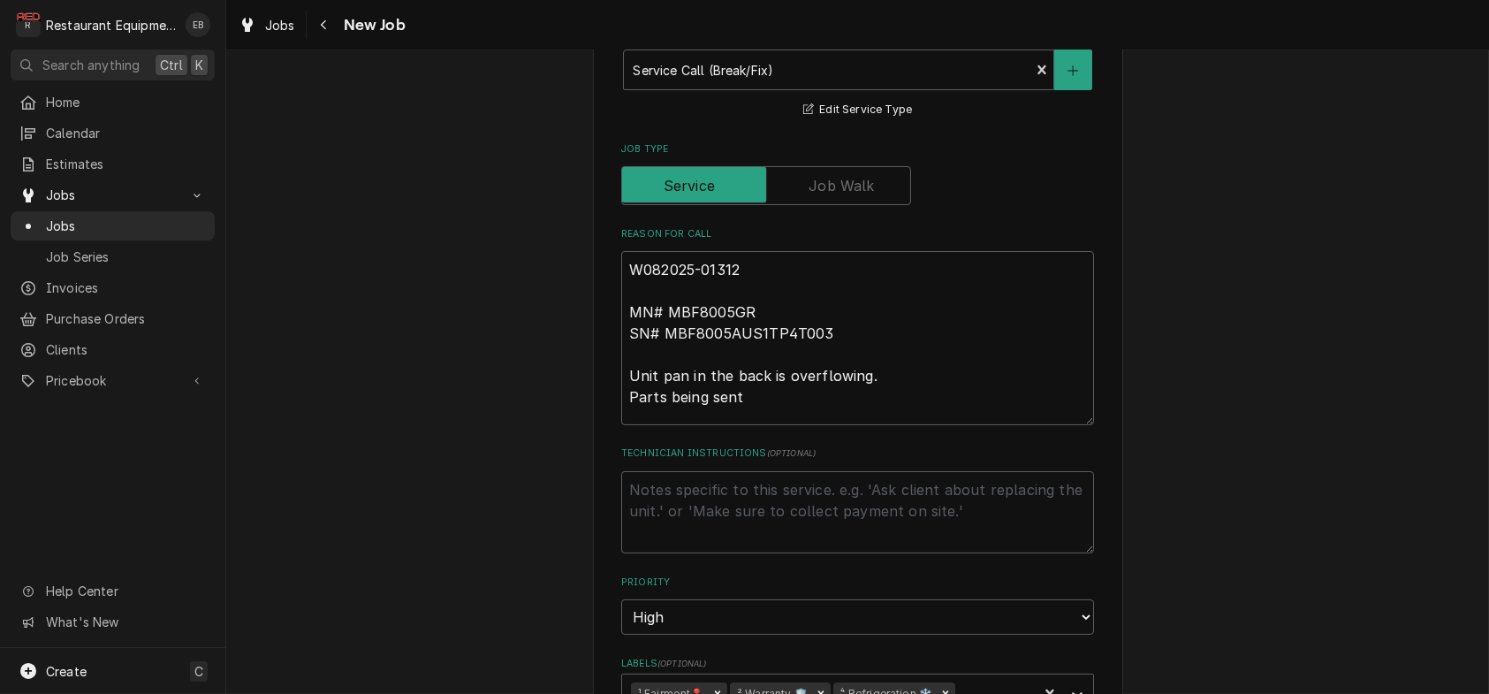
scroll to position [648, 0]
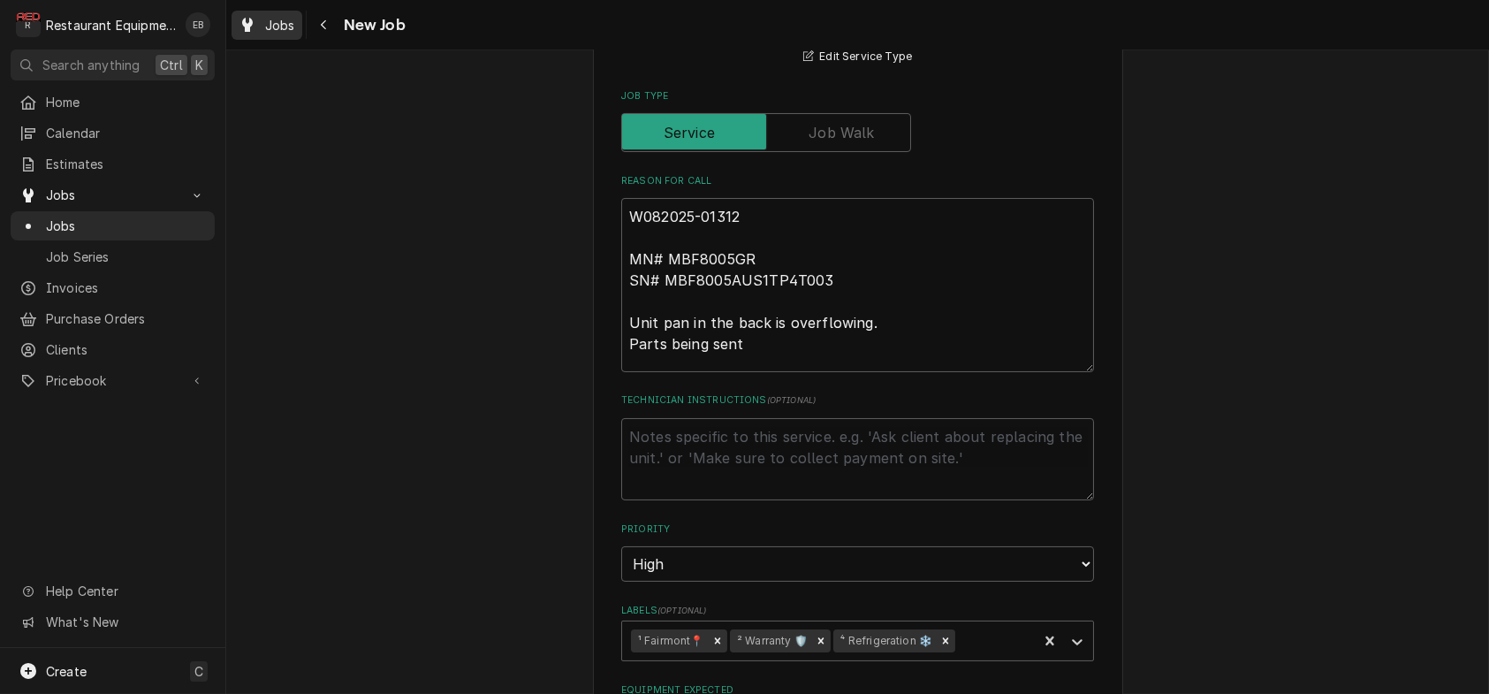
click at [274, 11] on link "Jobs" at bounding box center [267, 25] width 71 height 29
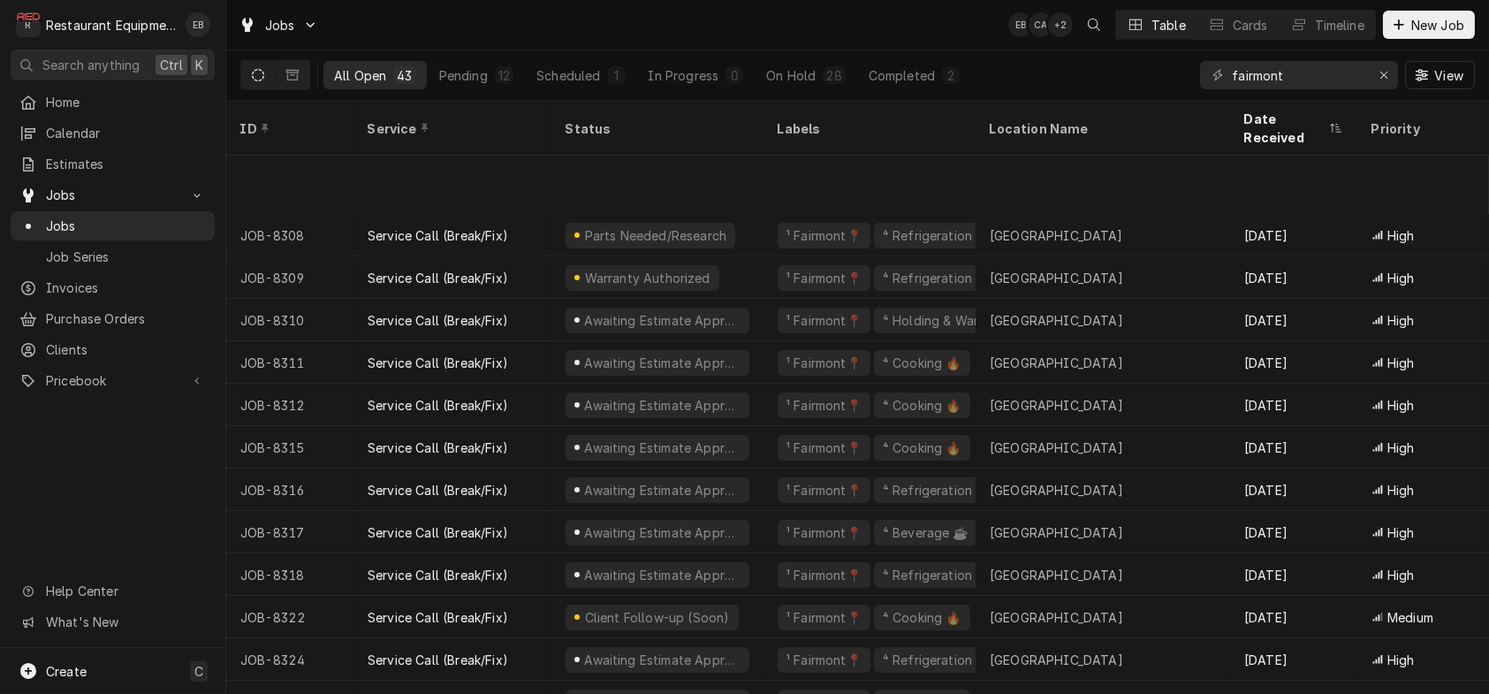
scroll to position [366, 0]
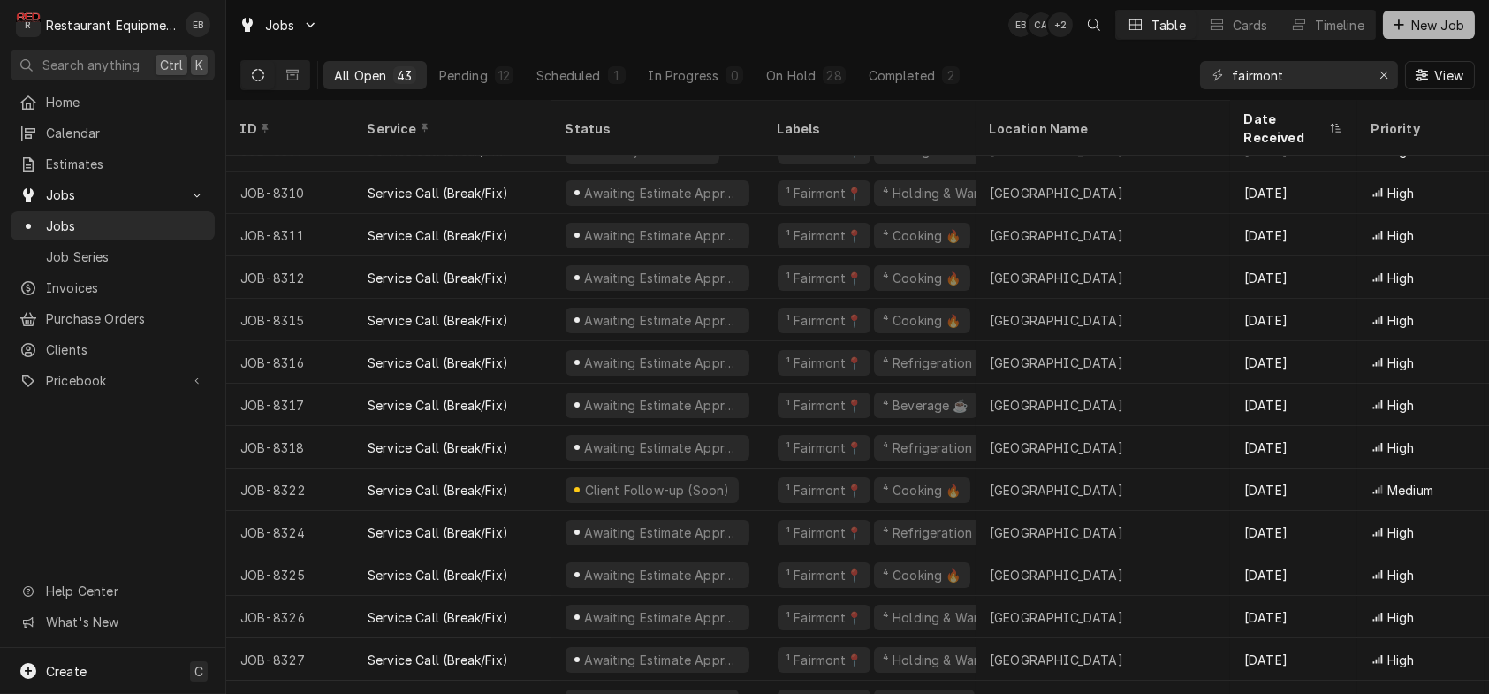
click span "New Job"
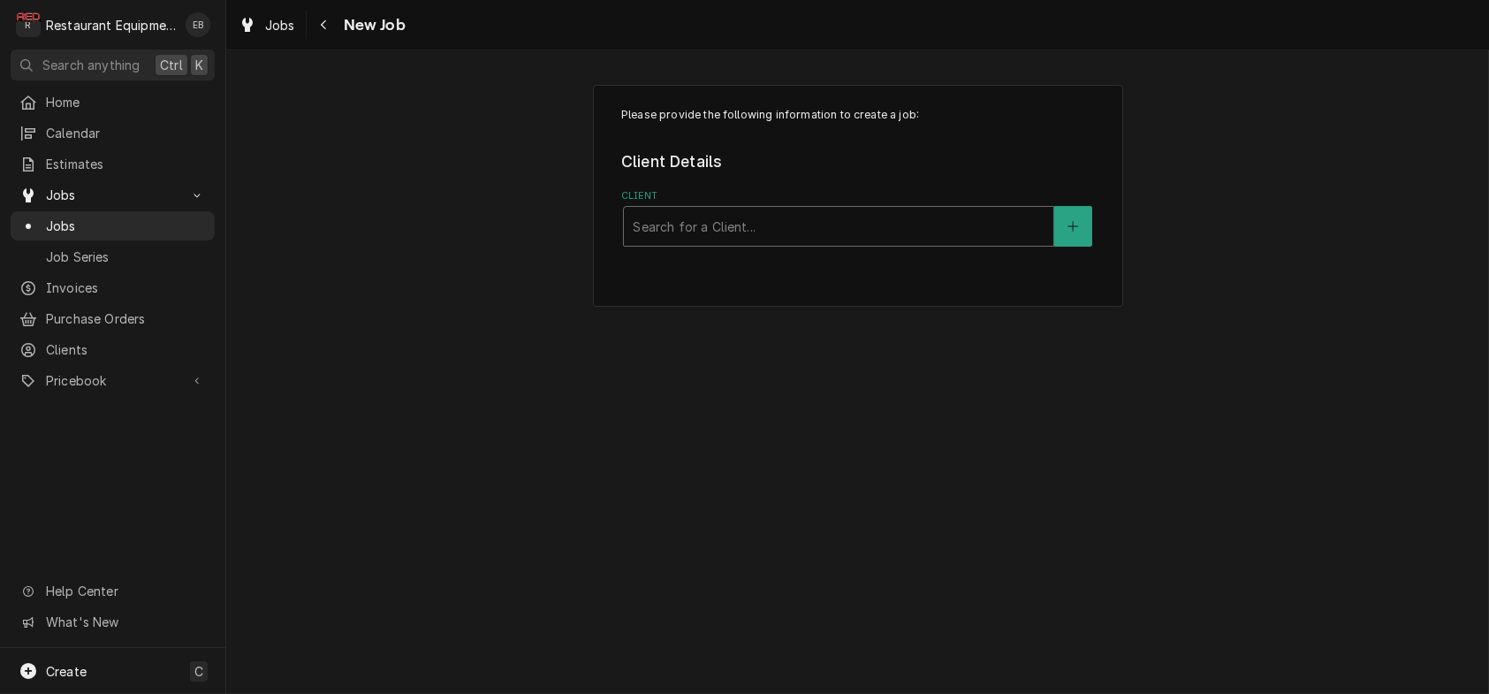
click at [792, 242] on div "Client" at bounding box center [839, 226] width 412 height 32
type input "cracker"
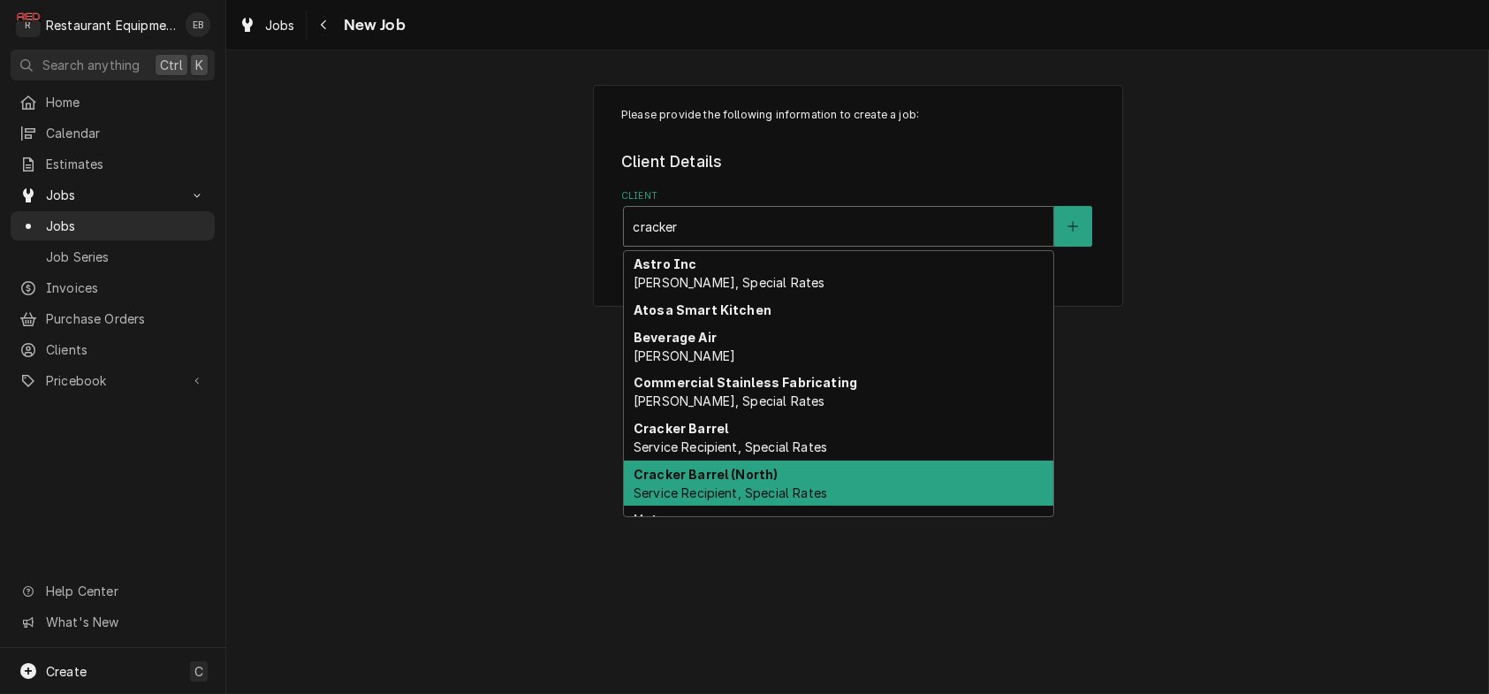
click at [685, 506] on div "Cracker Barrel (North) Service Recipient, Special Rates" at bounding box center [839, 483] width 430 height 46
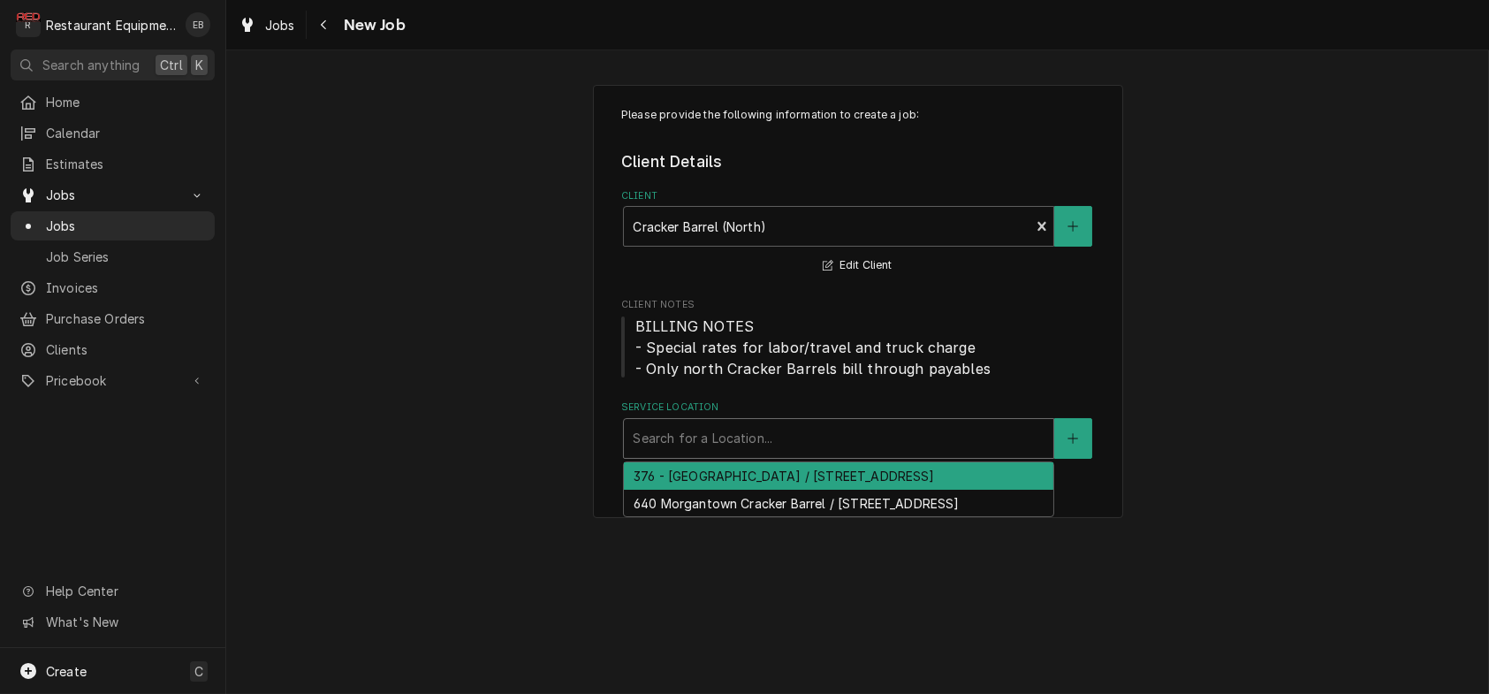
click at [703, 454] on div "Service Location" at bounding box center [839, 438] width 412 height 32
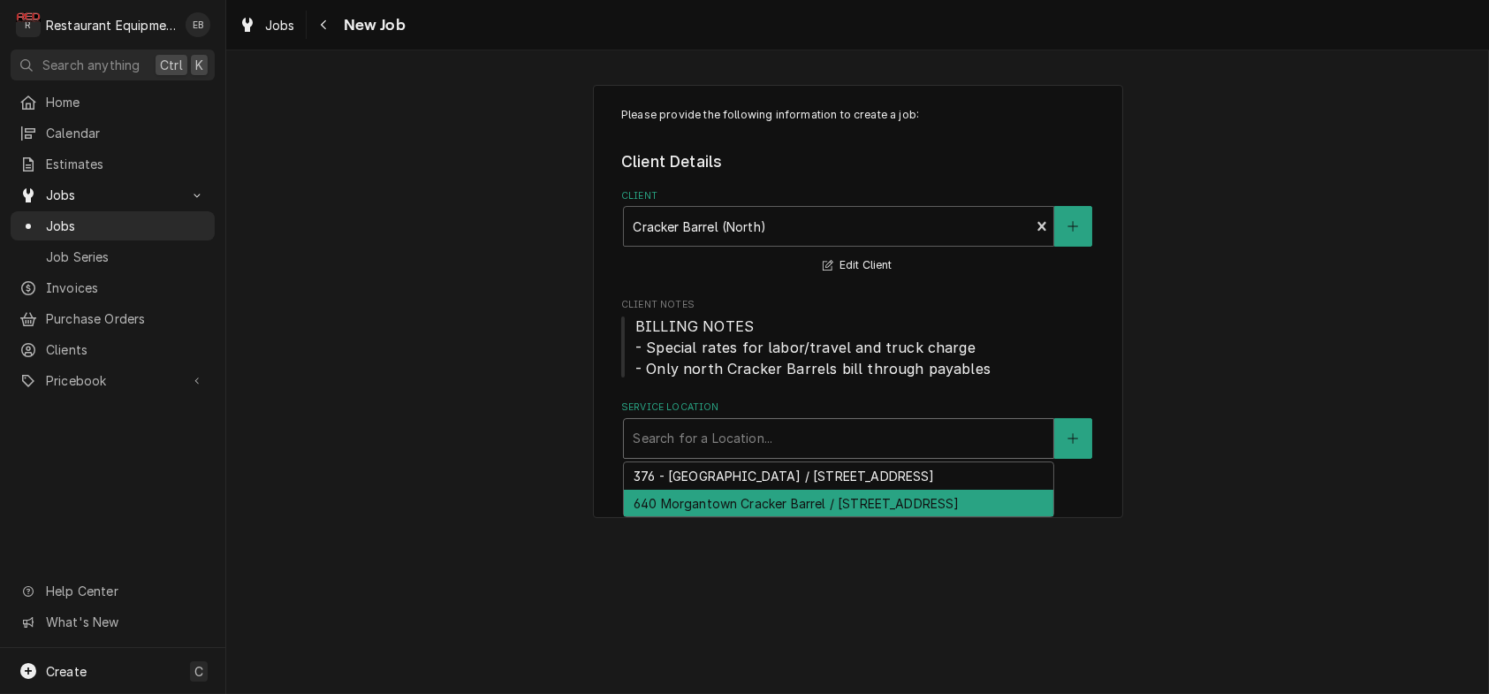
click at [674, 517] on div "640 Morgantown Cracker Barrel / [STREET_ADDRESS]" at bounding box center [839, 503] width 430 height 27
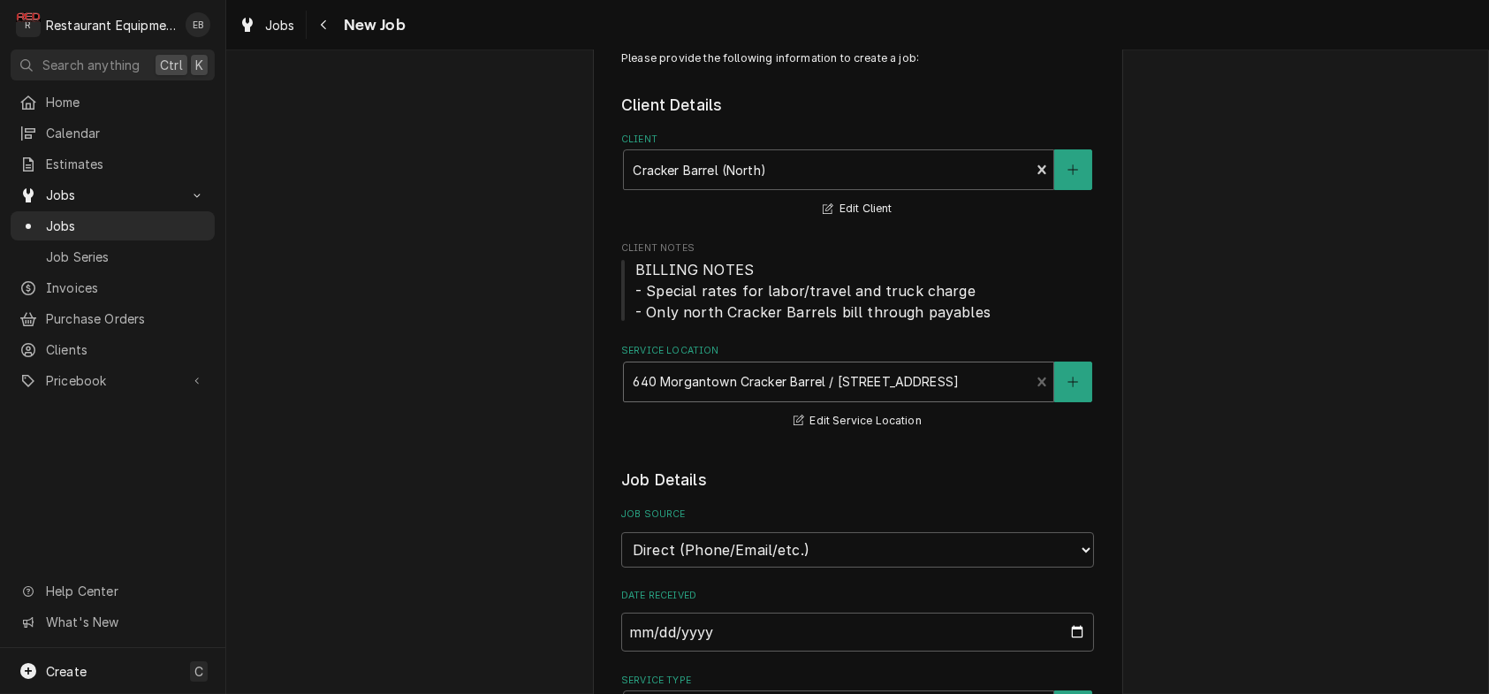
scroll to position [58, 0]
click at [924, 396] on div "Service Location" at bounding box center [827, 380] width 388 height 32
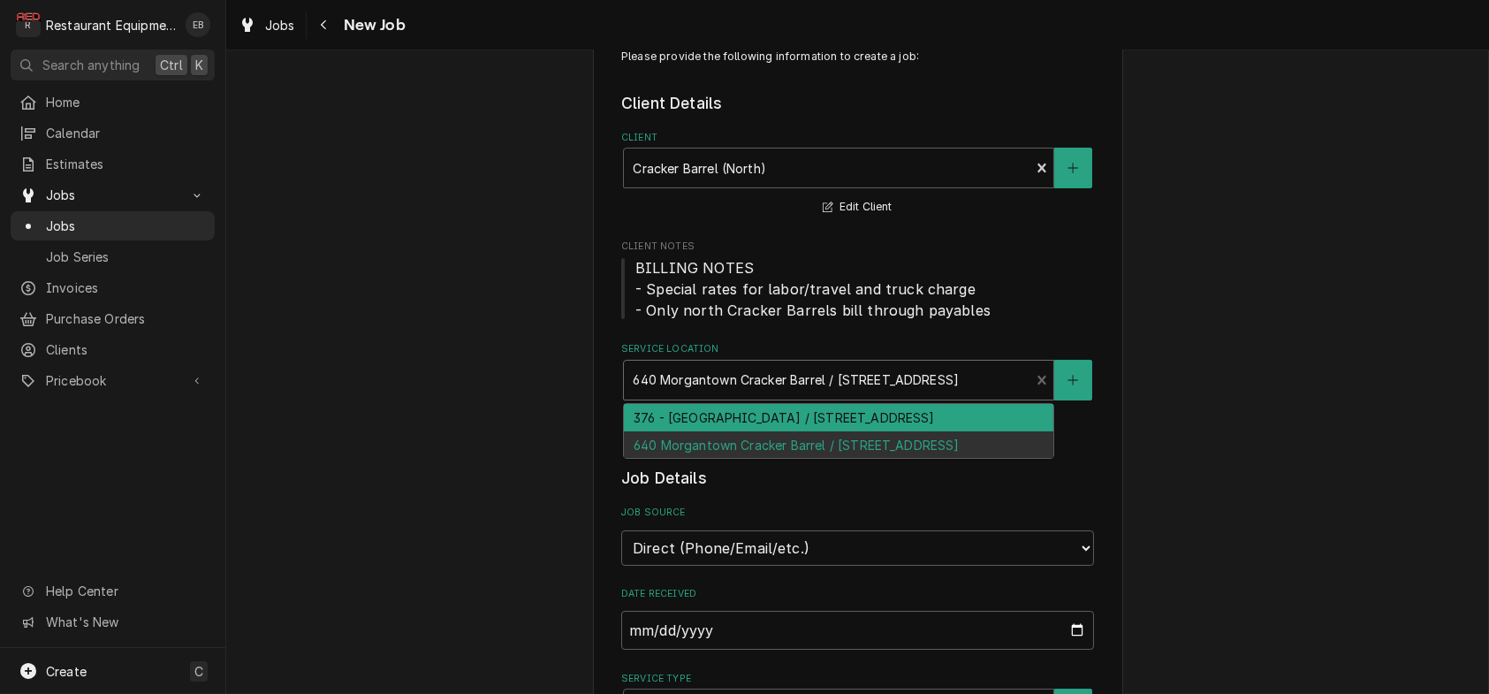
click at [951, 431] on div "376 - [GEOGRAPHIC_DATA] / [STREET_ADDRESS]" at bounding box center [839, 417] width 430 height 27
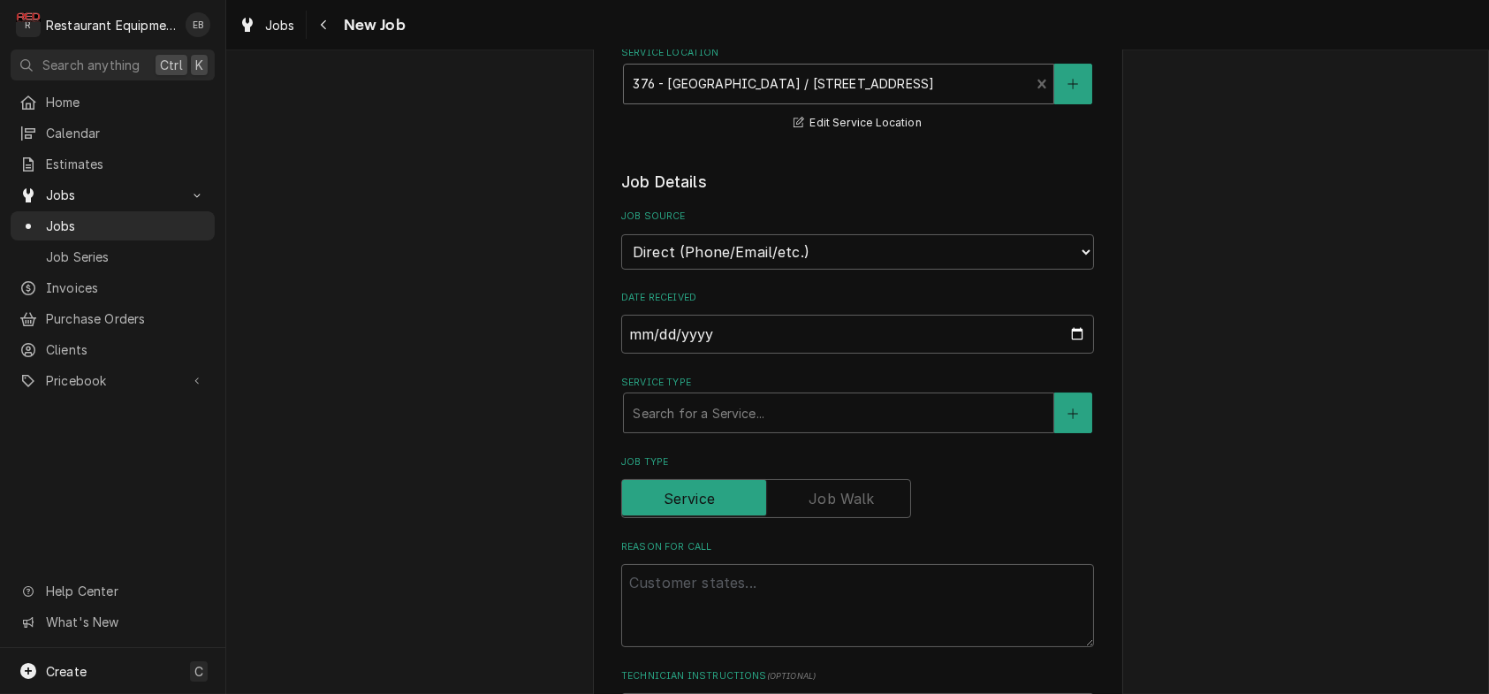
scroll to position [412, 0]
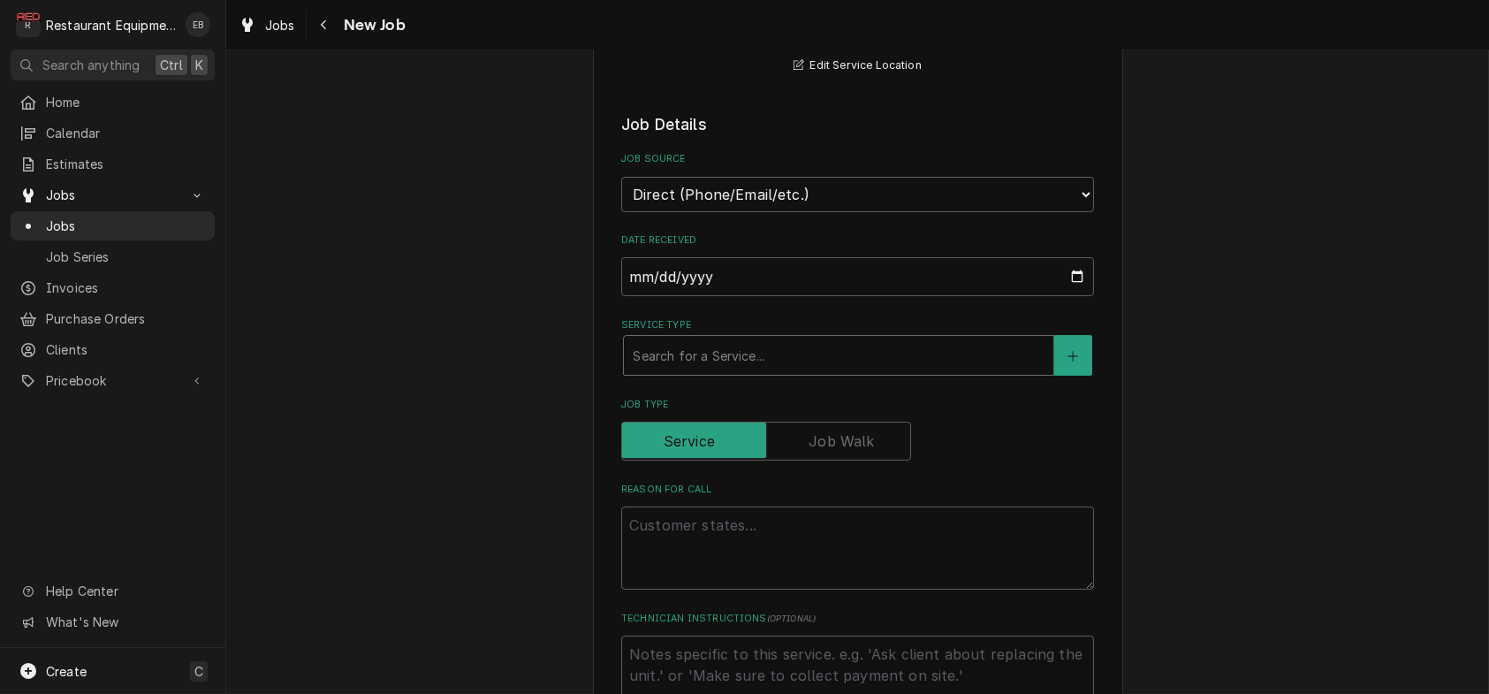
click at [773, 371] on div "Service Type" at bounding box center [839, 355] width 412 height 32
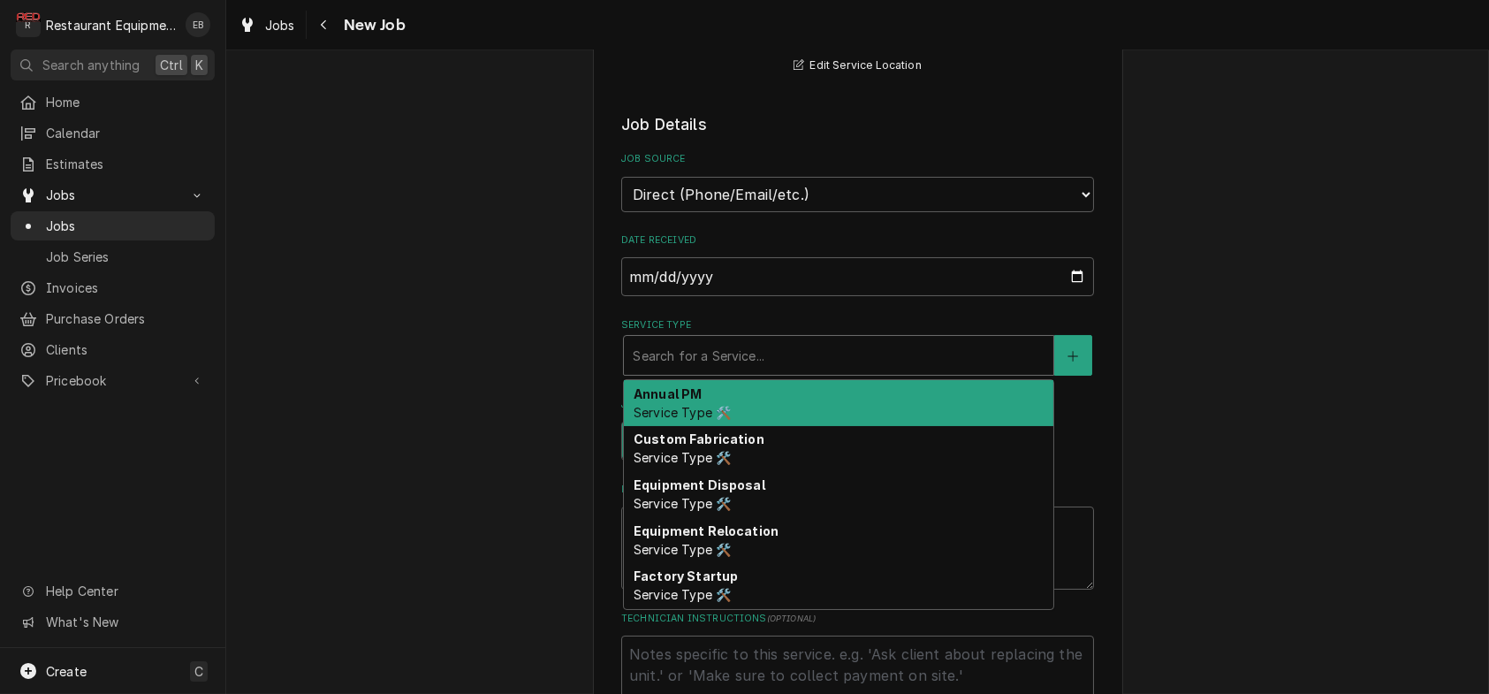
type textarea "x"
type input "b"
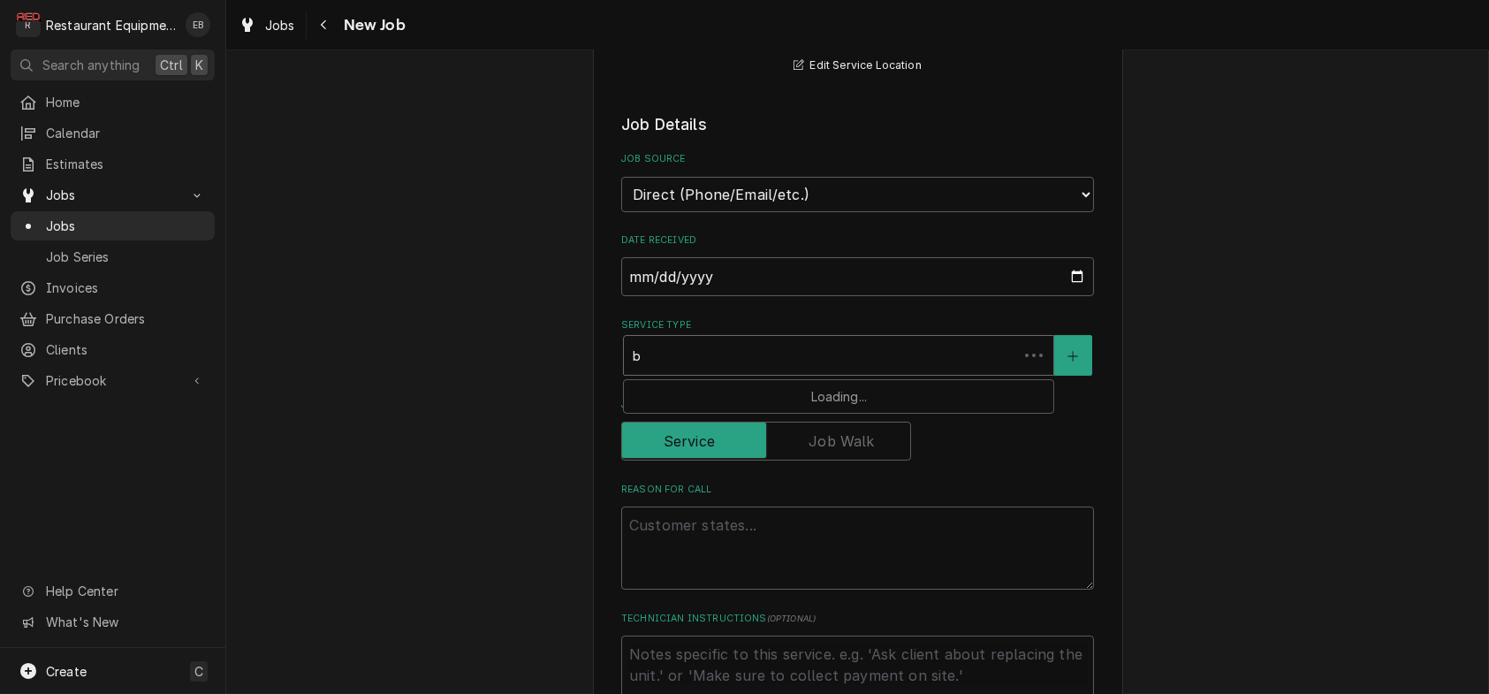
type textarea "x"
type input "br"
type textarea "x"
type input "bre"
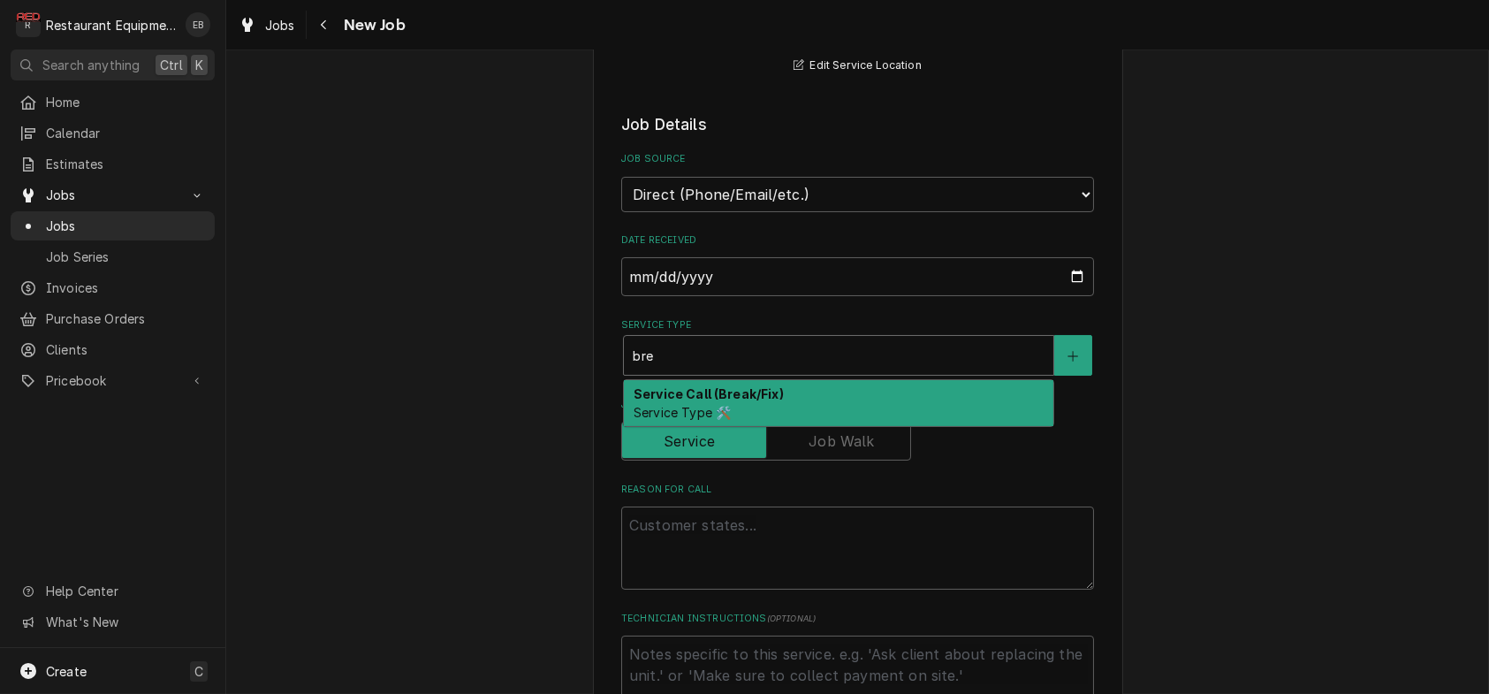
click at [731, 401] on strong "Service Call (Break/Fix)" at bounding box center [709, 393] width 150 height 15
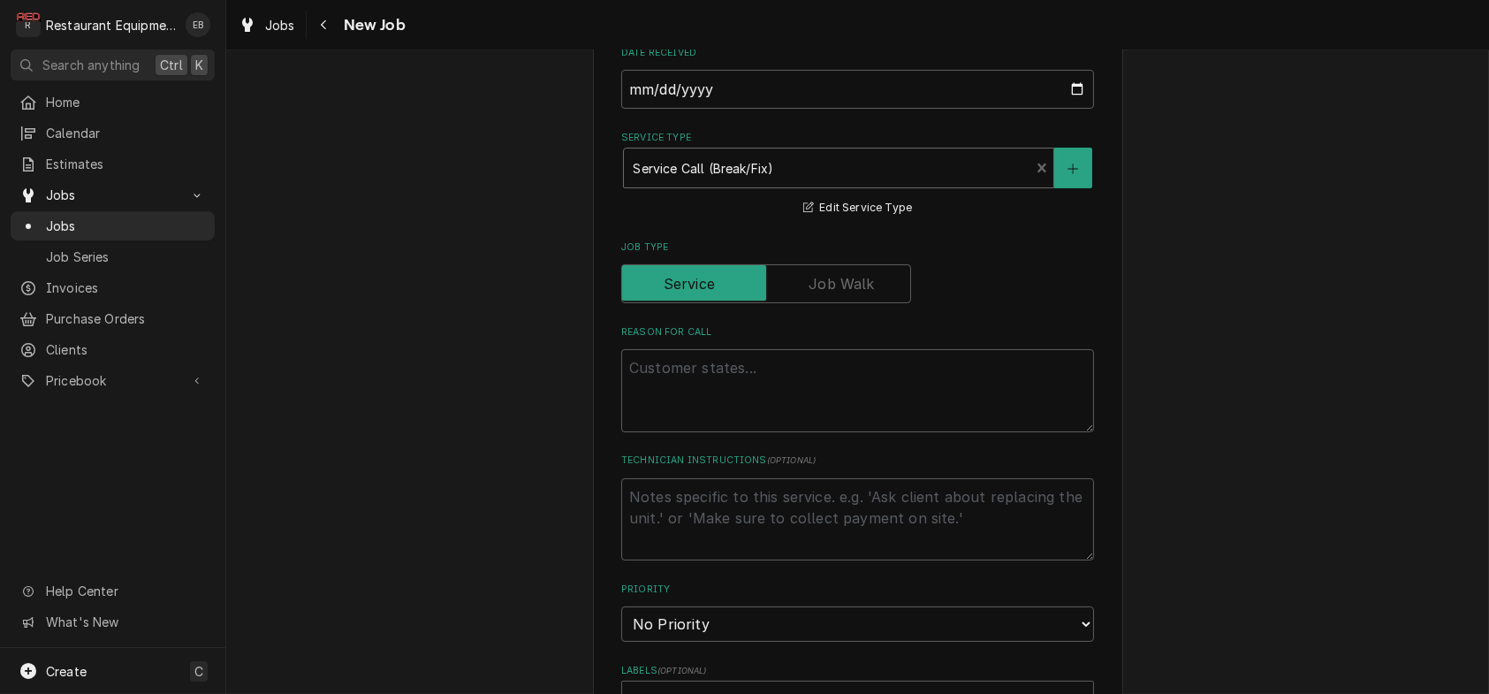
scroll to position [648, 0]
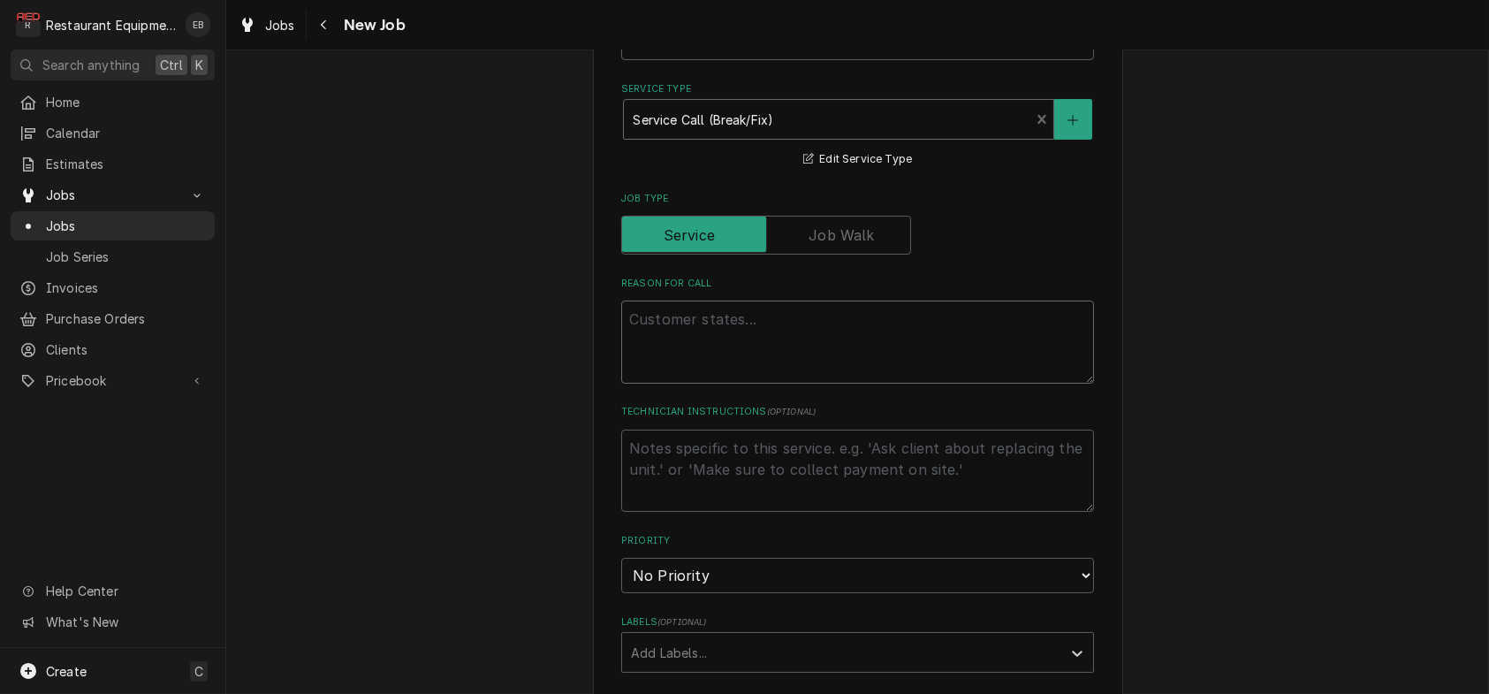
click at [756, 384] on textarea "Reason For Call" at bounding box center [857, 341] width 473 height 83
paste textarea "KITCHEN / KITCHEN EQUIPMENT / REACH IN COOLER/ FRIDGE (UNDERCOUNTER) / NOT COOL…"
type textarea "x"
type textarea "KITCHEN / KITCHEN EQUIPMENT / REACH IN COOLER/ FRIDGE (UNDERCOUNTER) / NOT COOL…"
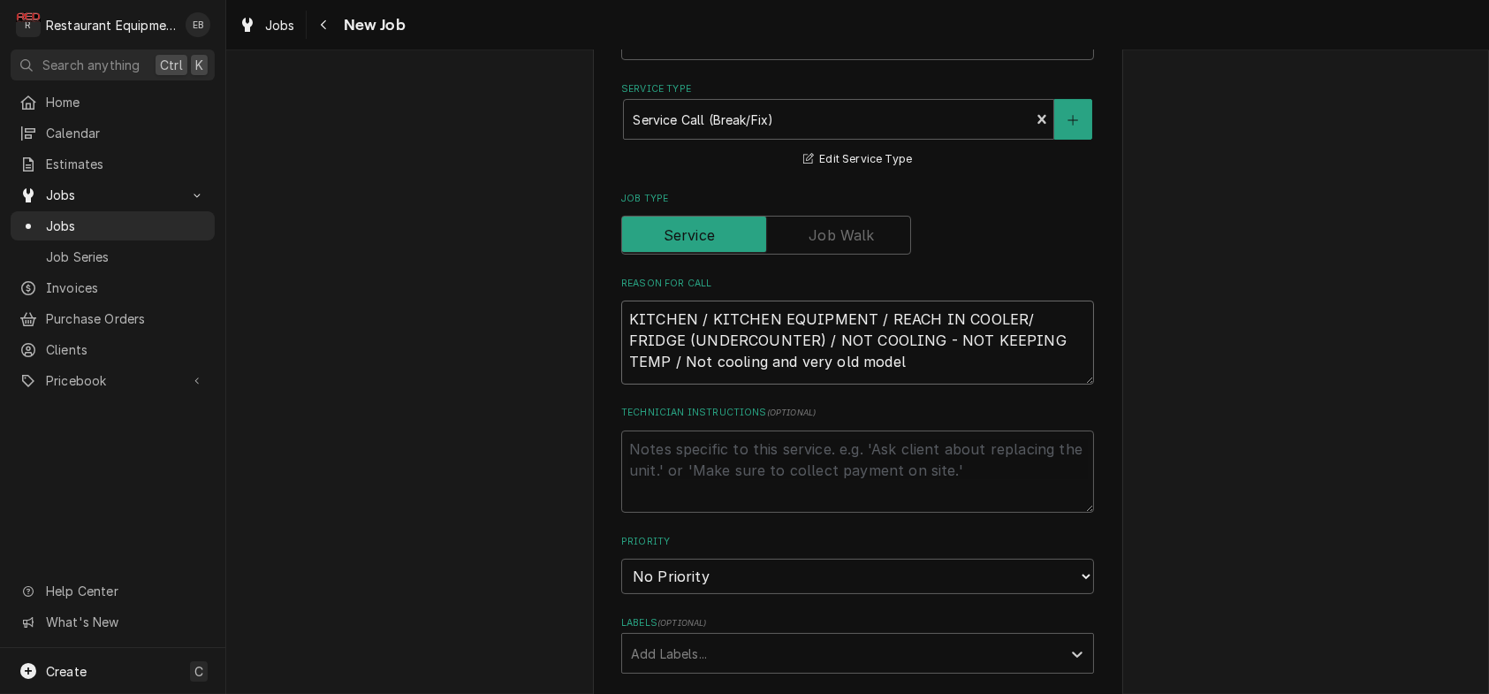
click at [621, 384] on textarea "KITCHEN / KITCHEN EQUIPMENT / REACH IN COOLER/ FRIDGE (UNDERCOUNTER) / NOT COOL…" at bounding box center [857, 342] width 473 height 84
type textarea "x"
type textarea "KITCHEN / KITCHEN EQUIPMENT / REACH IN COOLER/ FRIDGE (UNDERCOUNTER) / NOT COOL…"
type textarea "x"
type textarea "KITCHEN / KITCHEN EQUIPMENT / REACH IN COOLER/ FRIDGE (UNDERCOUNTER) / NOT COOL…"
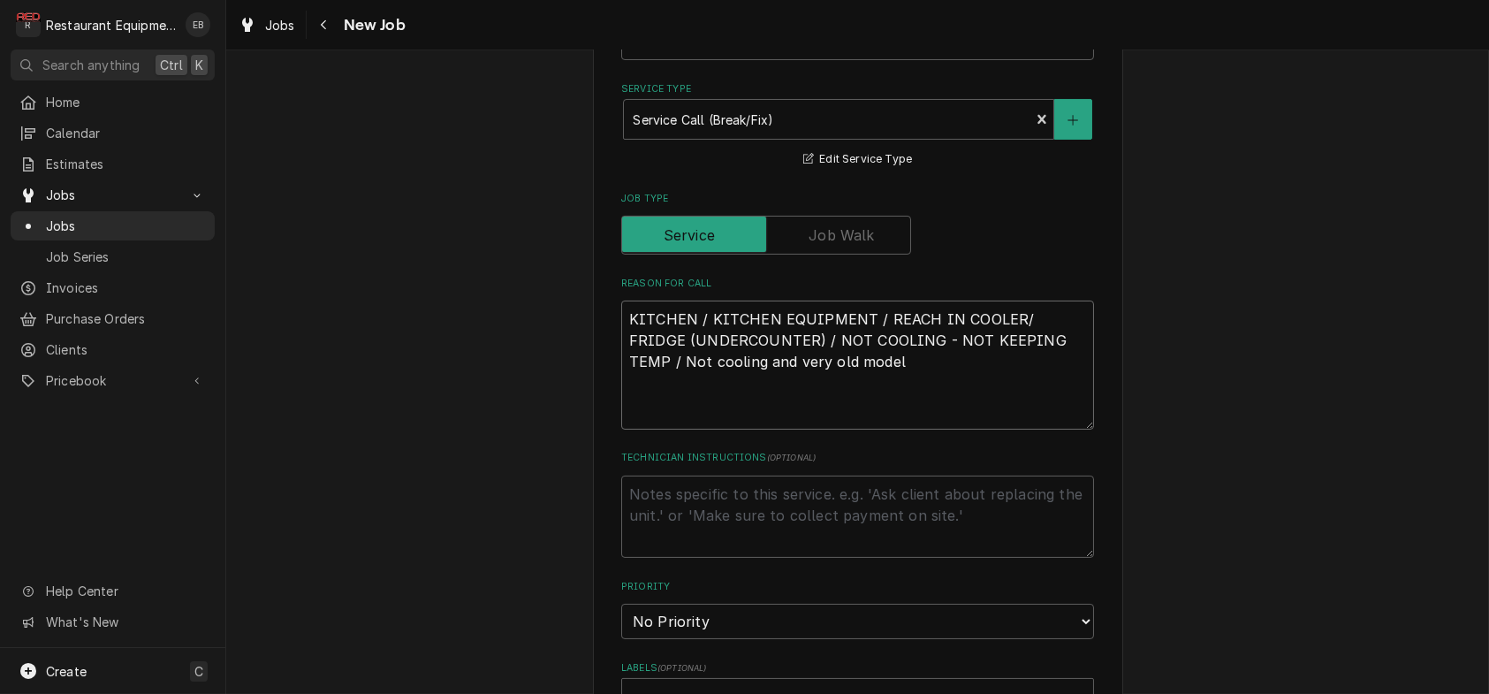
type textarea "x"
type textarea "T KITCHEN / KITCHEN EQUIPMENT / REACH IN COOLER/ FRIDGE (UNDERCOUNTER) / NOT CO…"
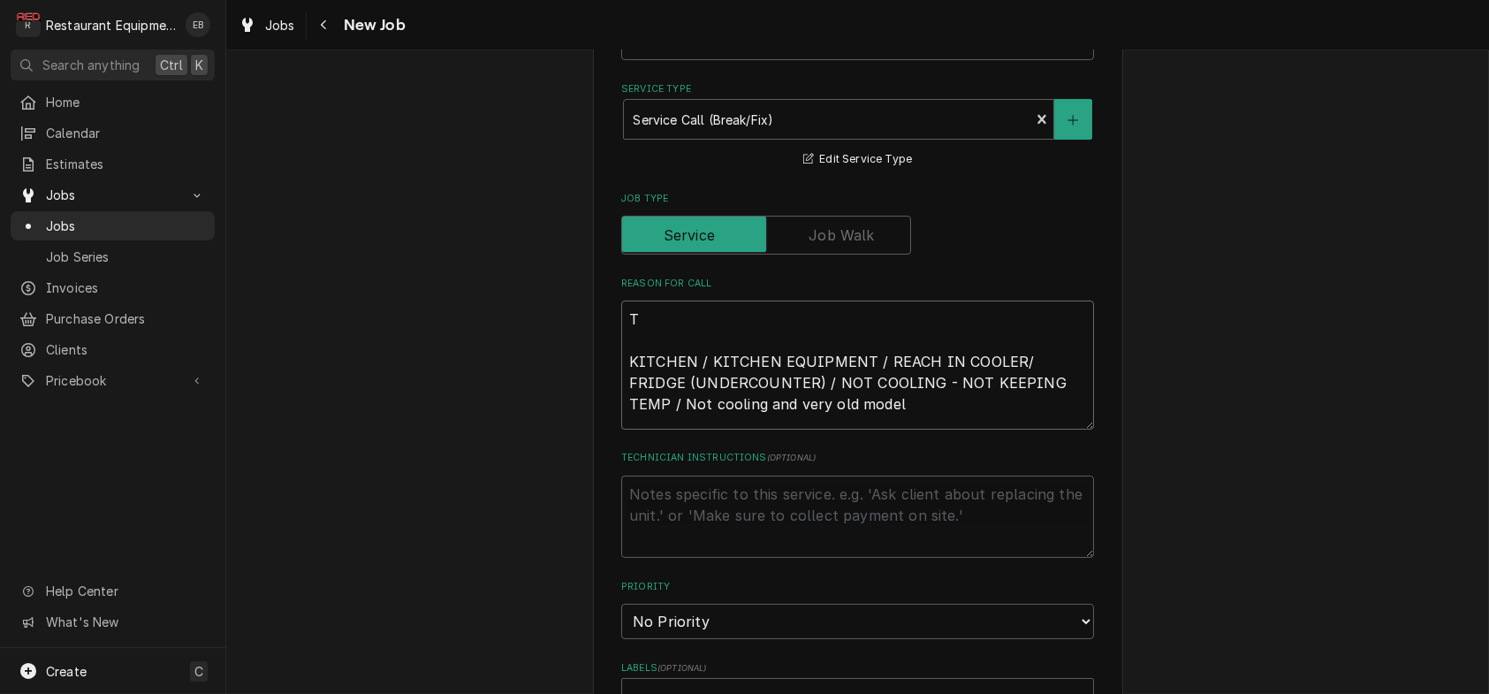
type textarea "x"
type textarea "TN KITCHEN / KITCHEN EQUIPMENT / REACH IN COOLER/ FRIDGE (UNDERCOUNTER) / NOT C…"
type textarea "x"
type textarea "TN# KITCHEN / KITCHEN EQUIPMENT / REACH IN COOLER/ FRIDGE (UNDERCOUNTER) / NOT …"
type textarea "x"
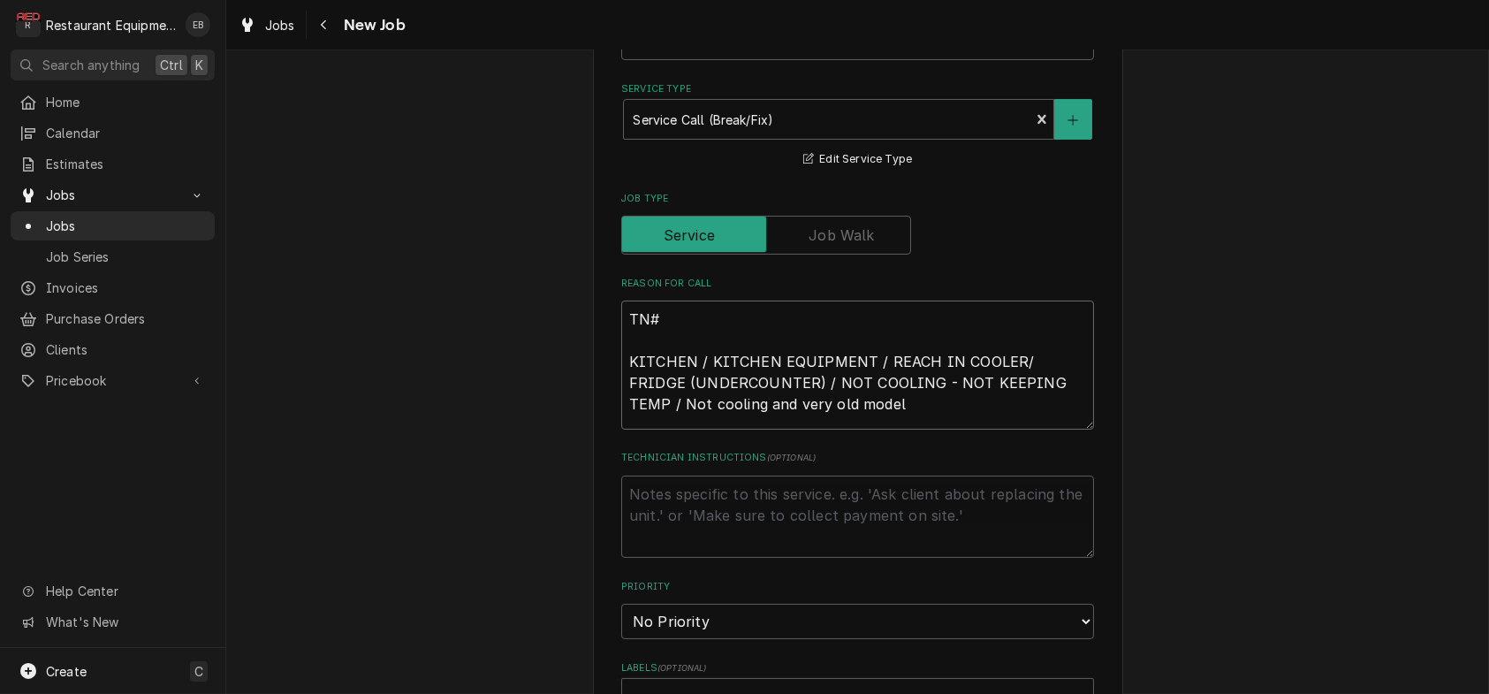
type textarea "TN# KITCHEN / KITCHEN EQUIPMENT / REACH IN COOLER/ FRIDGE (UNDERCOUNTER) / NOT …"
type textarea "x"
type textarea "TN# 3 KITCHEN / KITCHEN EQUIPMENT / REACH IN COOLER/ FRIDGE (UNDERCOUNTER) / NO…"
type textarea "x"
type textarea "TN# 32 KITCHEN / KITCHEN EQUIPMENT / REACH IN COOLER/ FRIDGE (UNDERCOUNTER) / N…"
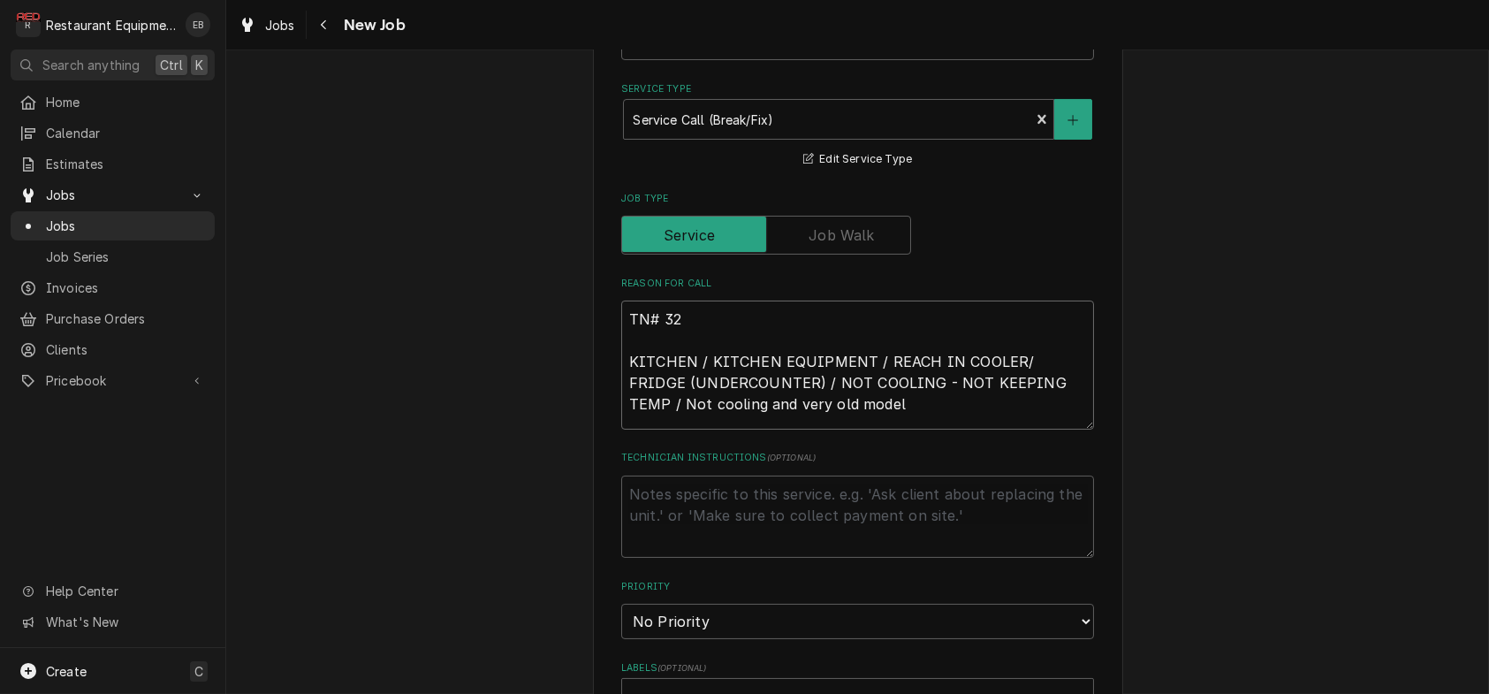
type textarea "x"
type textarea "TN# 323 KITCHEN / KITCHEN EQUIPMENT / REACH IN COOLER/ FRIDGE (UNDERCOUNTER) / …"
type textarea "x"
type textarea "TN# 3232 KITCHEN / KITCHEN EQUIPMENT / REACH IN COOLER/ FRIDGE (UNDERCOUNTER) /…"
type textarea "x"
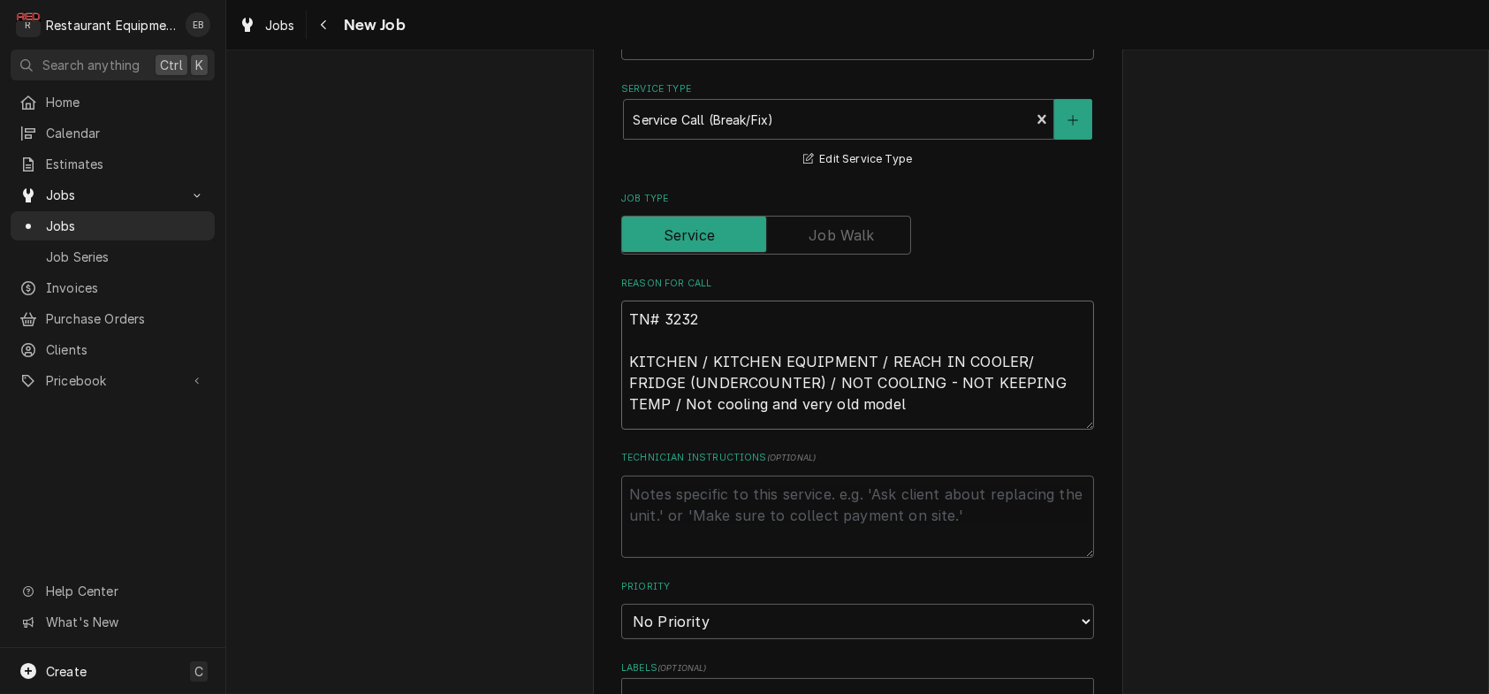
type textarea "TN# 32323 KITCHEN / KITCHEN EQUIPMENT / REACH IN COOLER/ FRIDGE (UNDERCOUNTER) …"
type textarea "x"
type textarea "TN# 323235 KITCHEN / KITCHEN EQUIPMENT / REACH IN COOLER/ FRIDGE (UNDERCOUNTER)…"
type textarea "x"
type textarea "TN# 3232356 KITCHEN / KITCHEN EQUIPMENT / REACH IN COOLER/ FRIDGE (UNDERCOUNTER…"
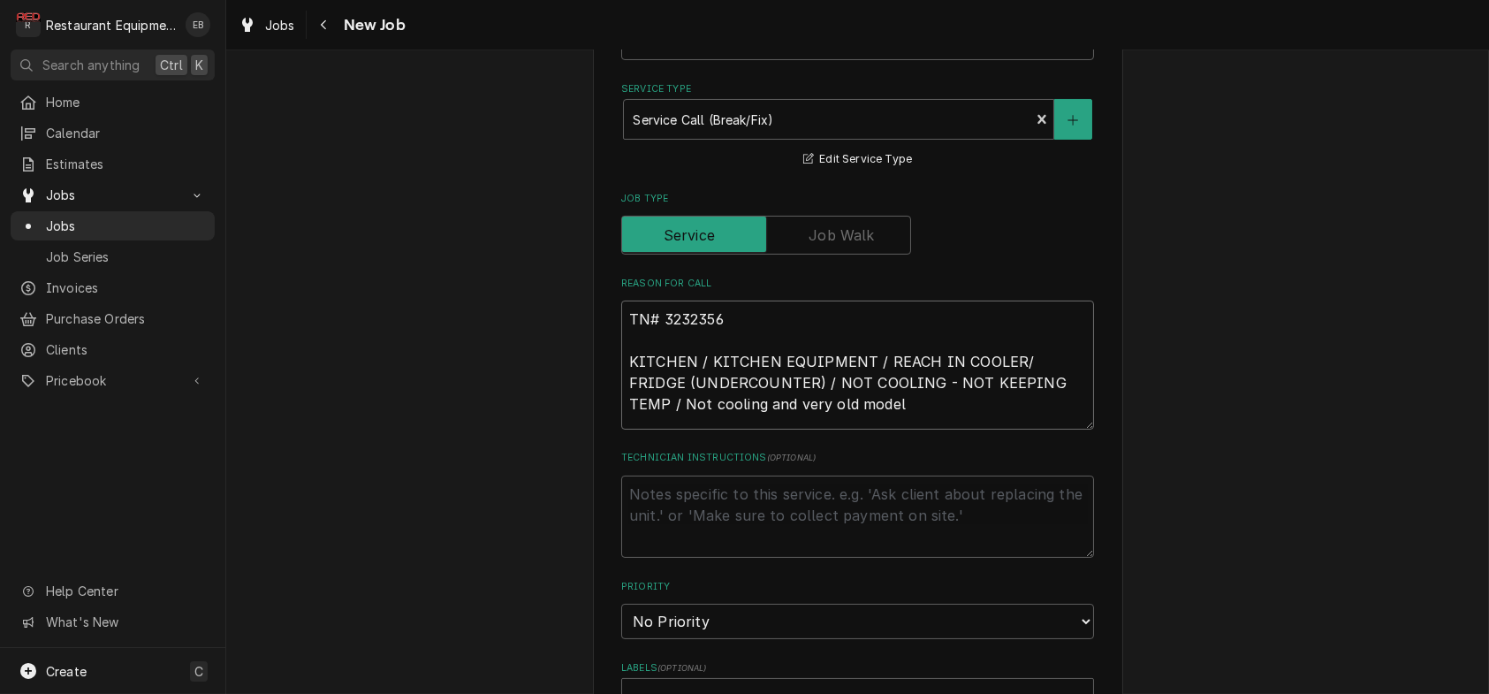
type textarea "x"
type textarea "TN# 32323562 KITCHEN / KITCHEN EQUIPMENT / REACH IN COOLER/ FRIDGE (UNDERCOUNTE…"
type textarea "x"
type textarea "TN# 323235628 KITCHEN / KITCHEN EQUIPMENT / REACH IN COOLER/ FRIDGE (UNDERCOUNT…"
type textarea "x"
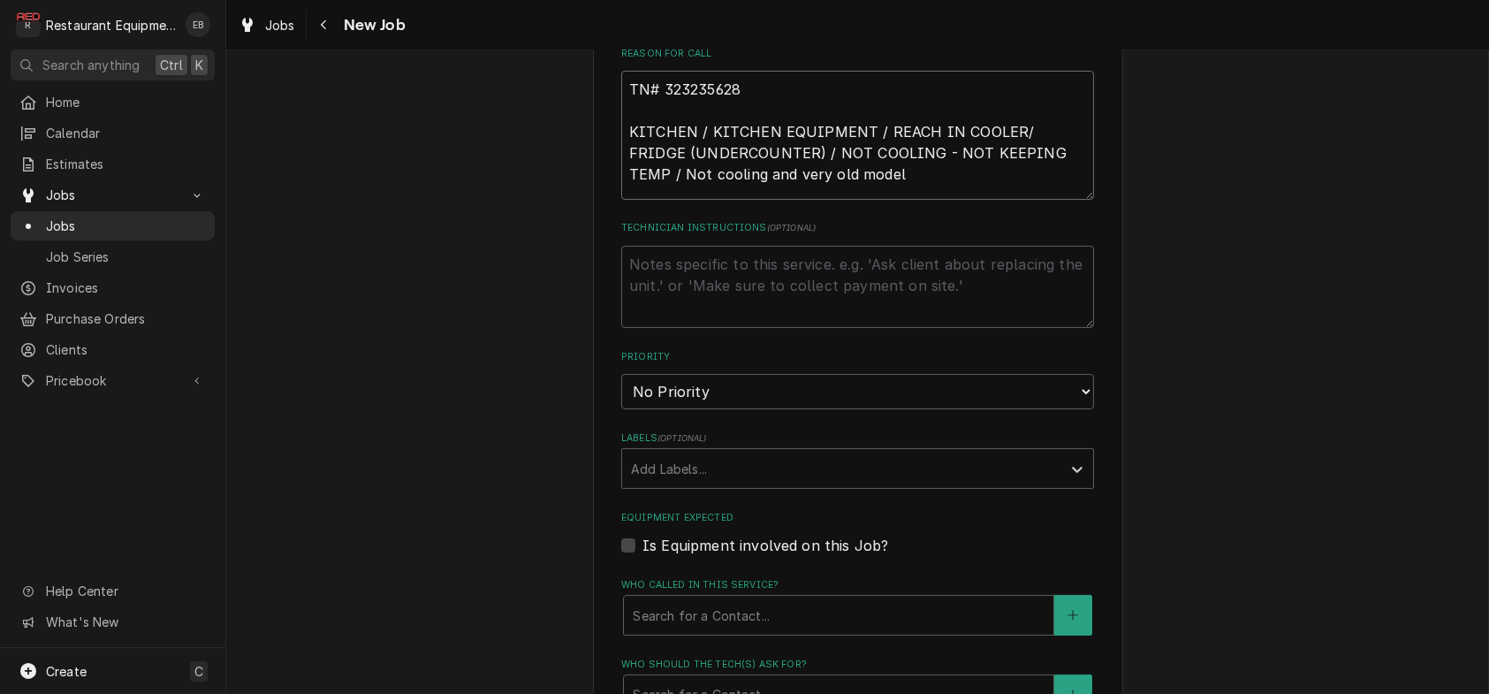
scroll to position [884, 0]
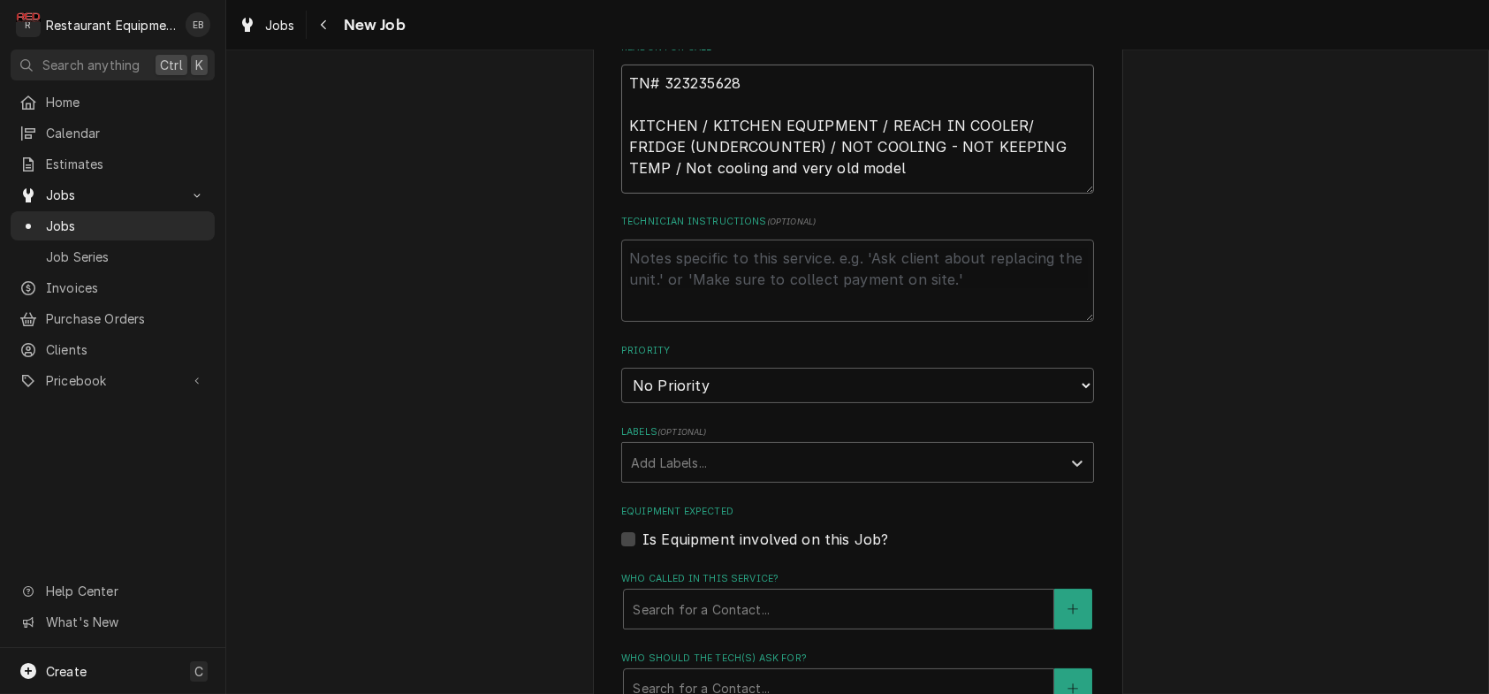
type textarea "TN# 323235628 KITCHEN / KITCHEN EQUIPMENT / REACH IN COOLER/ FRIDGE (UNDERCOUNT…"
click at [764, 403] on select "No Priority Urgent High Medium Low" at bounding box center [857, 385] width 473 height 35
select select "2"
click at [621, 403] on select "No Priority Urgent High Medium Low" at bounding box center [857, 385] width 473 height 35
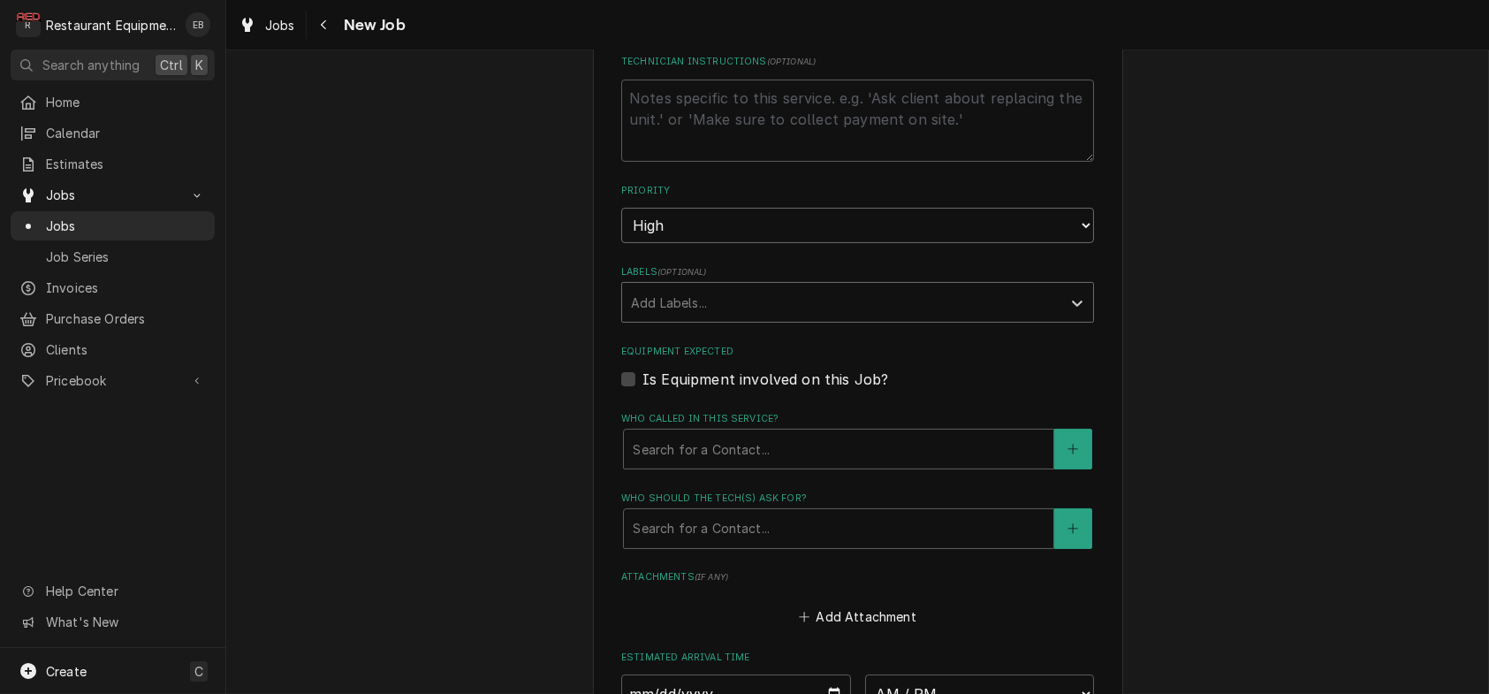
scroll to position [1061, 0]
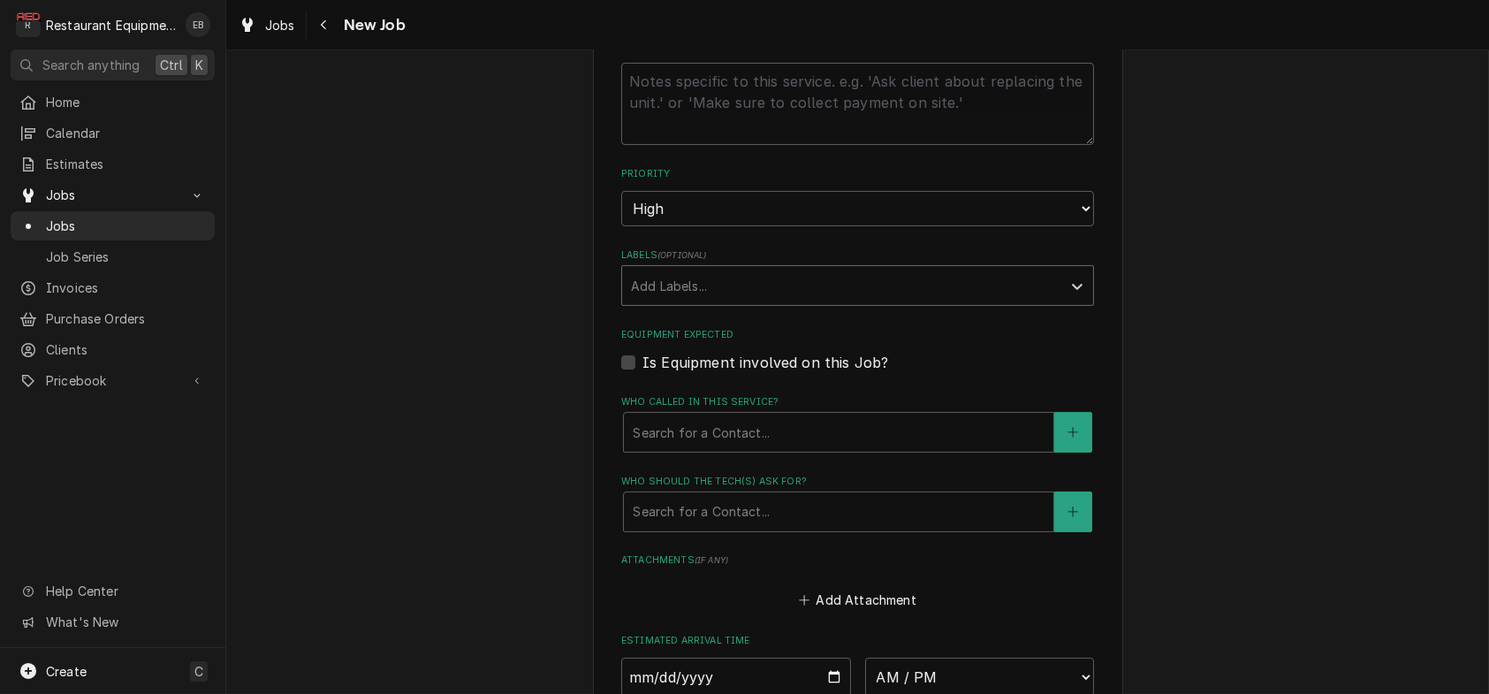
click at [734, 301] on div "Labels" at bounding box center [842, 286] width 422 height 32
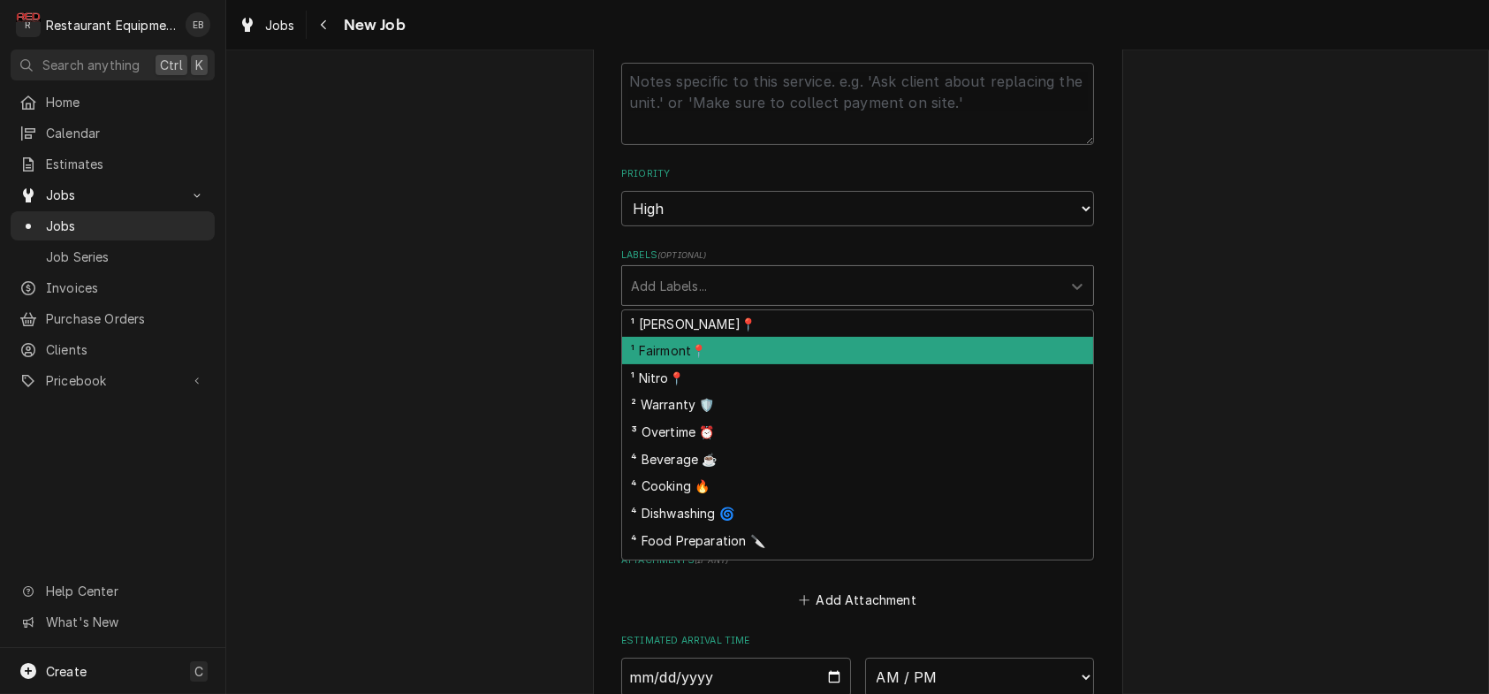
click at [723, 364] on div "¹ Fairmont📍" at bounding box center [857, 350] width 471 height 27
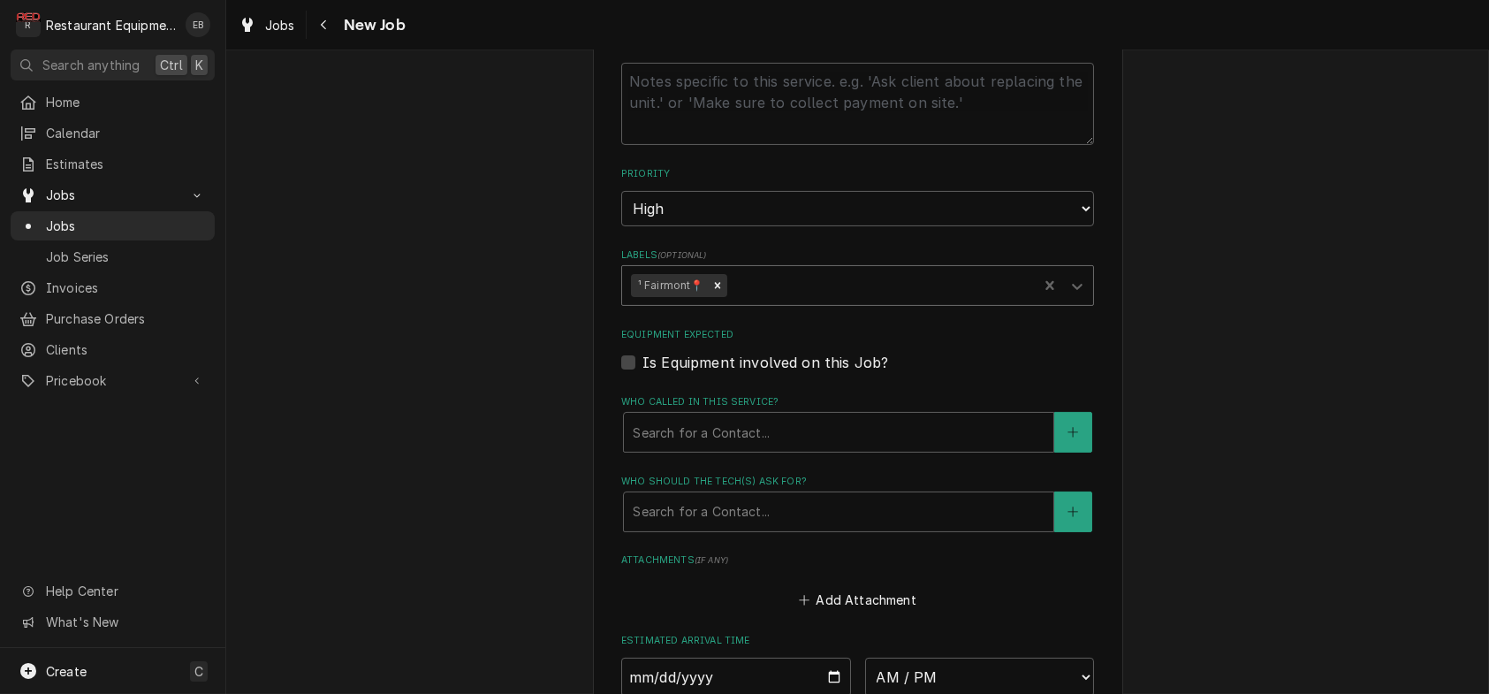
click at [754, 301] on div "Labels" at bounding box center [879, 286] width 299 height 32
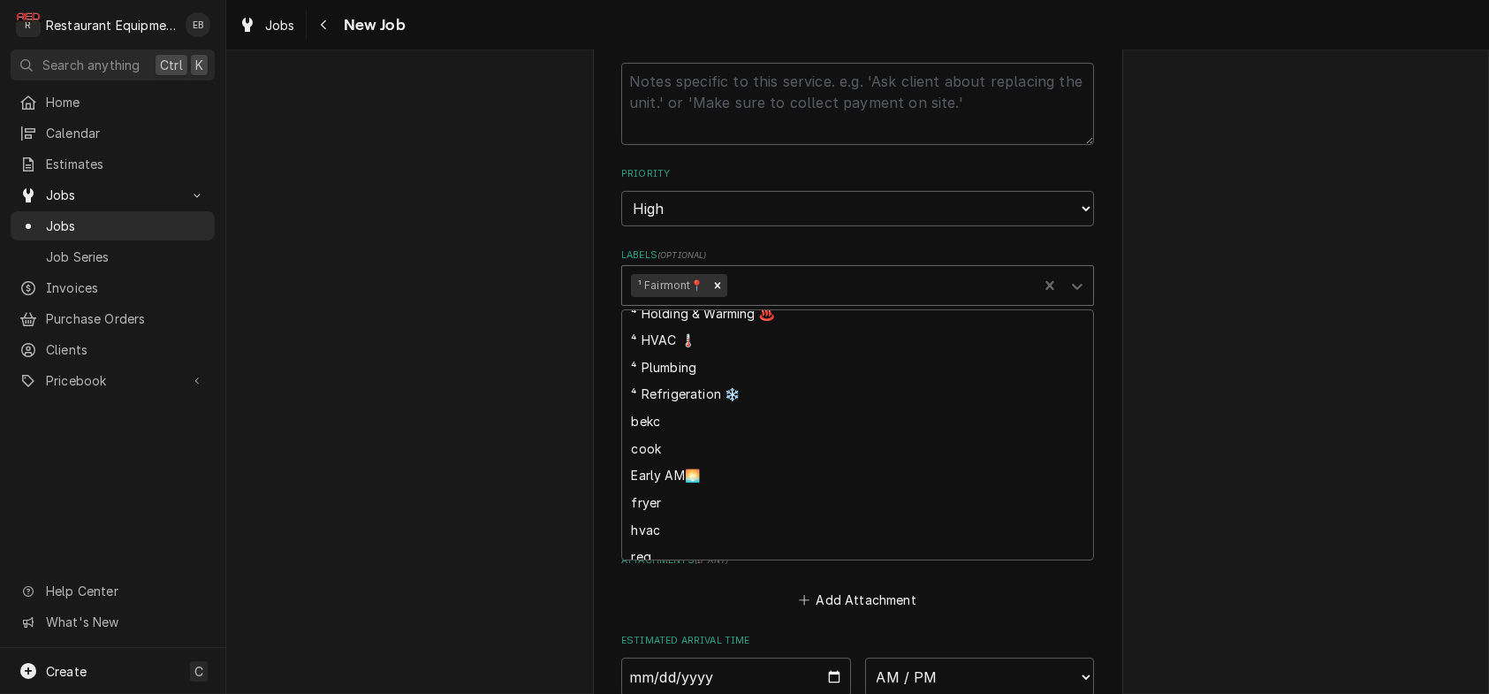
scroll to position [235, 0]
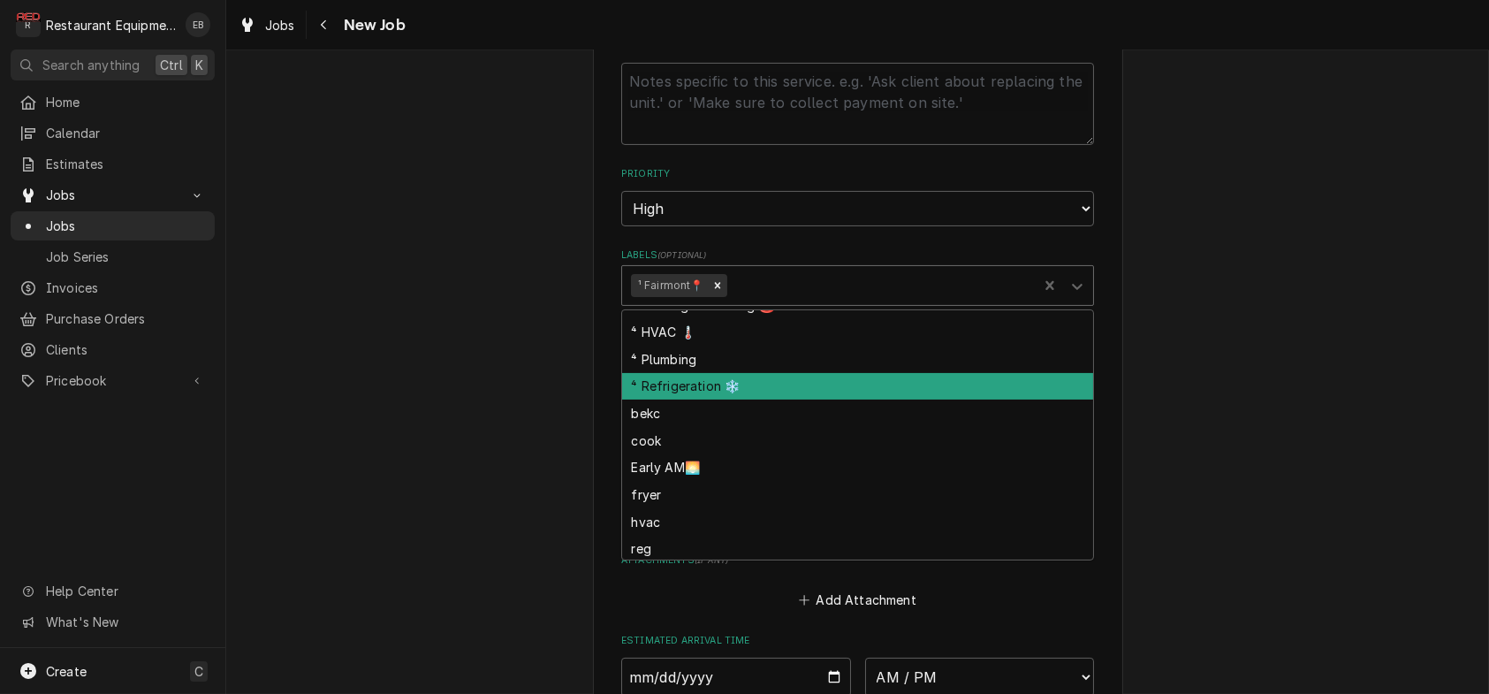
click at [725, 400] on div "⁴ Refrigeration ❄️" at bounding box center [857, 386] width 471 height 27
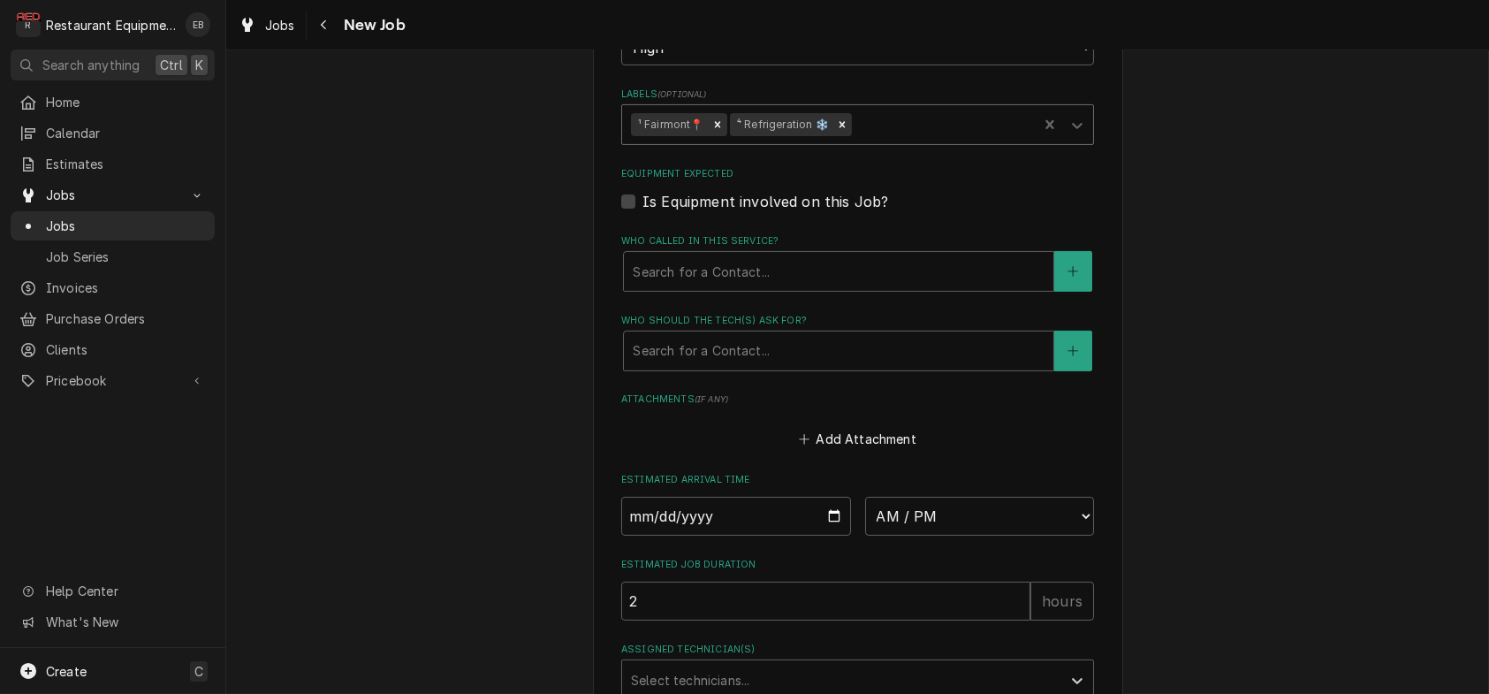
scroll to position [1237, 0]
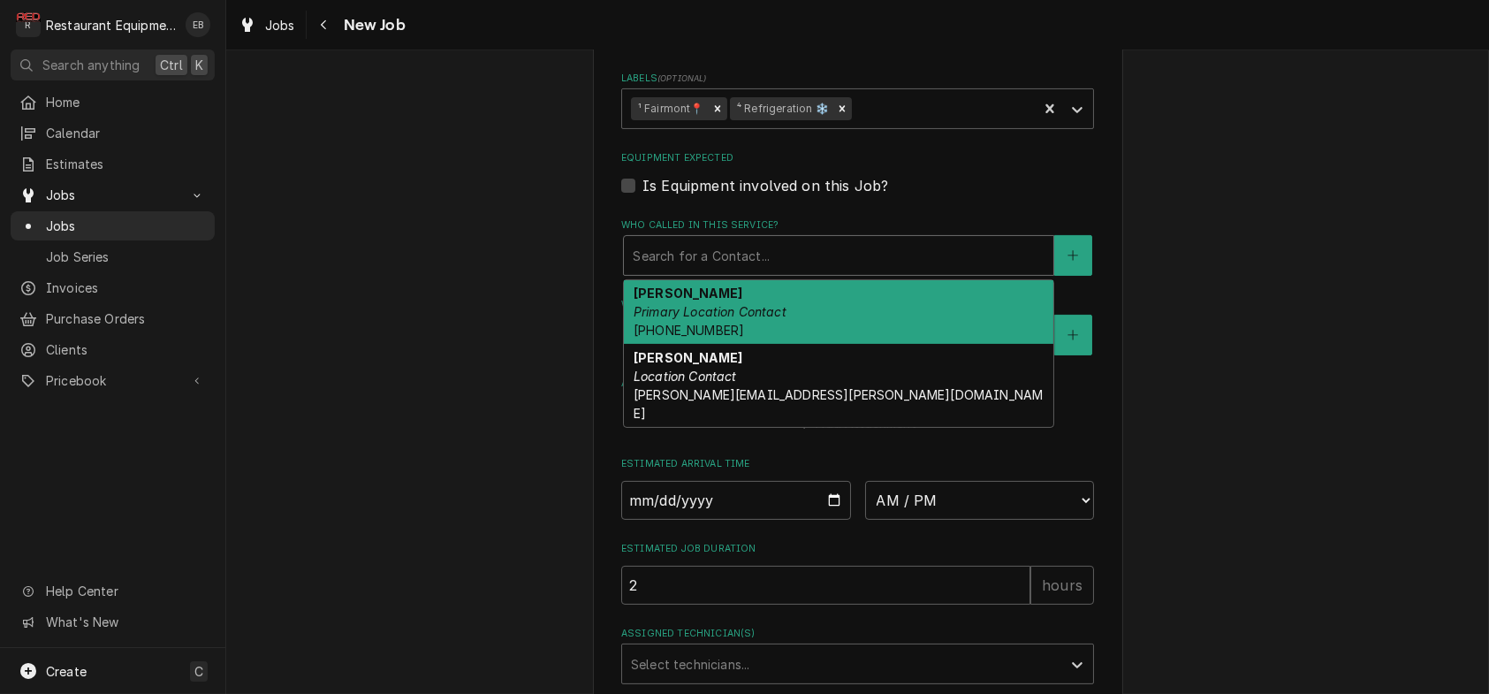
click at [732, 271] on div "Who called in this service?" at bounding box center [839, 255] width 412 height 32
click at [705, 338] on span "(304) 363-2884" at bounding box center [689, 330] width 110 height 15
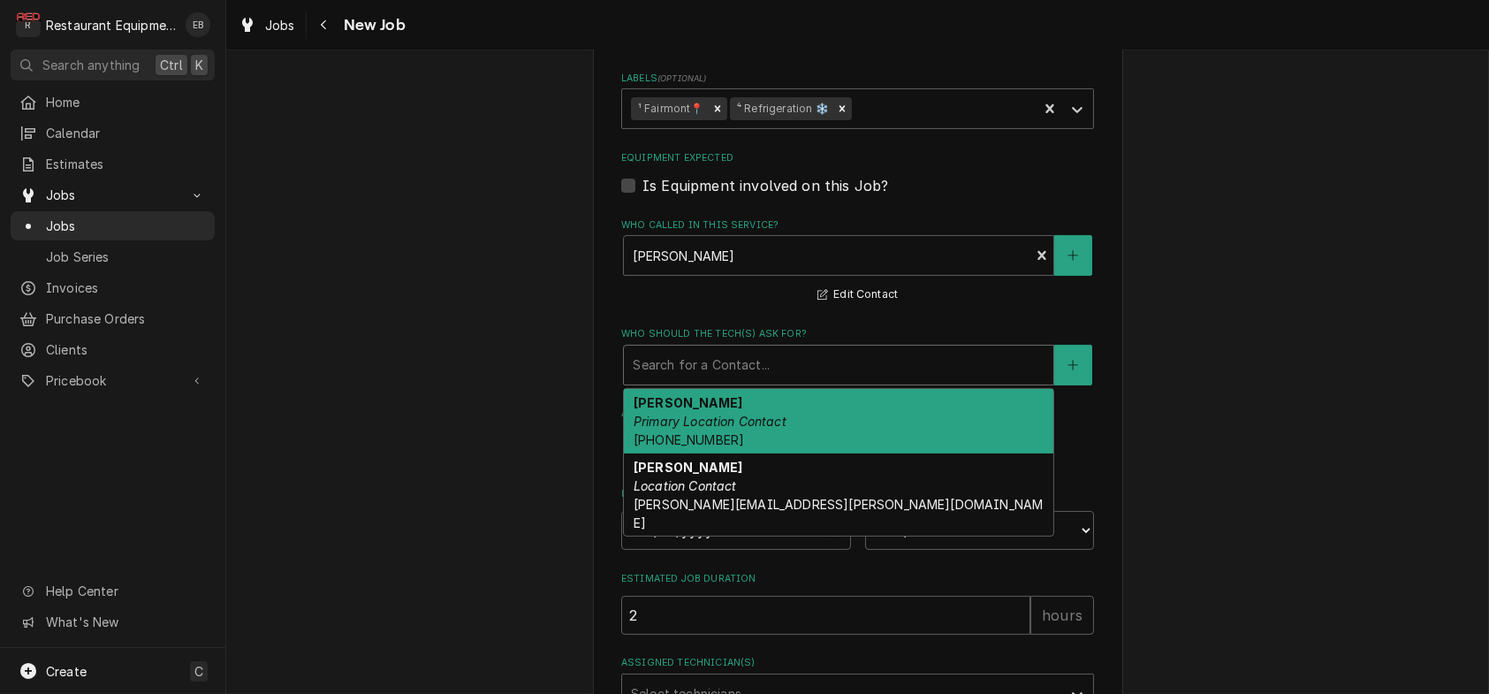
click at [705, 381] on div "Who should the tech(s) ask for?" at bounding box center [839, 365] width 412 height 32
click at [699, 429] on em "Primary Location Contact" at bounding box center [710, 421] width 153 height 15
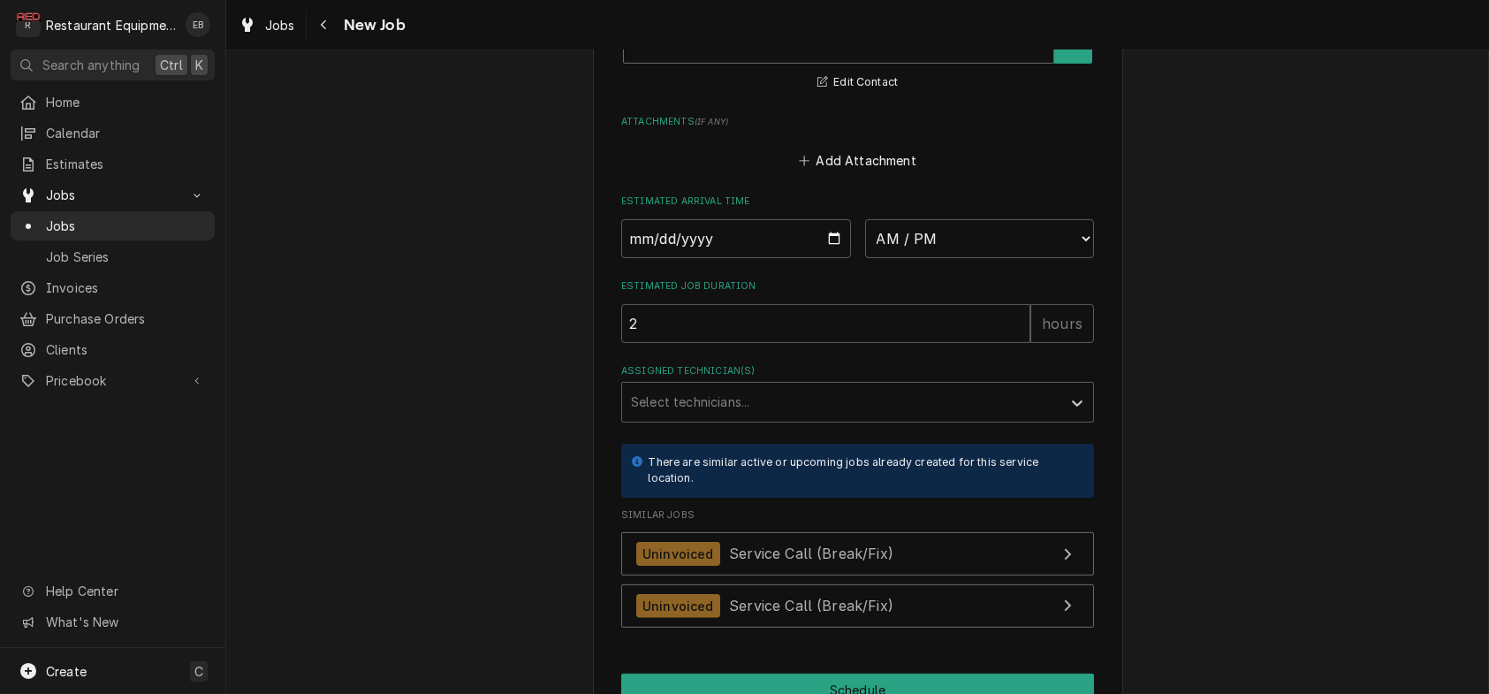
scroll to position [1591, 0]
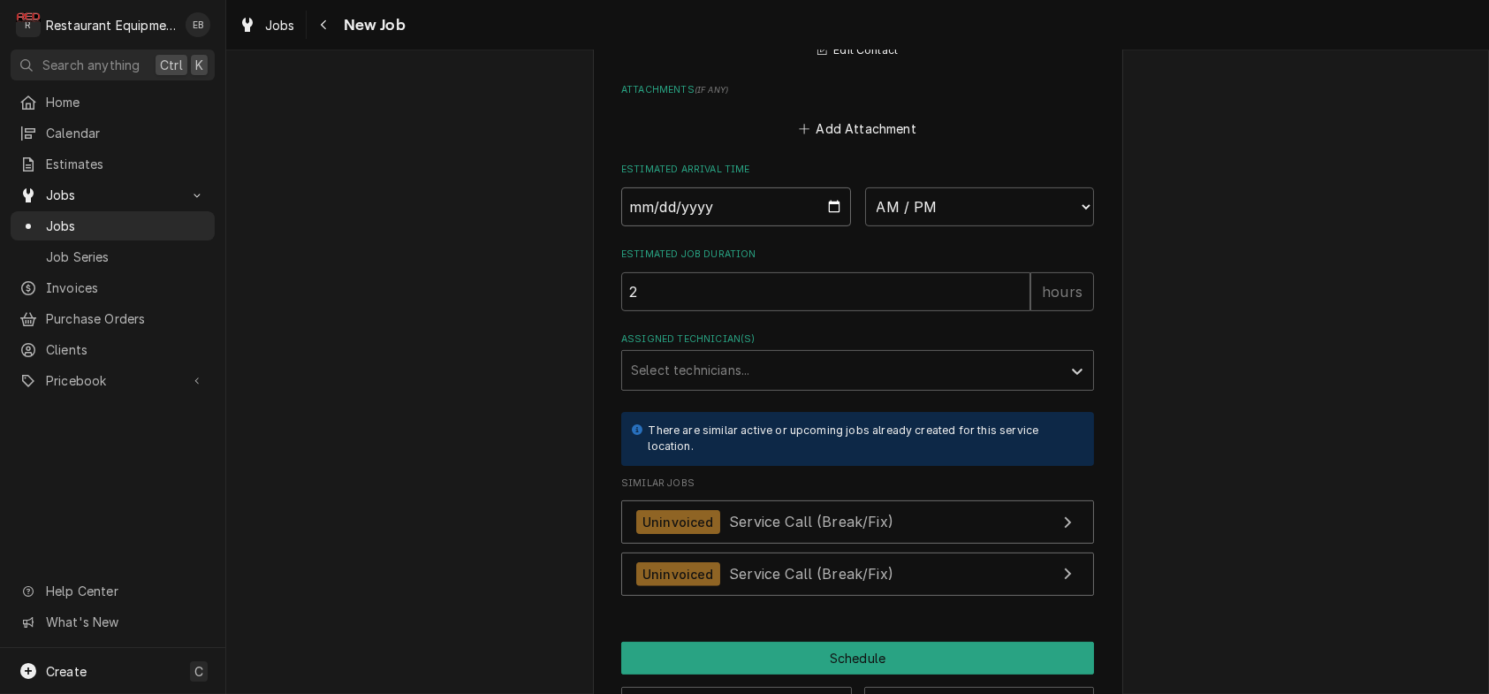
click at [837, 226] on input "Date" at bounding box center [736, 206] width 230 height 39
type textarea "x"
type input "2025-08-21"
type textarea "x"
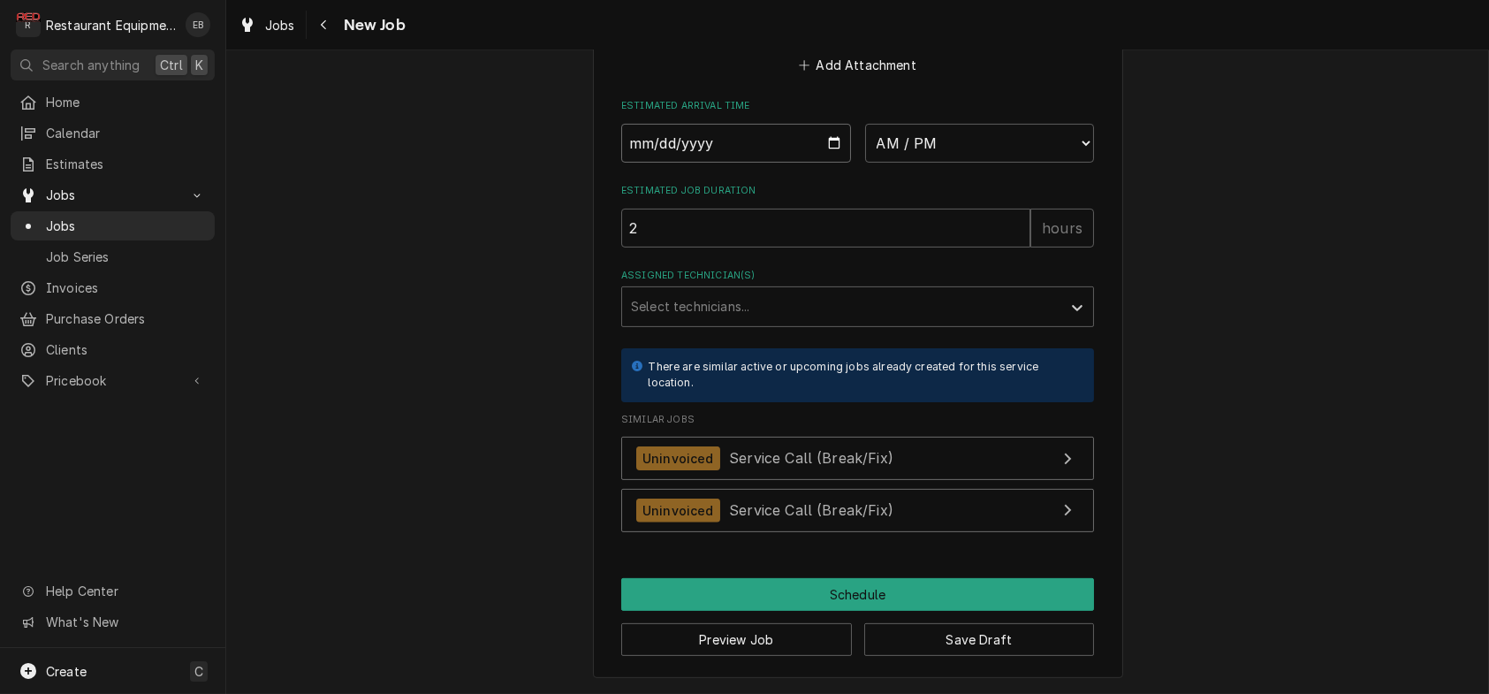
scroll to position [1826, 0]
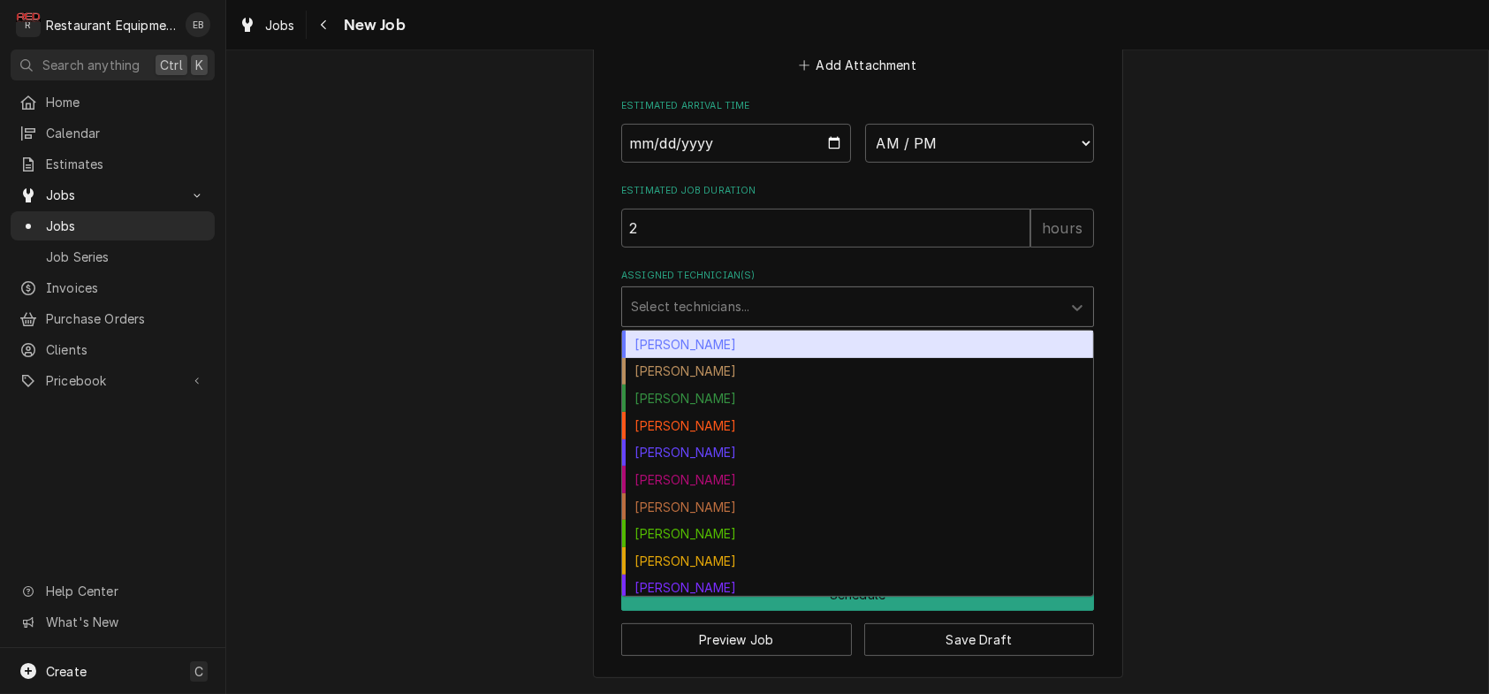
click at [783, 323] on div "Assigned Technician(s)" at bounding box center [842, 307] width 422 height 32
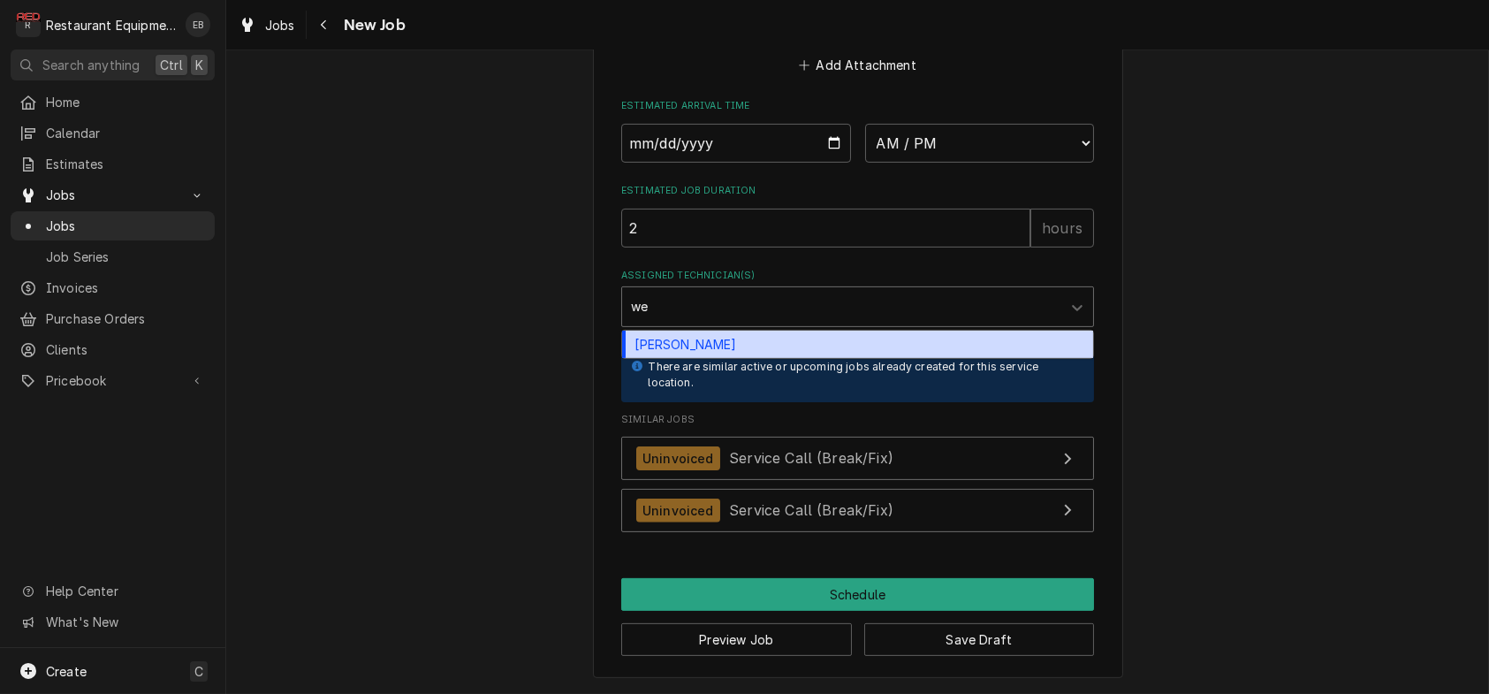
type input "wes"
click at [771, 358] on div "Wesley Fisher" at bounding box center [857, 344] width 471 height 27
type textarea "x"
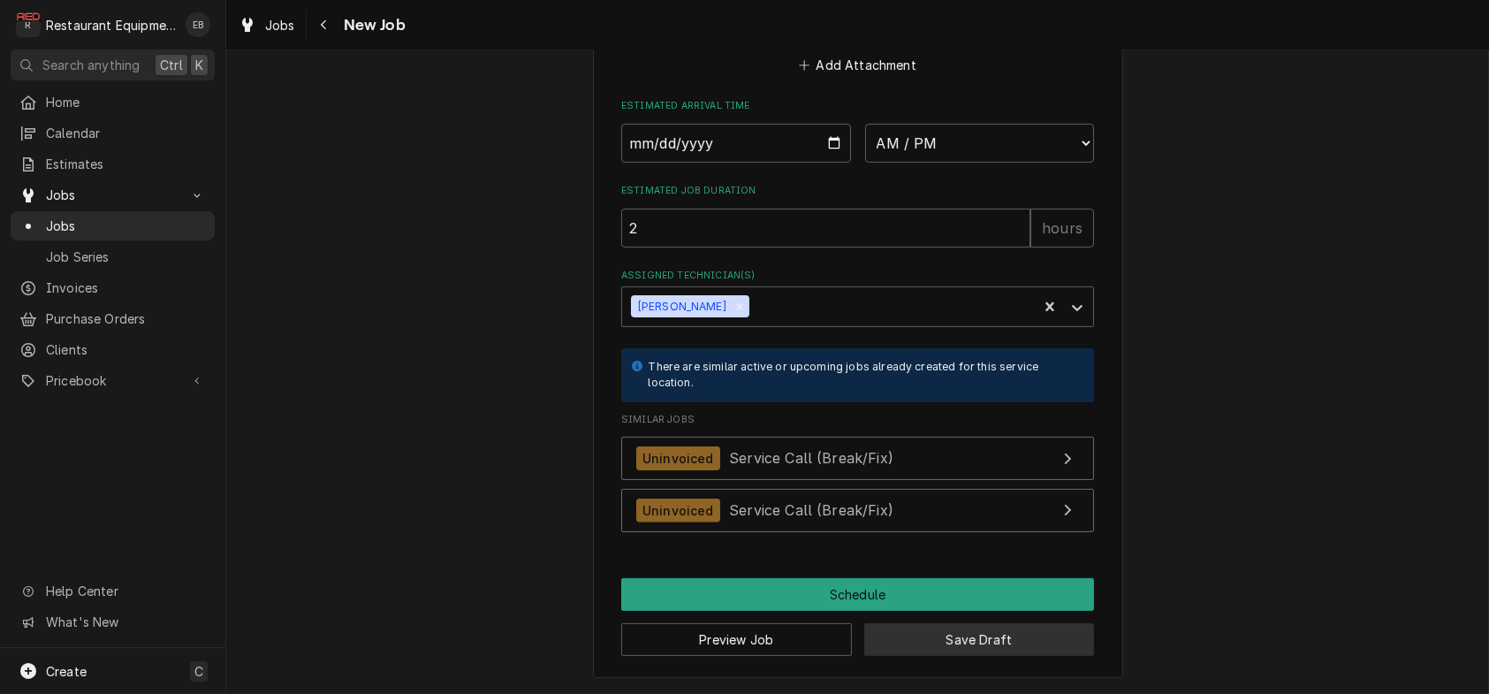
click at [1003, 634] on button "Save Draft" at bounding box center [979, 639] width 231 height 33
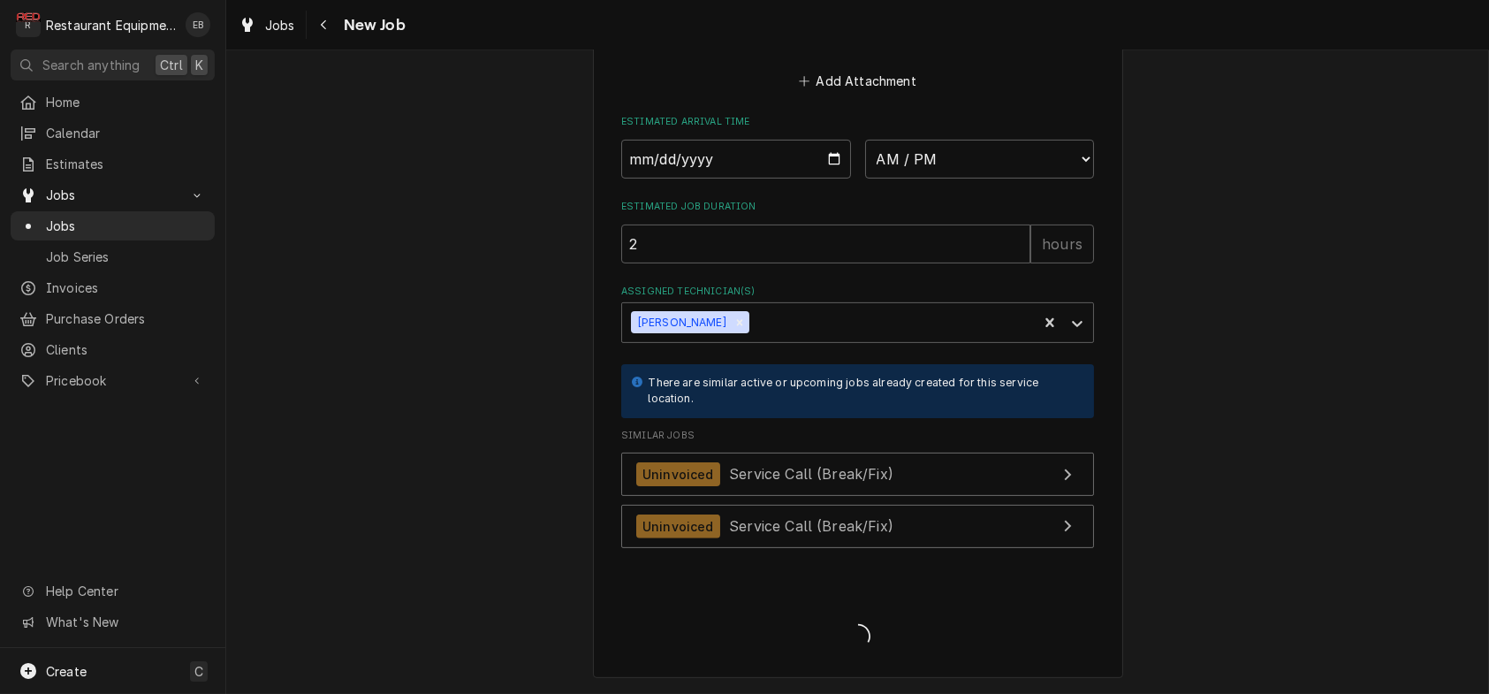
type textarea "x"
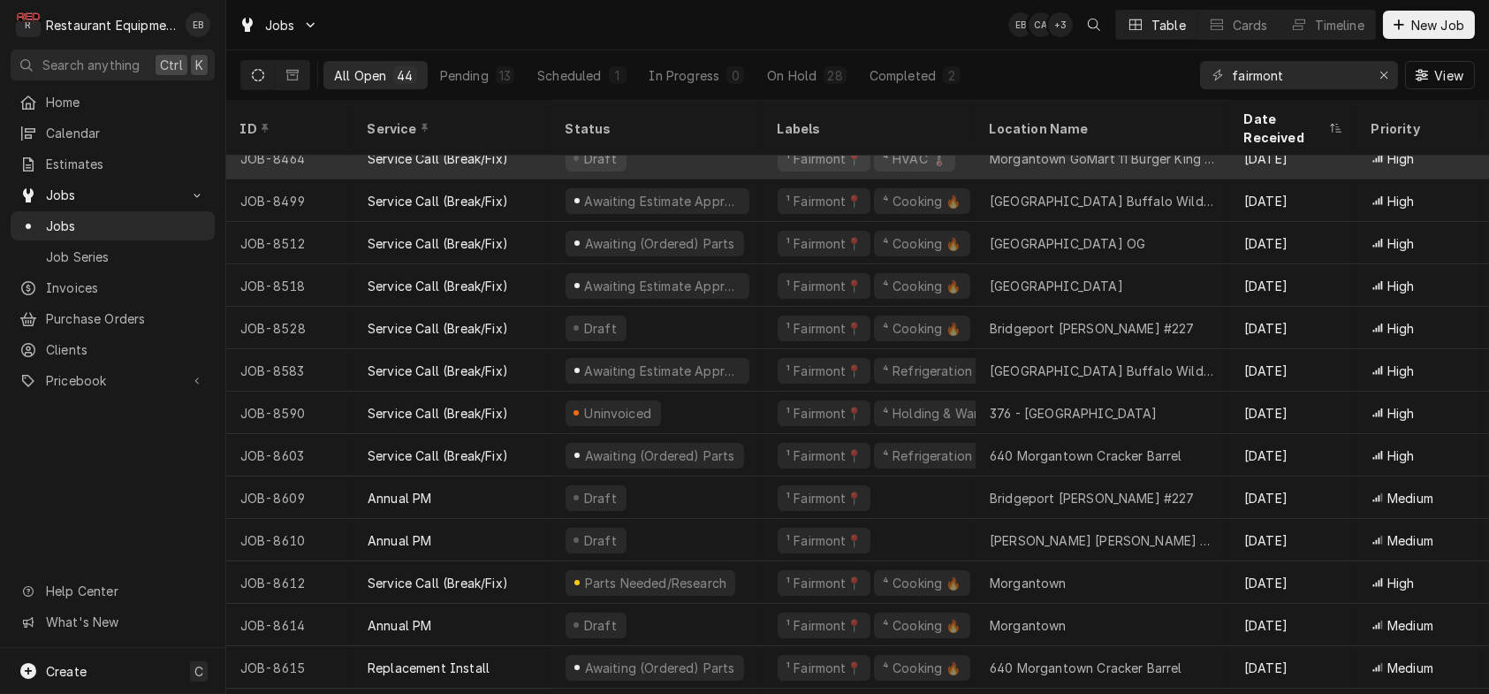
scroll to position [1223, 0]
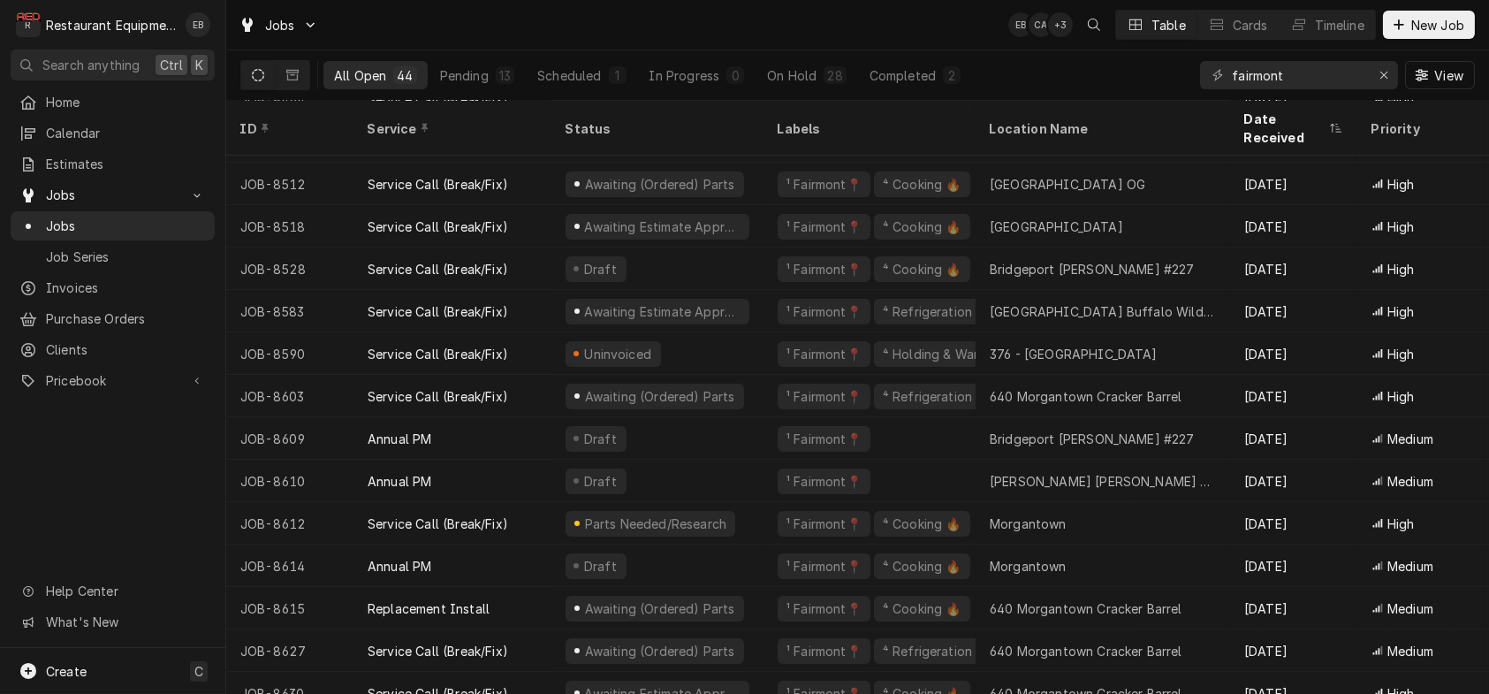
drag, startPoint x: 720, startPoint y: 265, endPoint x: 207, endPoint y: 477, distance: 555.5
drag, startPoint x: 207, startPoint y: 477, endPoint x: 183, endPoint y: 495, distance: 29.7
click at [183, 497] on div "Home Calendar Estimates Jobs Jobs Job Series Invoices Purchase Orders Clients P…" at bounding box center [112, 367] width 225 height 560
drag, startPoint x: 187, startPoint y: 479, endPoint x: 168, endPoint y: 501, distance: 29.4
click at [168, 501] on div "Home Calendar Estimates Jobs Jobs Job Series Invoices Purchase Orders Clients P…" at bounding box center [112, 367] width 225 height 560
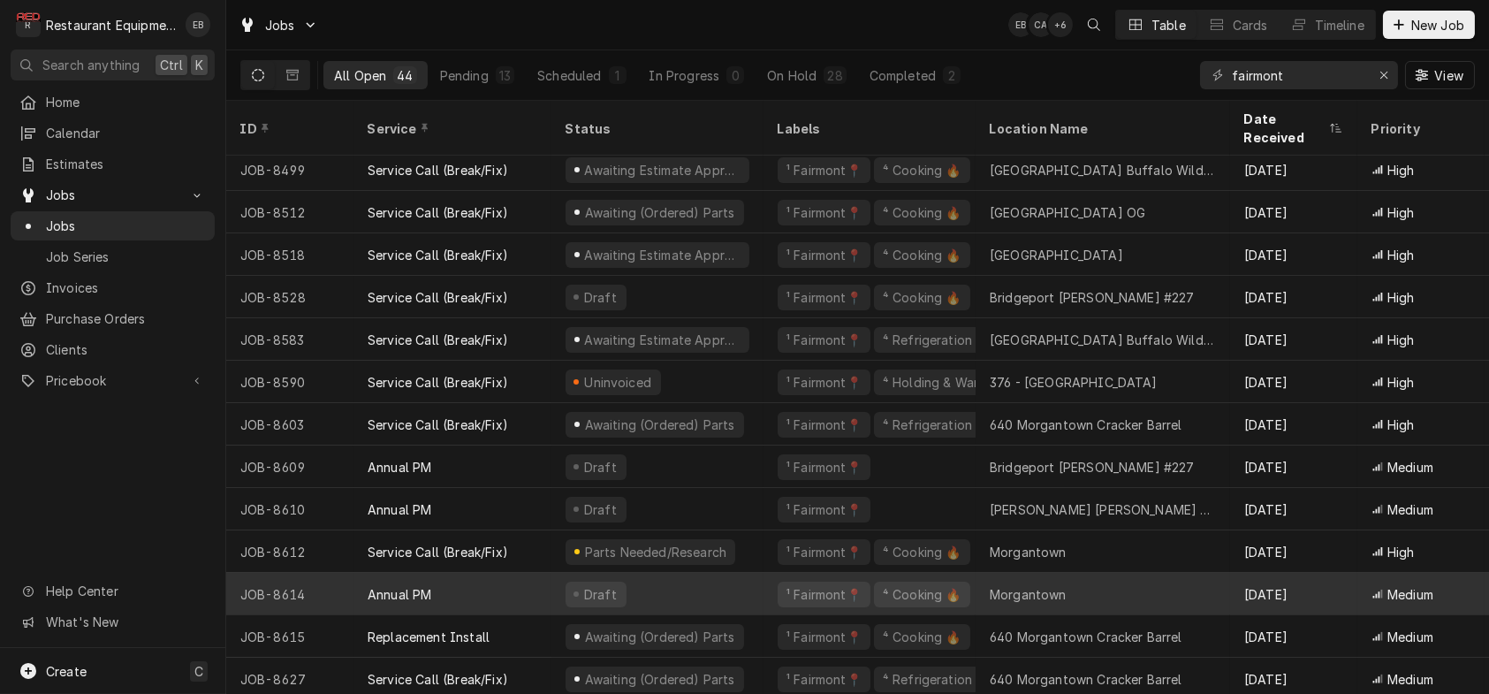
scroll to position [1164, 0]
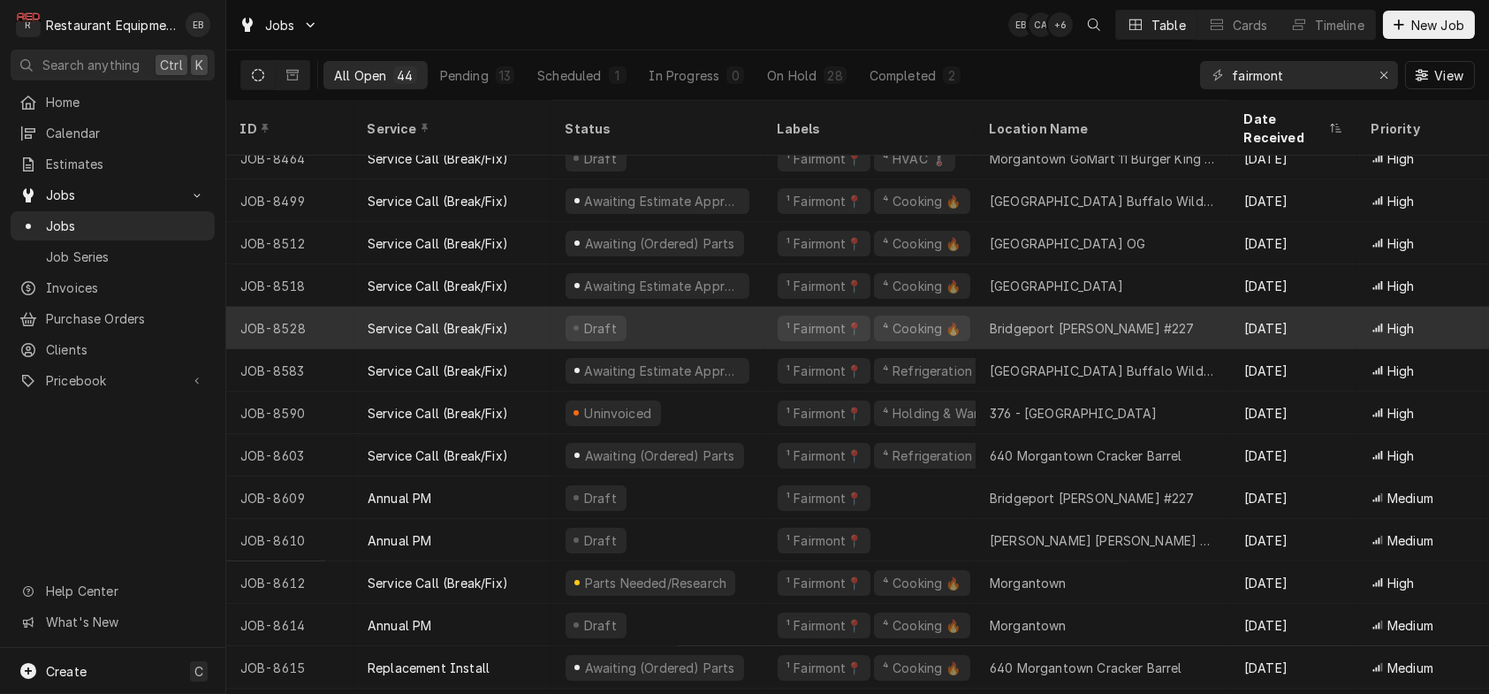
click at [1033, 329] on div "Bridgeport [PERSON_NAME] #227" at bounding box center [1092, 328] width 205 height 19
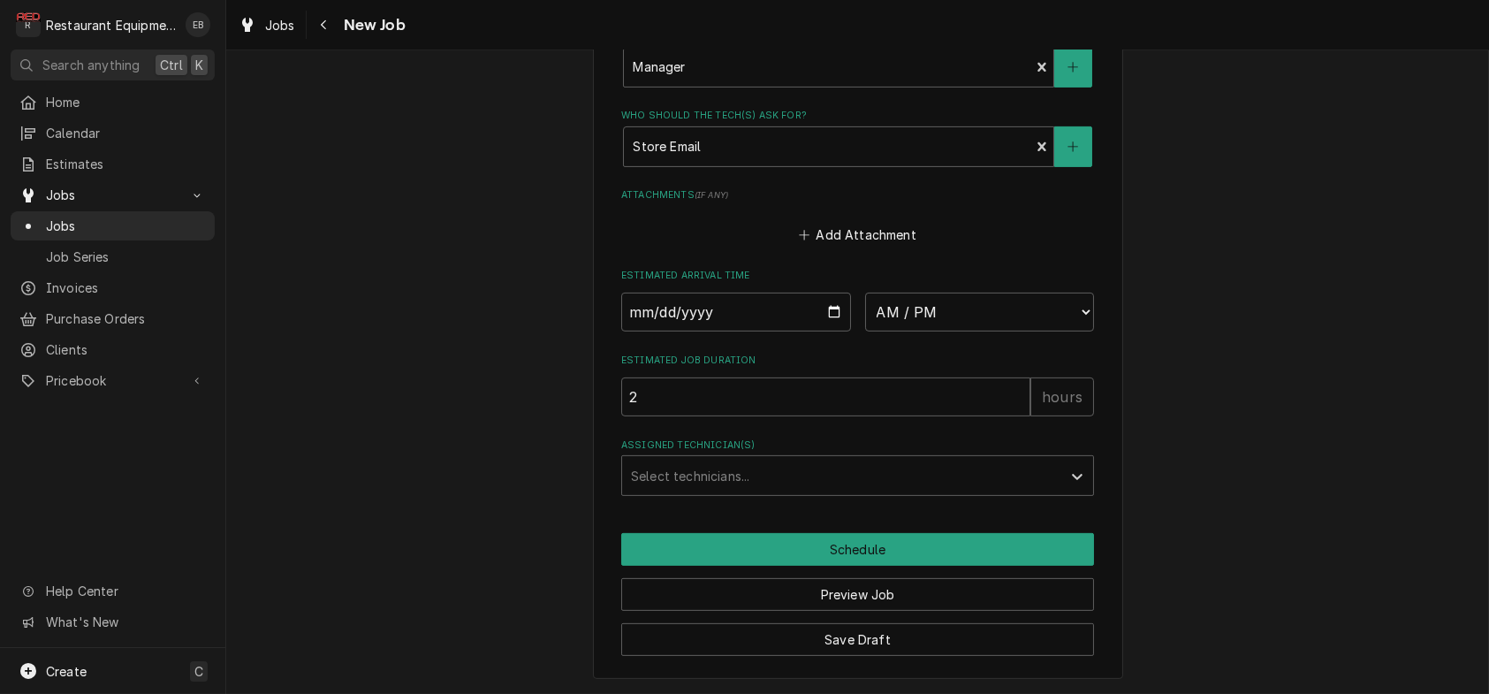
scroll to position [1828, 0]
click at [835, 293] on input "Date" at bounding box center [736, 312] width 230 height 39
type textarea "x"
type input "[DATE]"
type textarea "x"
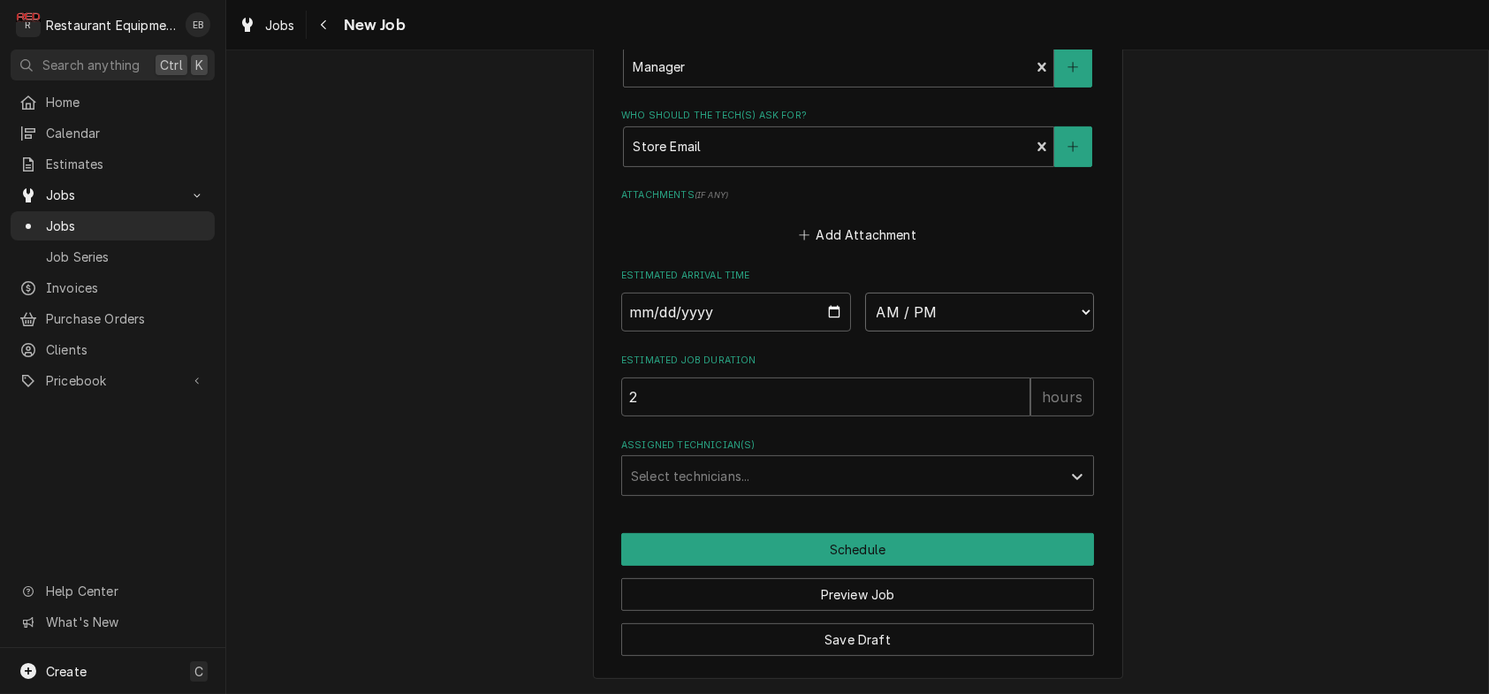
click at [953, 293] on select "AM / PM 6:00 AM 6:15 AM 6:30 AM 6:45 AM 7:00 AM 7:15 AM 7:30 AM 7:45 AM 8:00 AM…" at bounding box center [980, 312] width 230 height 39
select select "09:45:00"
click at [865, 293] on select "AM / PM 6:00 AM 6:15 AM 6:30 AM 6:45 AM 7:00 AM 7:15 AM 7:30 AM 7:45 AM 8:00 AM…" at bounding box center [980, 312] width 230 height 39
type textarea "x"
click at [744, 469] on div "Assigned Technician(s)" at bounding box center [842, 476] width 422 height 32
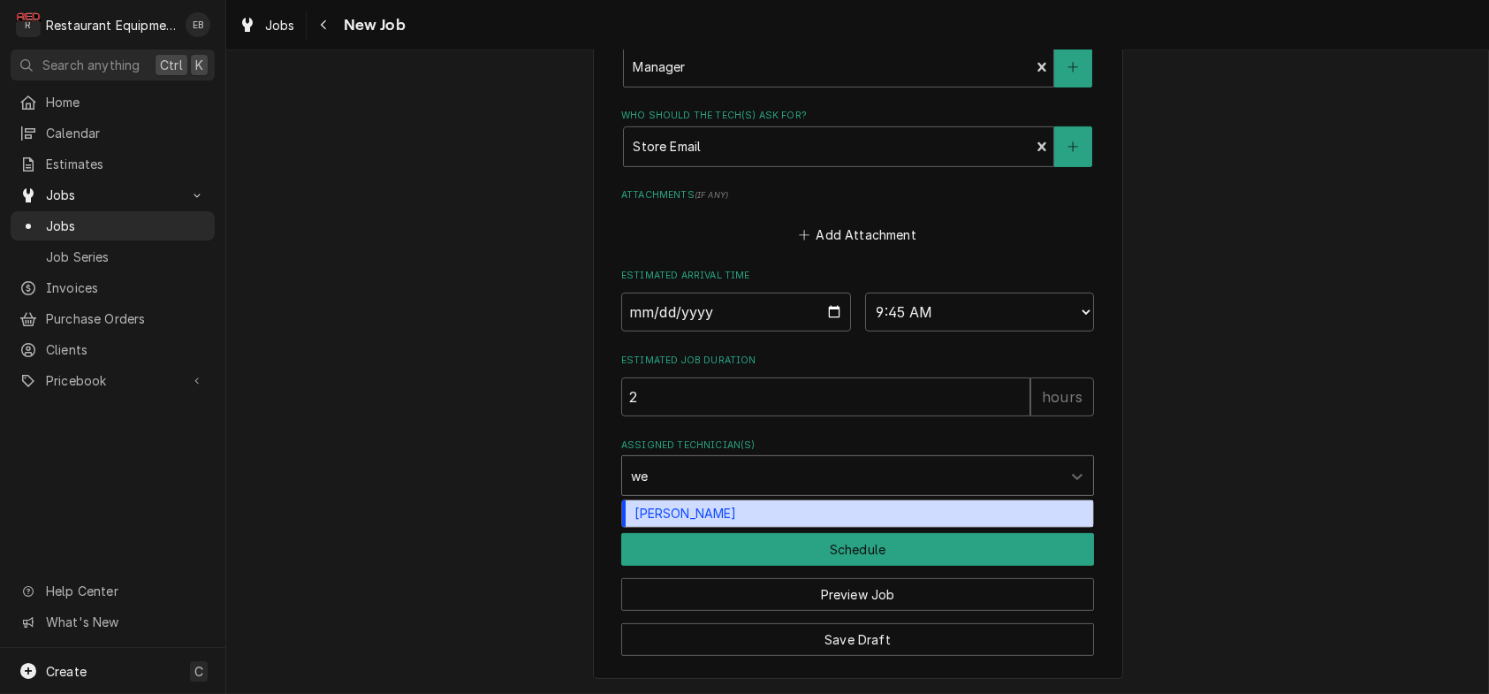
type input "[PERSON_NAME]"
click at [752, 501] on div "[PERSON_NAME]" at bounding box center [857, 513] width 471 height 27
type textarea "x"
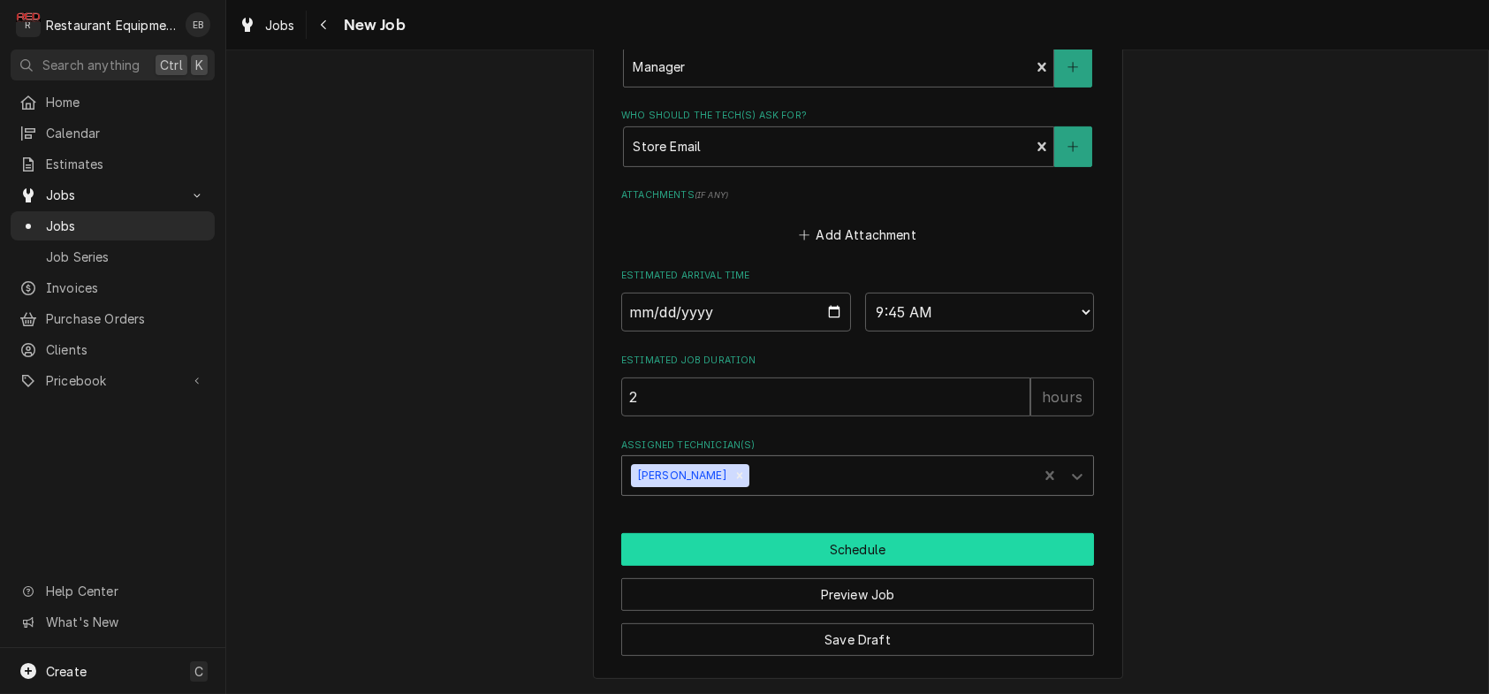
click at [765, 538] on button "Schedule" at bounding box center [857, 549] width 473 height 33
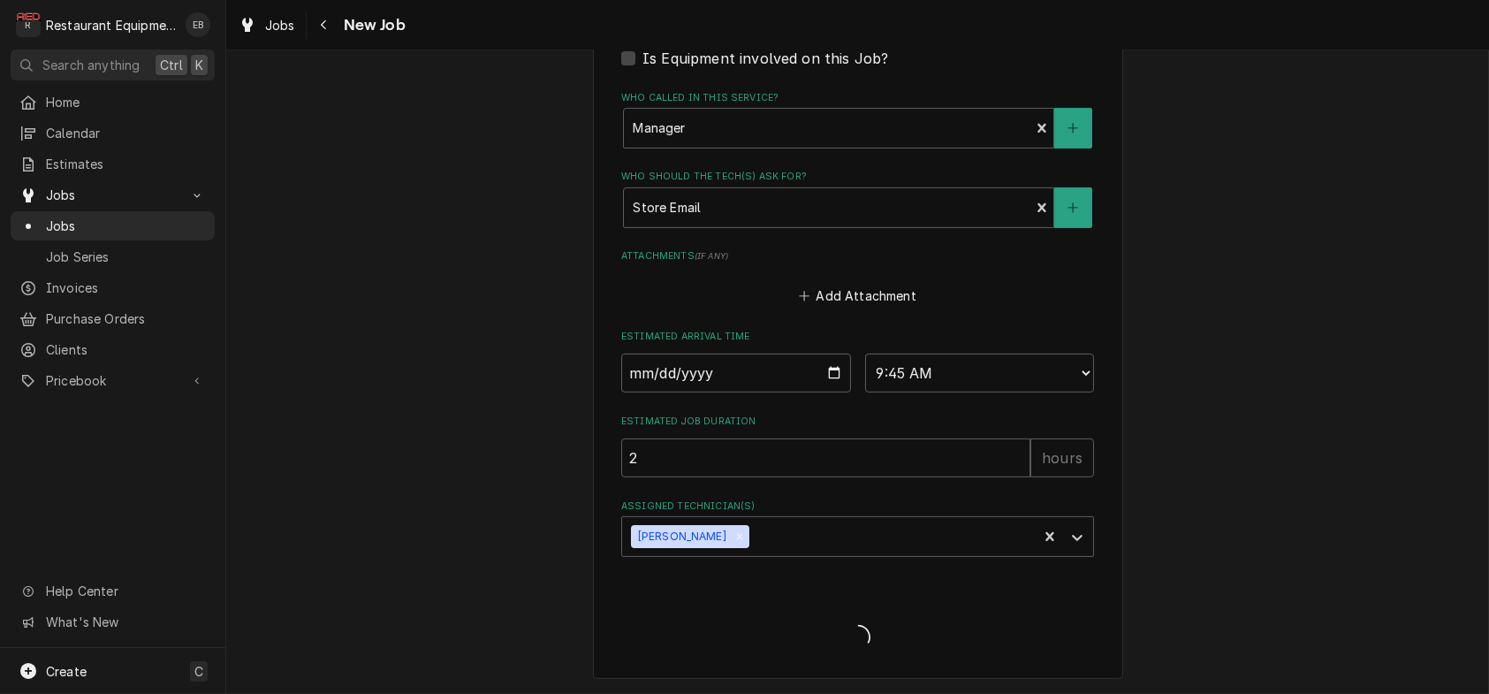
scroll to position [1764, 0]
type textarea "x"
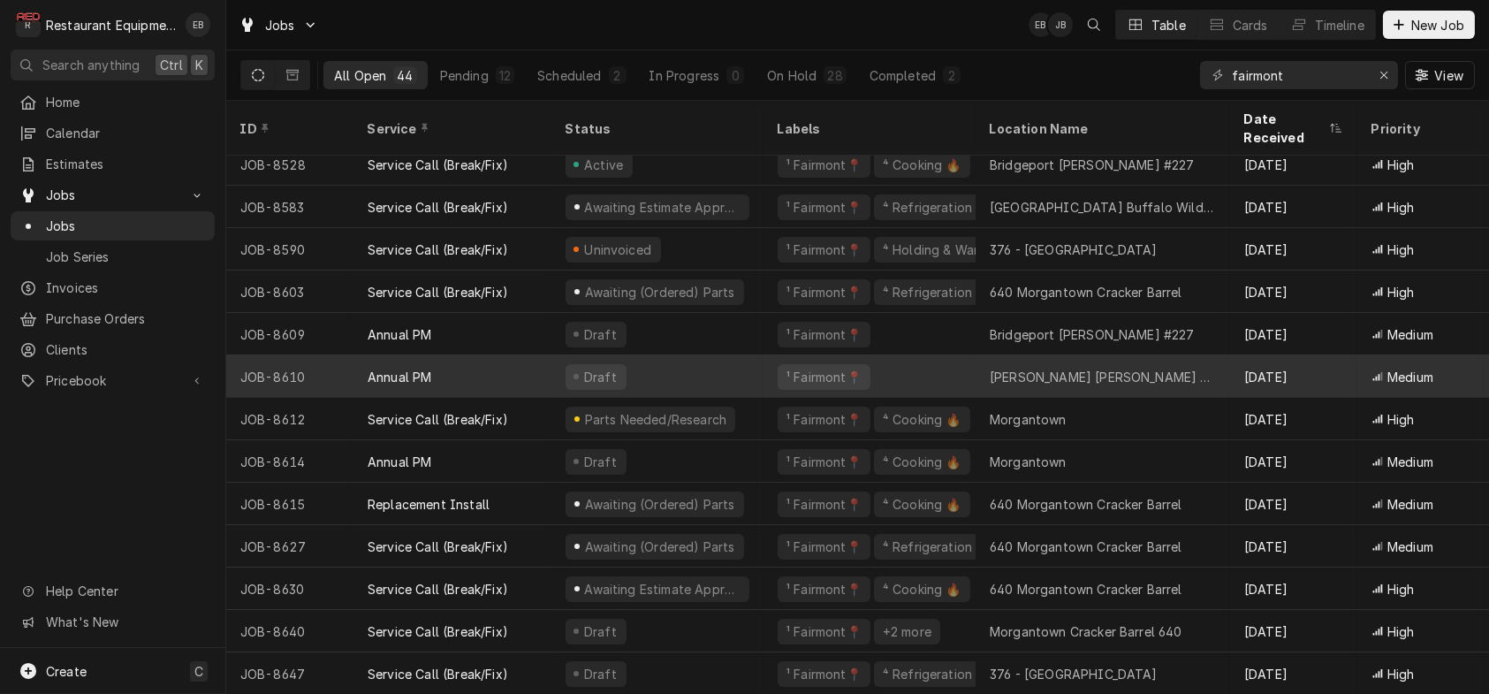
scroll to position [1341, 0]
